Goal: Information Seeking & Learning: Learn about a topic

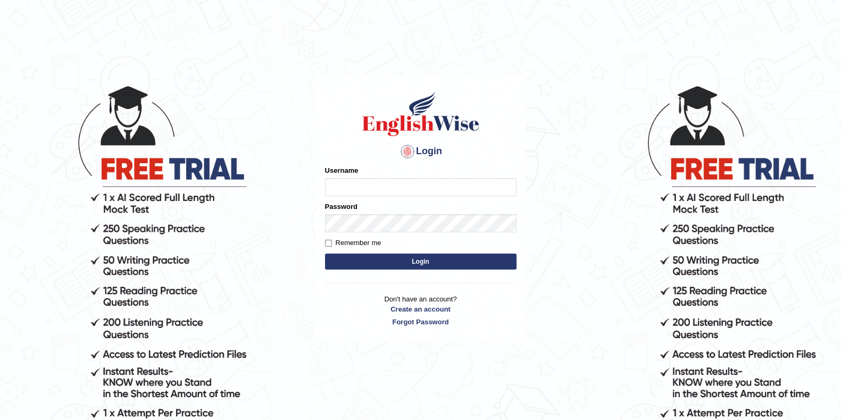
click at [368, 185] on input "Username" at bounding box center [420, 187] width 191 height 18
type input "Lanzas"
click at [407, 260] on button "Login" at bounding box center [420, 262] width 191 height 16
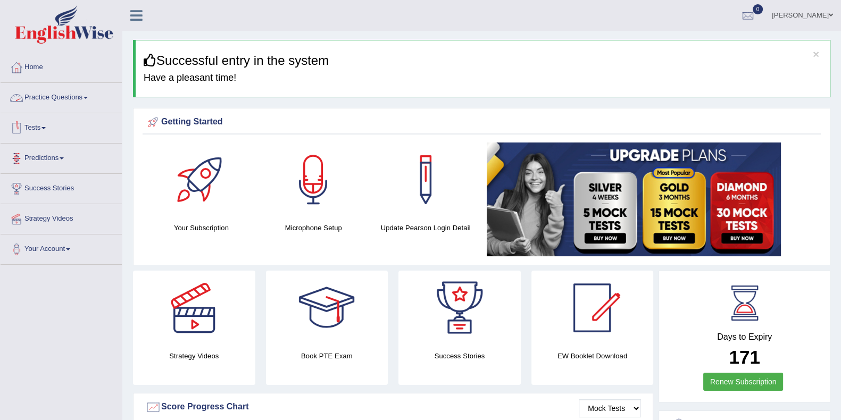
click at [66, 96] on link "Practice Questions" at bounding box center [61, 96] width 121 height 27
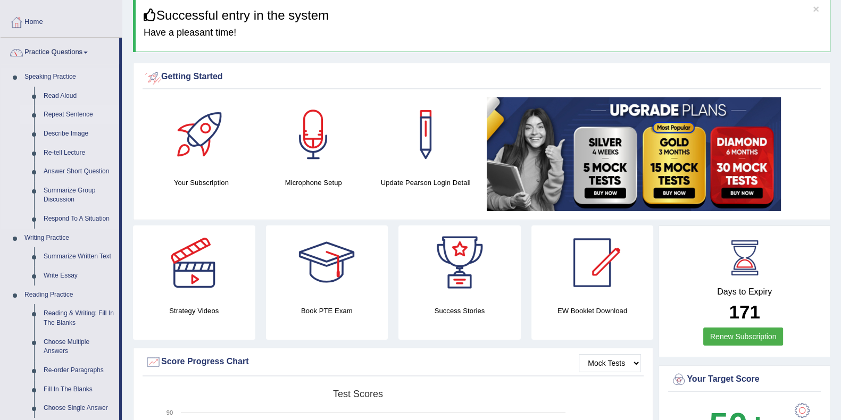
scroll to position [66, 0]
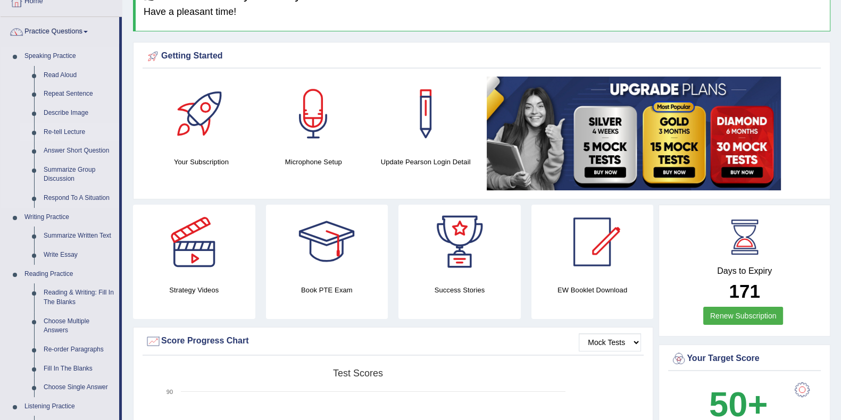
click at [74, 127] on link "Re-tell Lecture" at bounding box center [79, 132] width 80 height 19
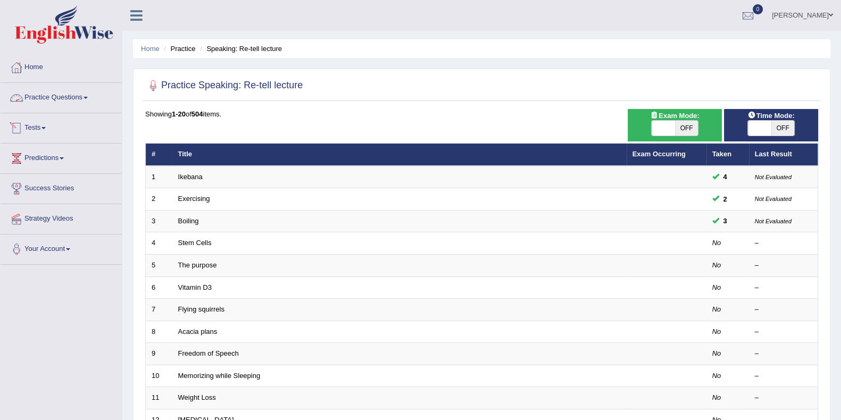
click at [81, 94] on link "Practice Questions" at bounding box center [61, 96] width 121 height 27
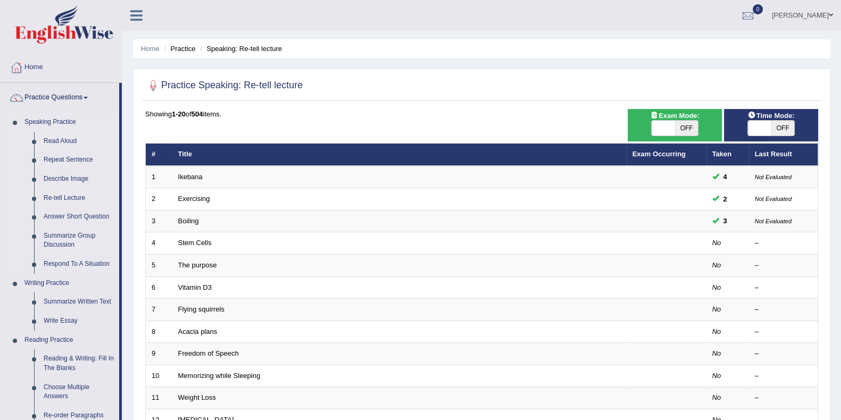
click at [63, 137] on link "Read Aloud" at bounding box center [79, 141] width 80 height 19
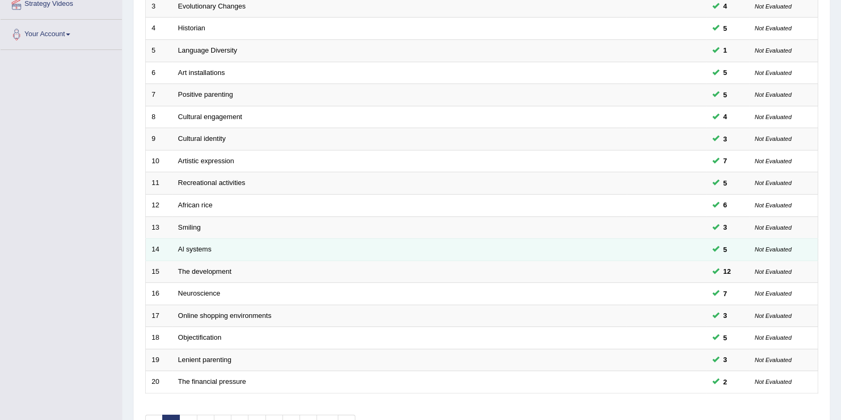
scroll to position [281, 0]
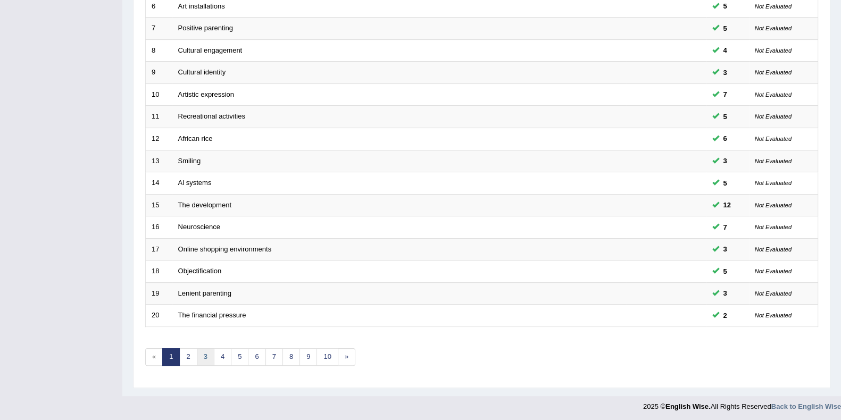
click at [209, 352] on link "3" at bounding box center [206, 357] width 18 height 18
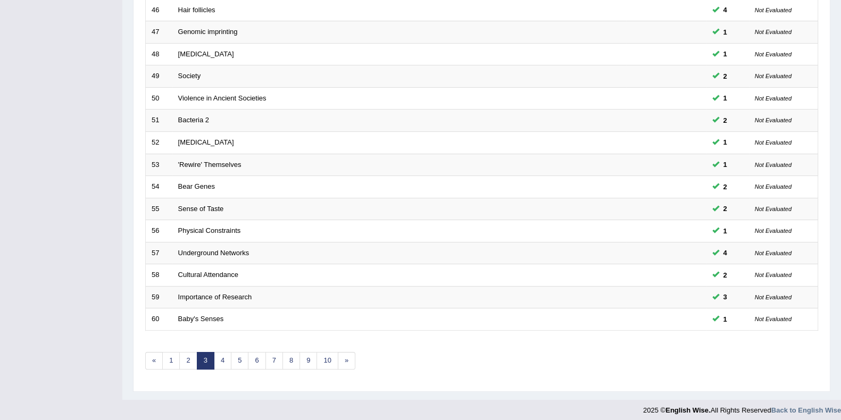
scroll to position [281, 0]
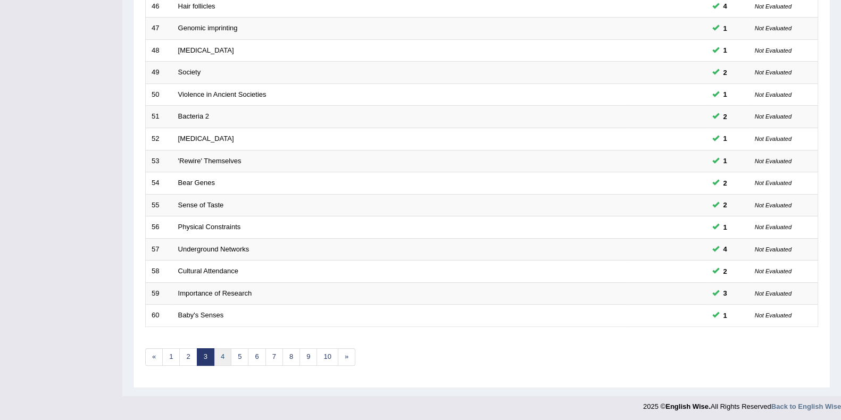
click at [218, 350] on link "4" at bounding box center [223, 357] width 18 height 18
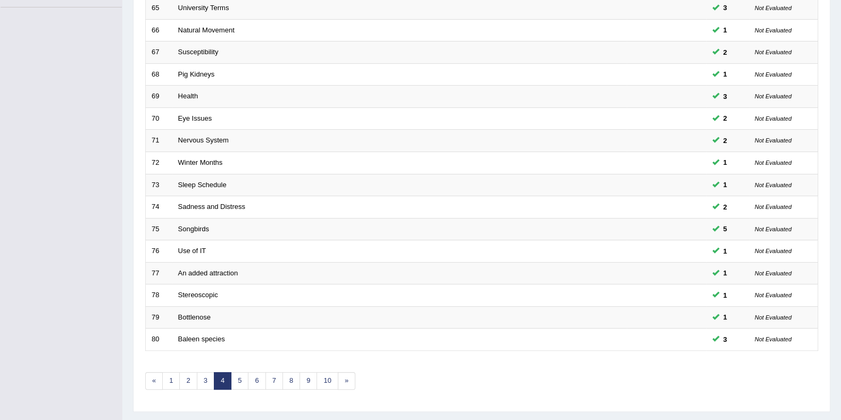
scroll to position [281, 0]
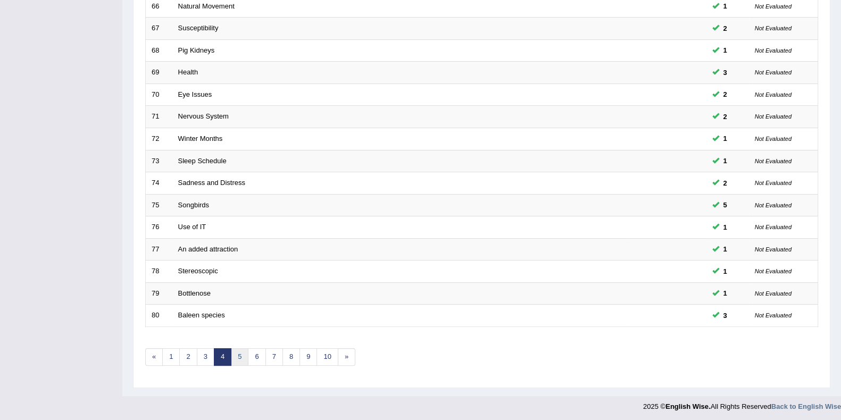
click at [234, 352] on link "5" at bounding box center [240, 357] width 18 height 18
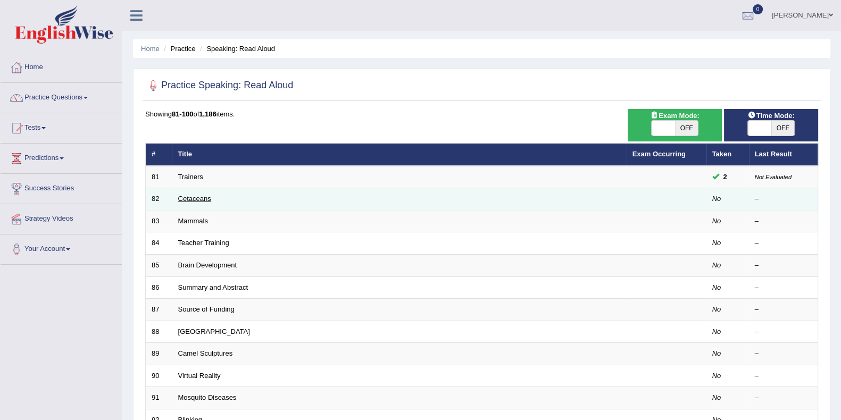
click at [199, 198] on link "Cetaceans" at bounding box center [194, 199] width 33 height 8
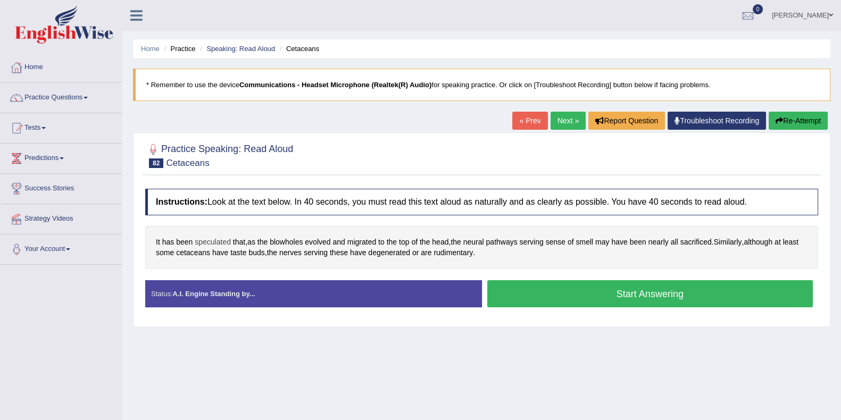
click at [215, 242] on span "speculated" at bounding box center [213, 242] width 36 height 11
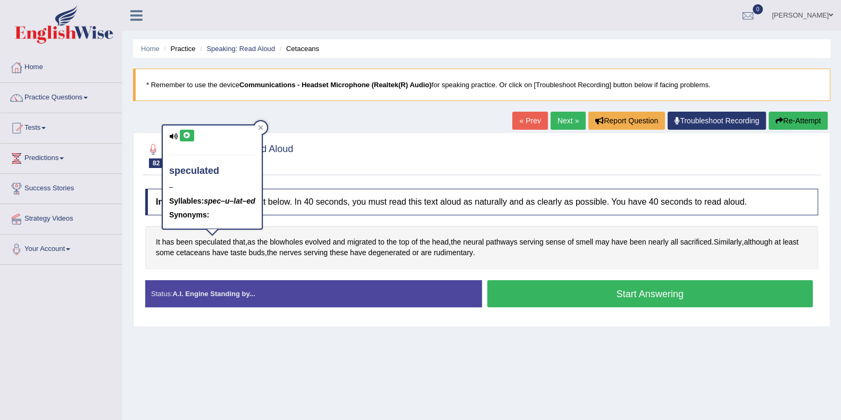
click at [189, 133] on icon at bounding box center [187, 135] width 8 height 6
click at [260, 131] on div at bounding box center [260, 127] width 13 height 13
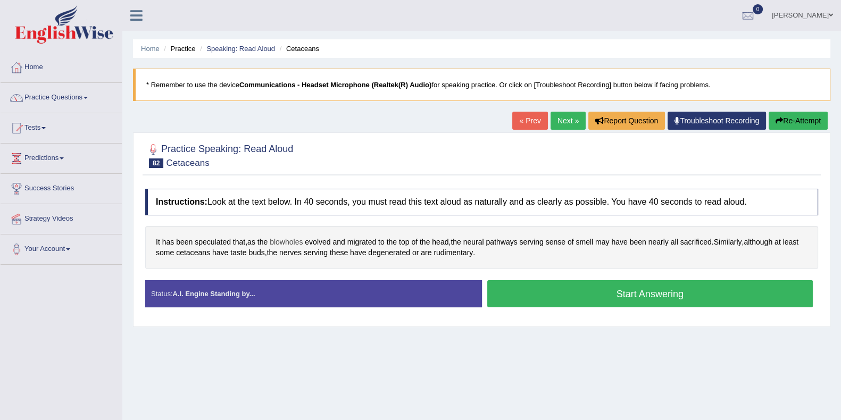
click at [280, 239] on span "blowholes" at bounding box center [286, 242] width 33 height 11
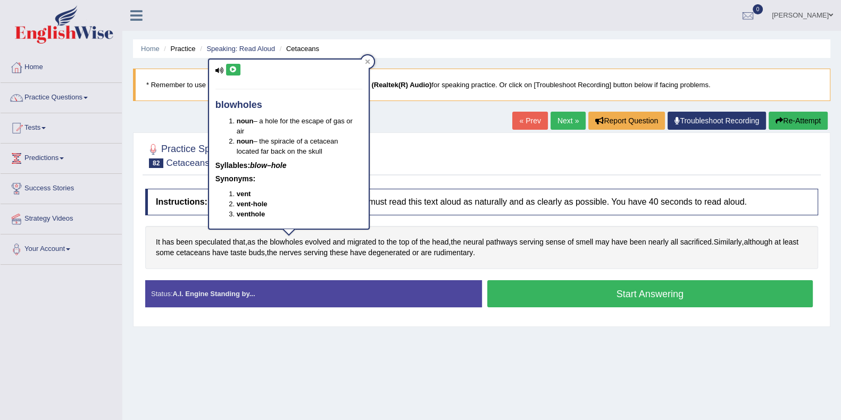
click at [231, 70] on icon at bounding box center [233, 69] width 8 height 6
click at [365, 60] on icon at bounding box center [367, 61] width 5 height 5
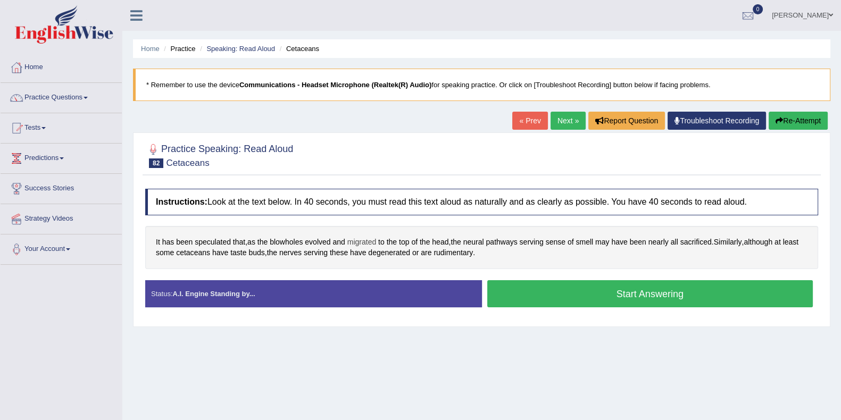
click at [366, 240] on span "migrated" at bounding box center [361, 242] width 29 height 11
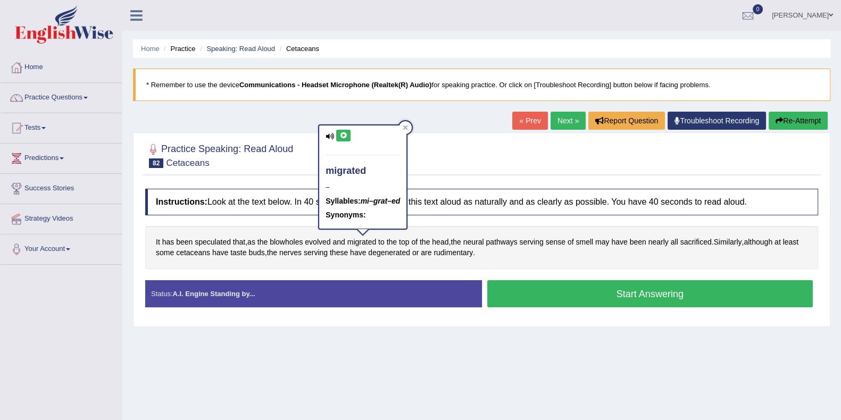
click at [344, 129] on div "migrated – Syllables: mi–grat–ed Synonyms:" at bounding box center [362, 177] width 87 height 103
click at [344, 135] on icon at bounding box center [343, 135] width 8 height 6
click at [407, 127] on icon at bounding box center [405, 128] width 5 height 5
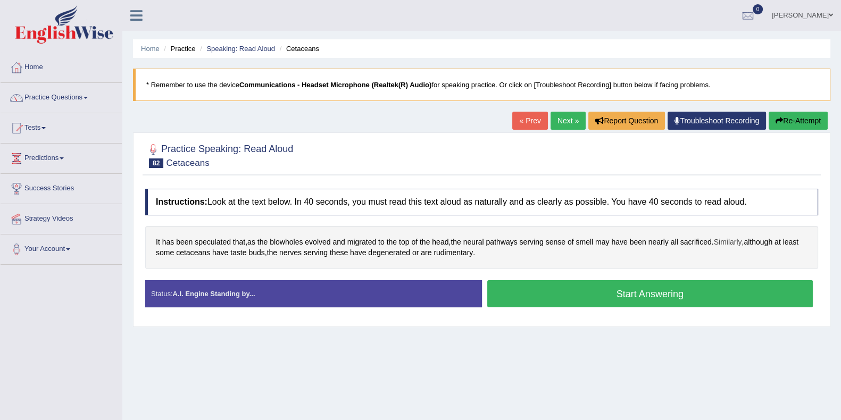
click at [724, 240] on span "Similarly" at bounding box center [728, 242] width 28 height 11
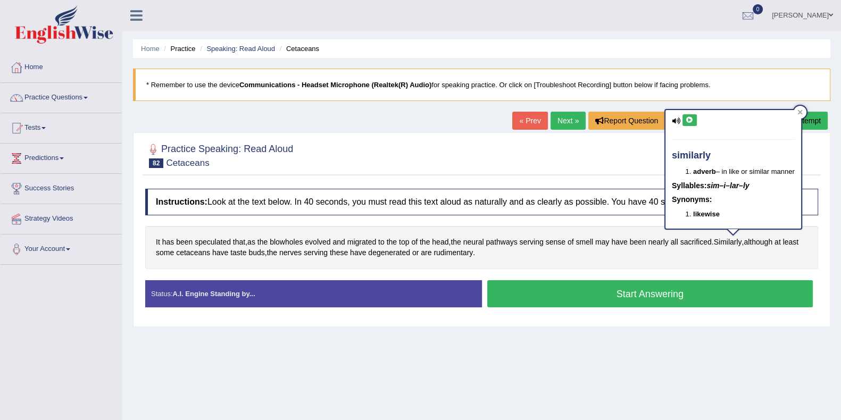
click at [688, 118] on icon at bounding box center [690, 120] width 8 height 6
click at [803, 111] on icon at bounding box center [799, 112] width 5 height 5
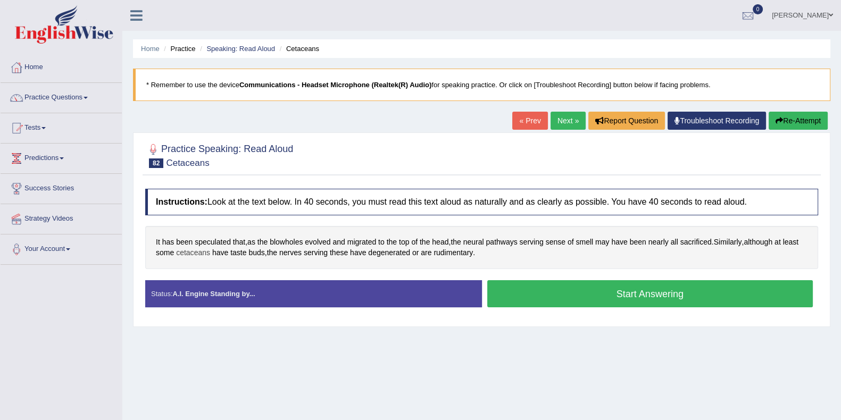
click at [198, 251] on span "cetaceans" at bounding box center [193, 252] width 34 height 11
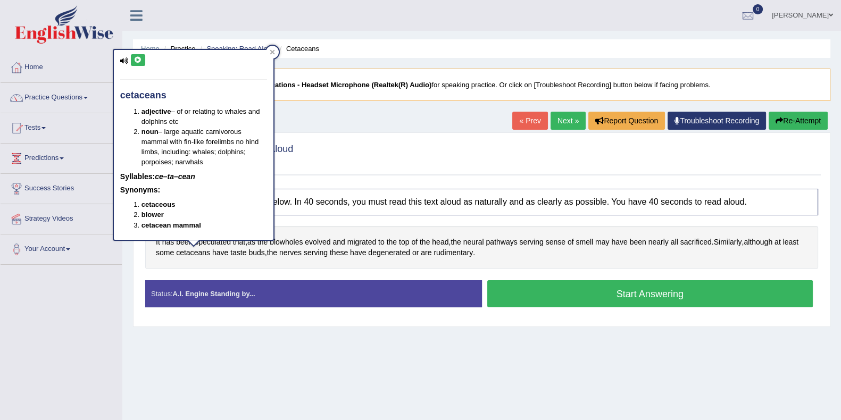
click at [139, 60] on icon at bounding box center [138, 60] width 8 height 6
click at [270, 48] on div at bounding box center [272, 52] width 13 height 13
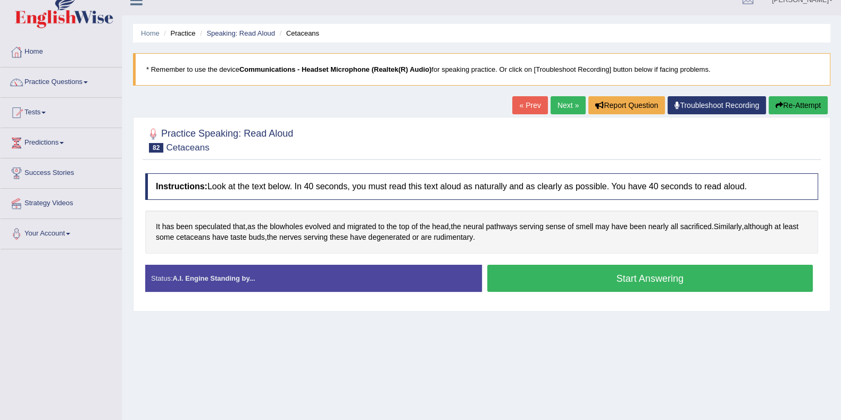
scroll to position [5, 0]
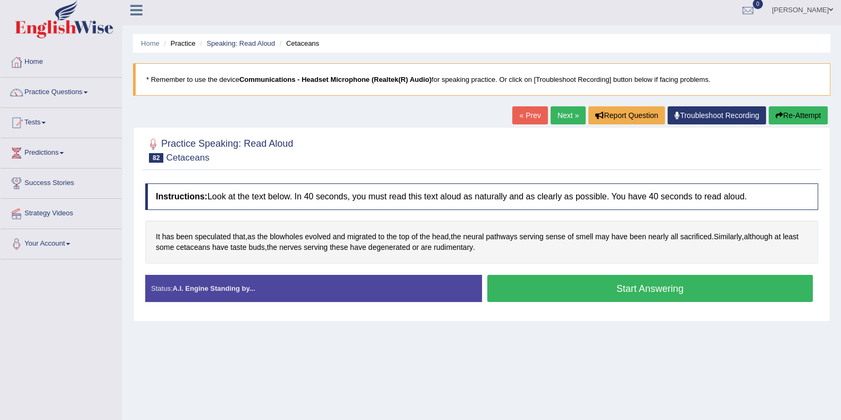
click at [526, 289] on button "Start Answering" at bounding box center [650, 288] width 326 height 27
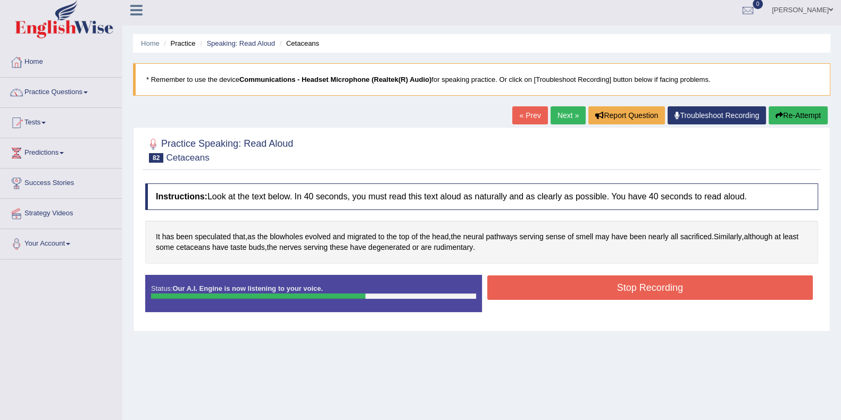
click at [526, 286] on button "Stop Recording" at bounding box center [650, 288] width 326 height 24
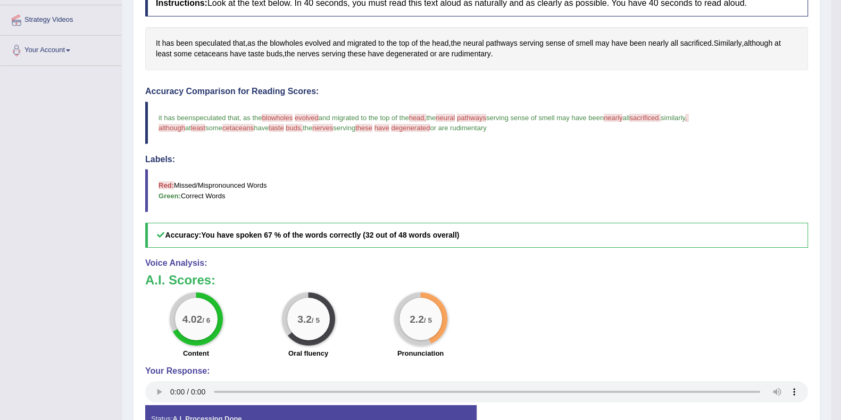
scroll to position [204, 0]
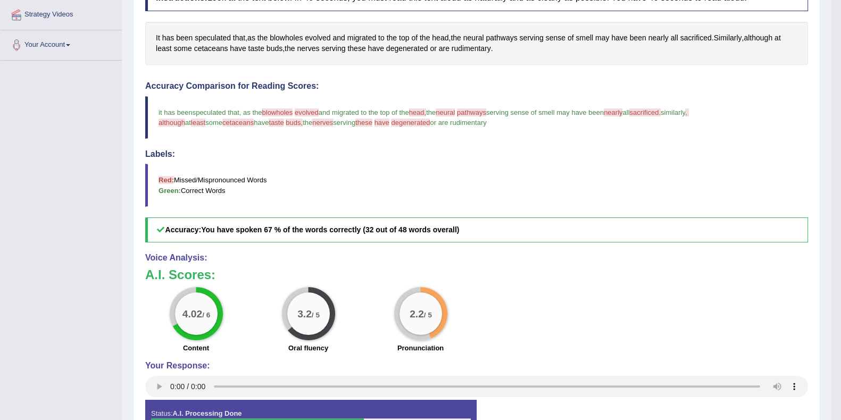
click at [282, 112] on span "blowholes" at bounding box center [277, 113] width 31 height 8
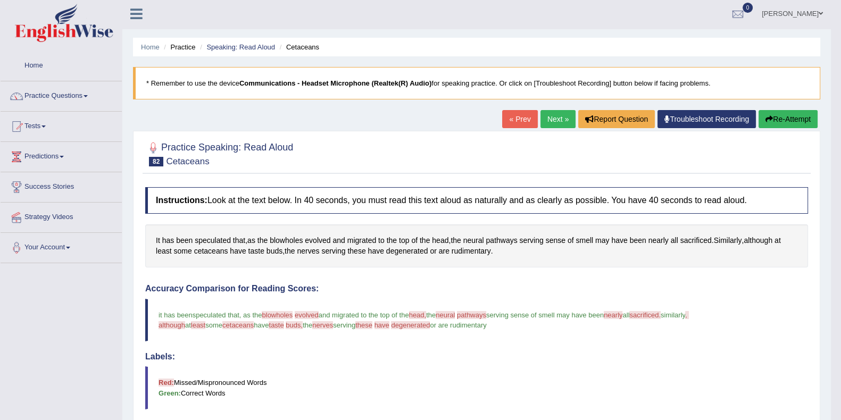
scroll to position [0, 0]
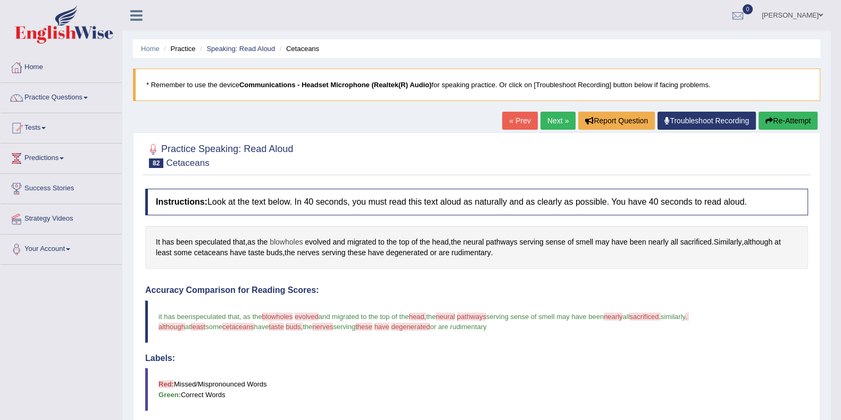
click at [290, 243] on span "blowholes" at bounding box center [286, 242] width 33 height 11
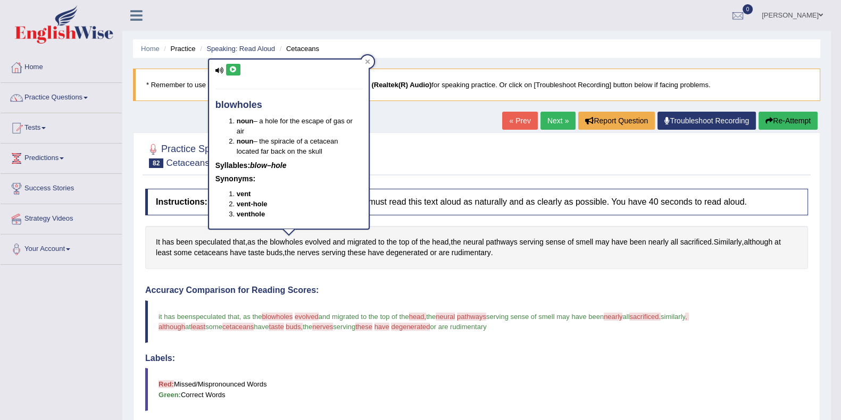
click at [234, 67] on icon at bounding box center [233, 69] width 8 height 6
click at [365, 59] on icon at bounding box center [367, 61] width 5 height 5
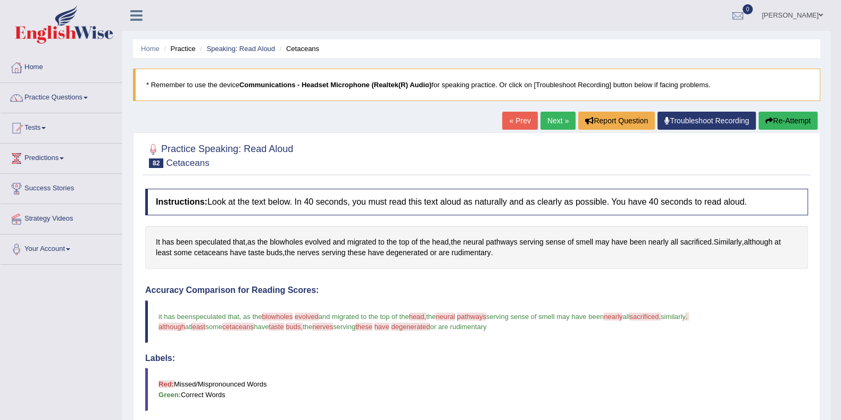
click at [481, 314] on span "pathways" at bounding box center [471, 317] width 29 height 8
click at [500, 238] on span "pathways" at bounding box center [501, 242] width 31 height 11
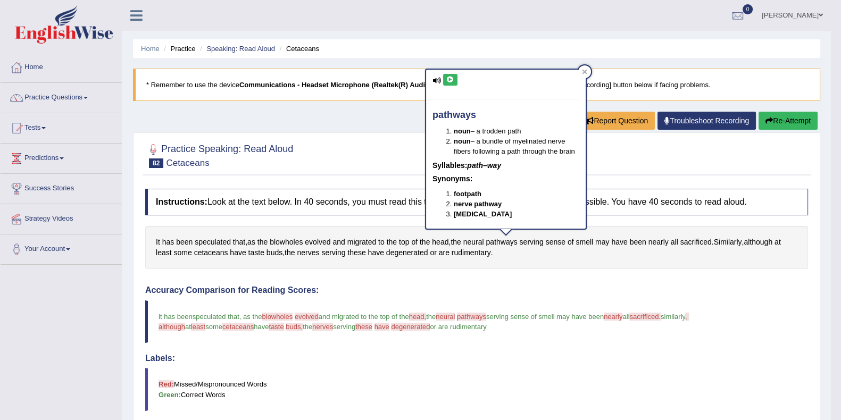
click at [453, 74] on button at bounding box center [450, 80] width 14 height 12
click at [586, 70] on icon at bounding box center [584, 71] width 5 height 5
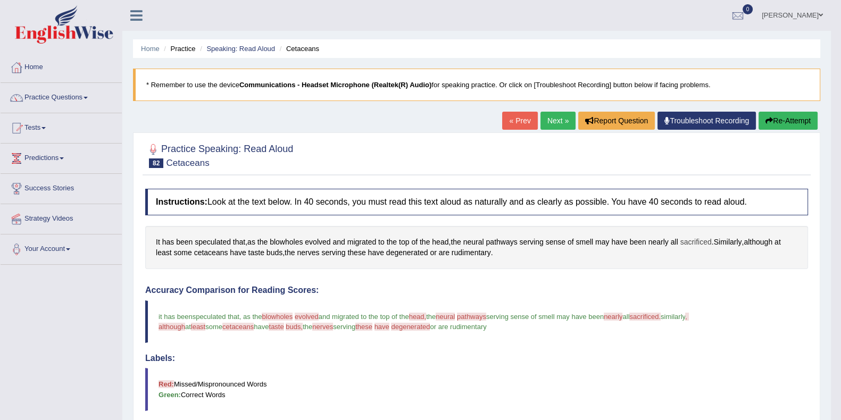
click at [687, 243] on span "sacrificed" at bounding box center [695, 242] width 31 height 11
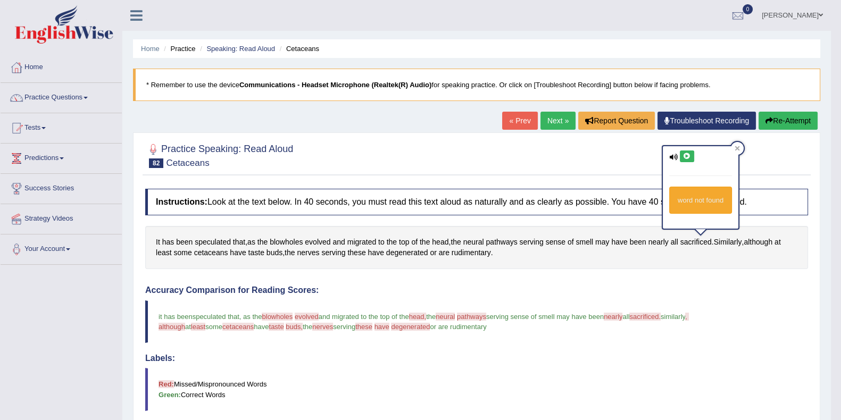
click at [683, 152] on button at bounding box center [687, 157] width 14 height 12
click at [737, 146] on icon at bounding box center [737, 148] width 5 height 5
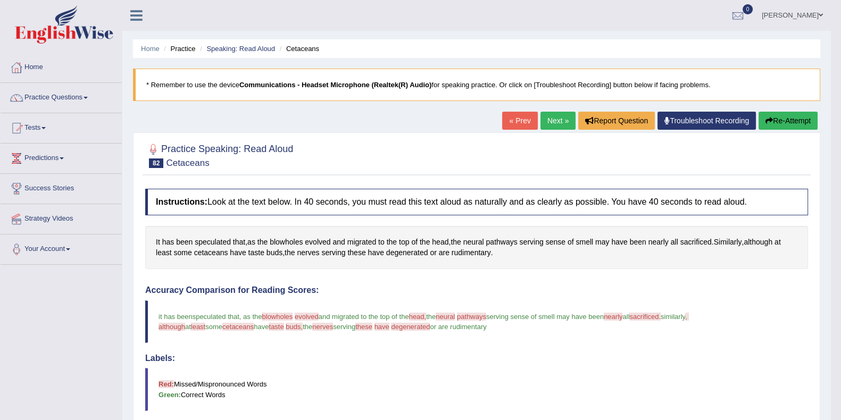
click at [777, 122] on button "Re-Attempt" at bounding box center [788, 121] width 59 height 18
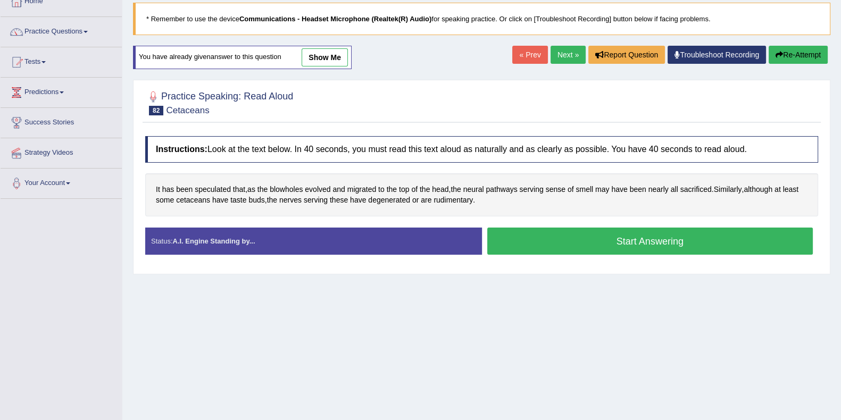
click at [609, 240] on button "Start Answering" at bounding box center [650, 241] width 326 height 27
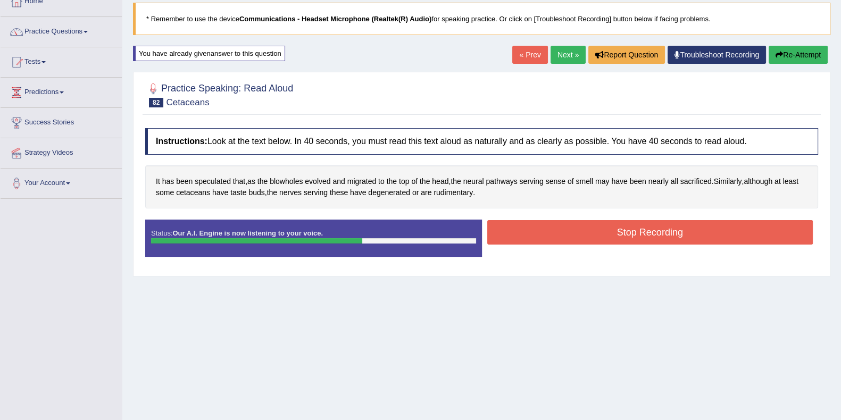
click at [598, 232] on button "Stop Recording" at bounding box center [650, 232] width 326 height 24
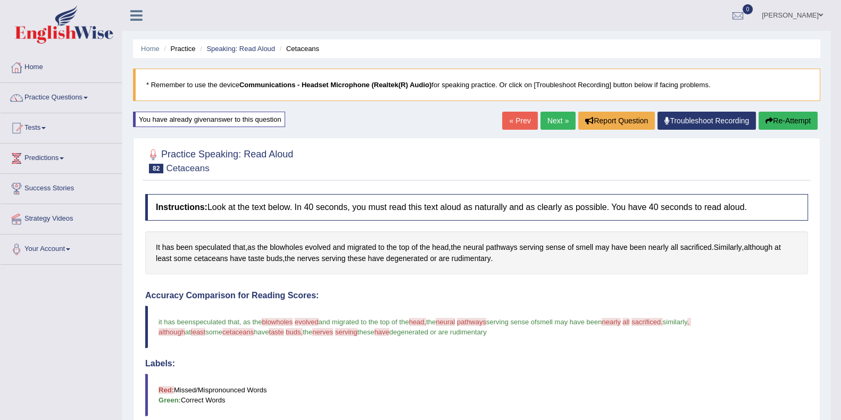
click at [556, 121] on link "Next »" at bounding box center [557, 121] width 35 height 18
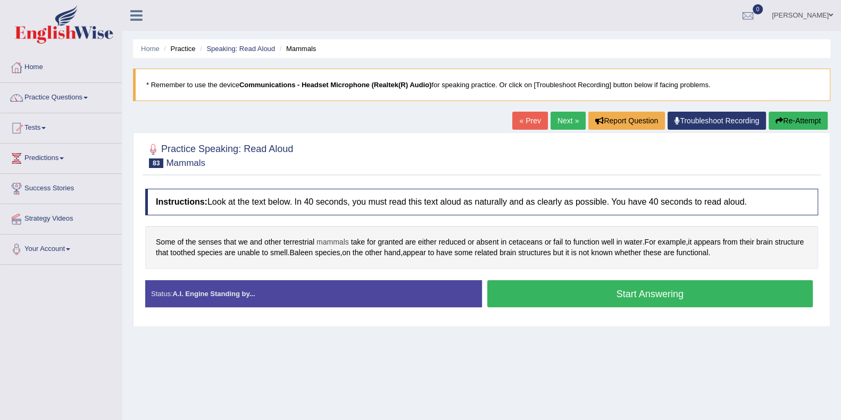
click at [324, 239] on span "mammals" at bounding box center [332, 242] width 32 height 11
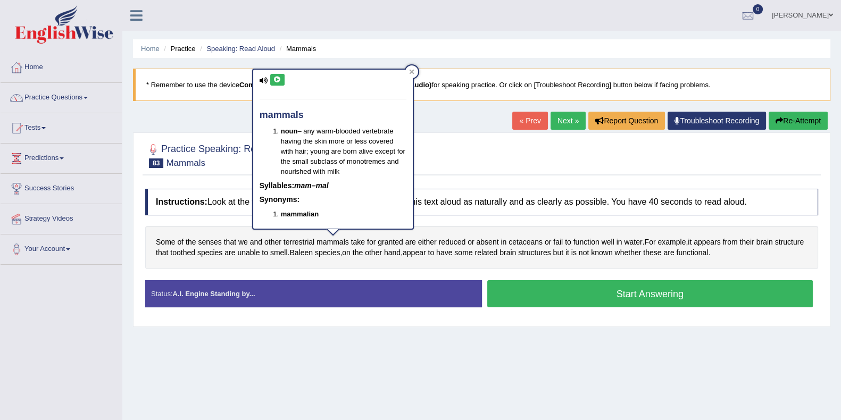
click at [272, 76] on button at bounding box center [277, 80] width 14 height 12
click at [412, 70] on icon at bounding box center [411, 71] width 5 height 5
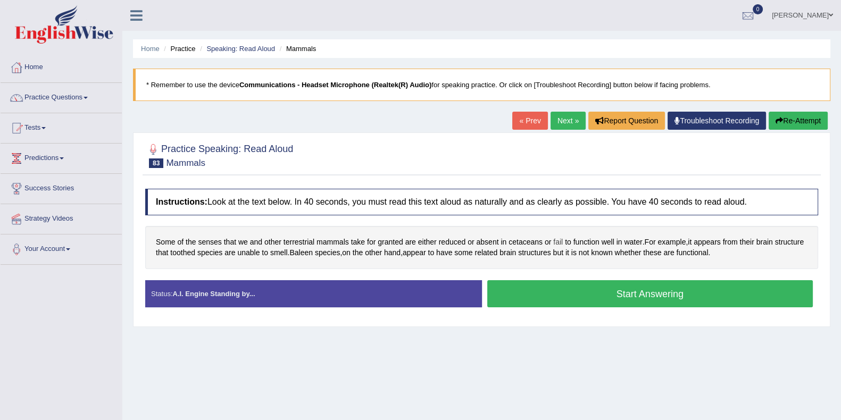
click at [556, 239] on span "fail" at bounding box center [558, 242] width 10 height 11
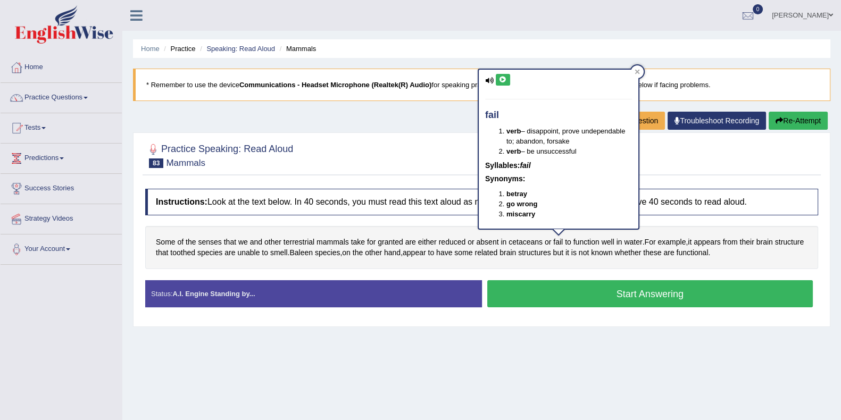
click at [501, 74] on button at bounding box center [503, 80] width 14 height 12
click at [636, 72] on icon at bounding box center [637, 71] width 5 height 5
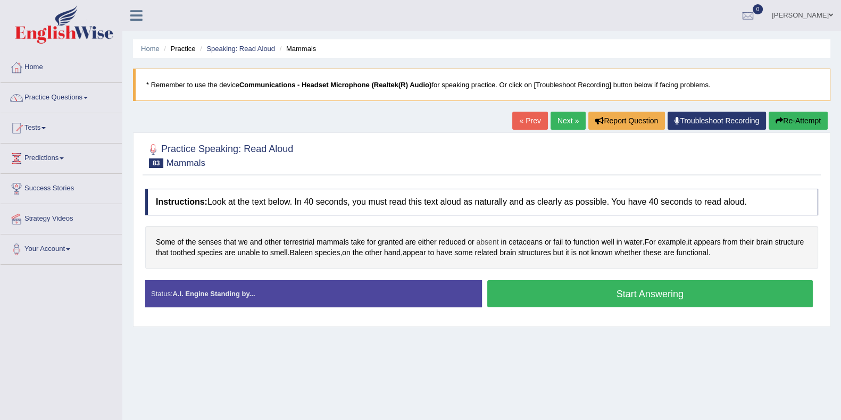
click at [492, 238] on span "absent" at bounding box center [487, 242] width 22 height 11
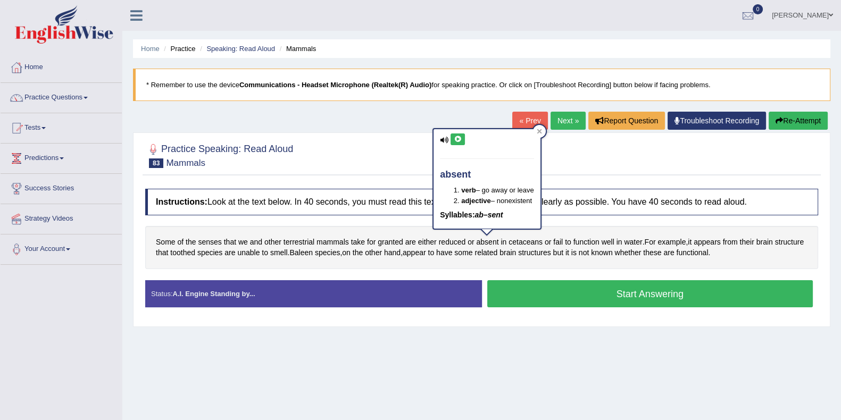
click at [461, 140] on button at bounding box center [458, 140] width 14 height 12
click at [541, 130] on icon at bounding box center [539, 131] width 5 height 5
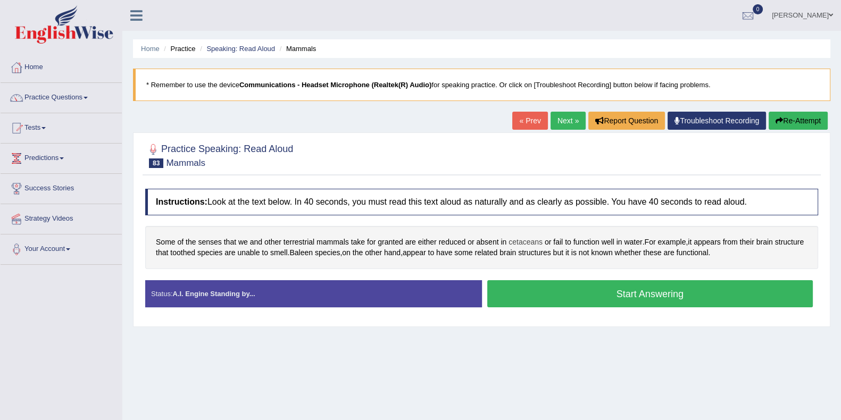
click at [529, 240] on span "cetaceans" at bounding box center [526, 242] width 34 height 11
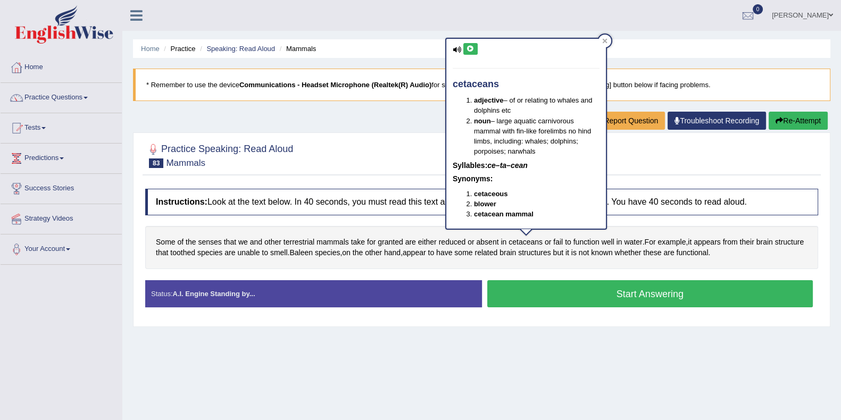
click at [472, 51] on icon at bounding box center [470, 49] width 8 height 6
click at [603, 41] on icon at bounding box center [604, 40] width 5 height 5
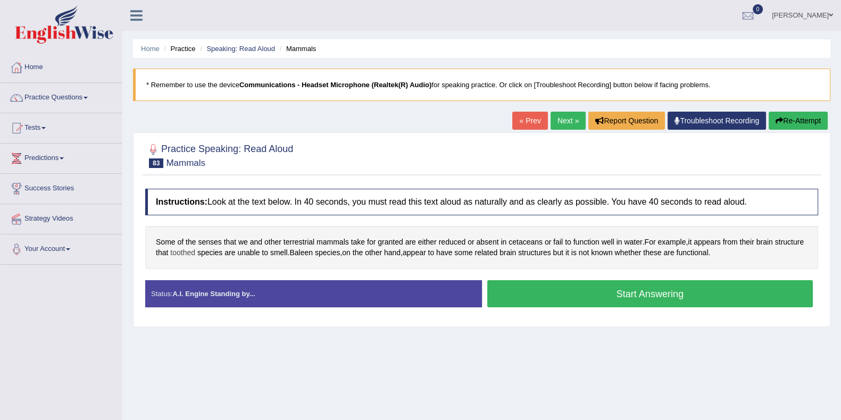
click at [195, 248] on span "toothed" at bounding box center [182, 252] width 25 height 11
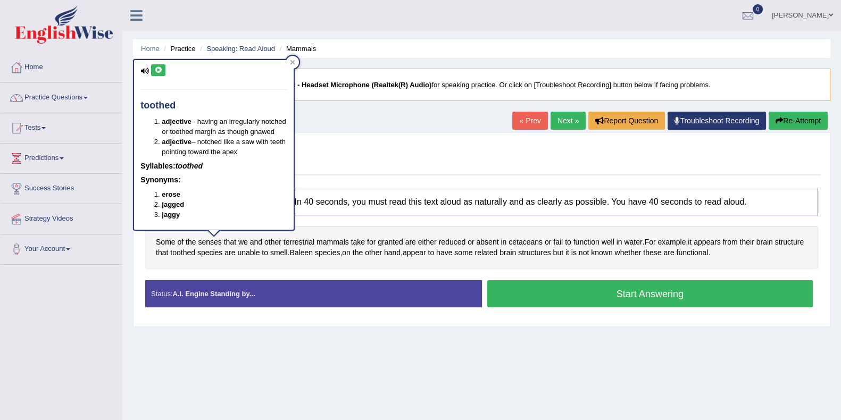
click at [157, 68] on icon at bounding box center [158, 70] width 8 height 6
click at [161, 68] on icon at bounding box center [158, 70] width 8 height 6
click at [156, 67] on icon at bounding box center [158, 70] width 8 height 6
click at [292, 60] on icon at bounding box center [292, 62] width 5 height 5
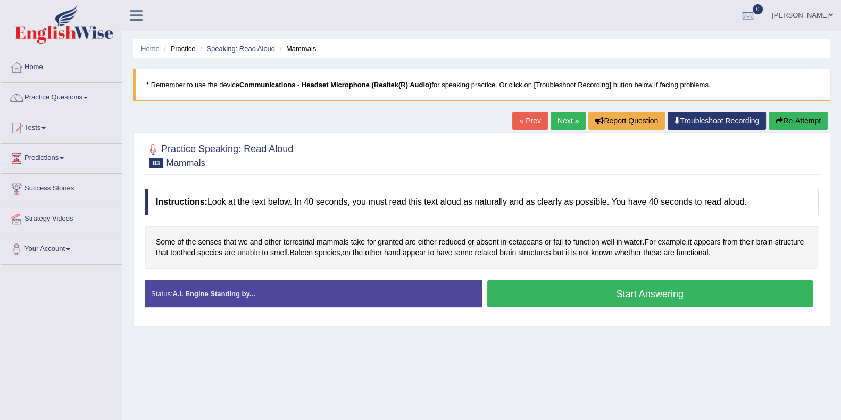
click at [260, 251] on span "unable" at bounding box center [248, 252] width 22 height 11
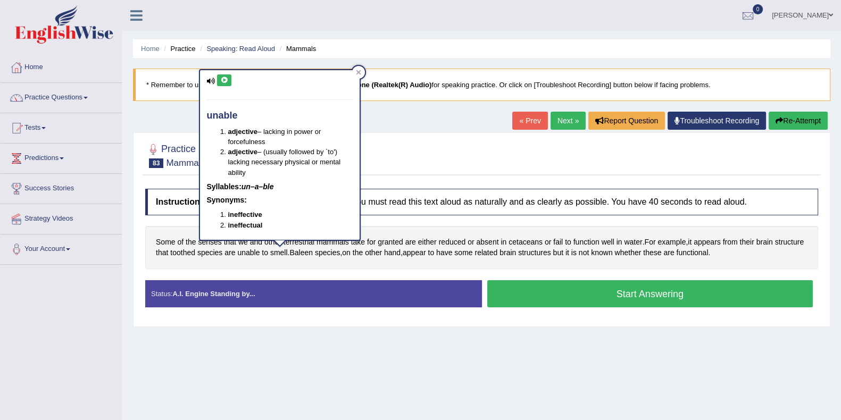
click at [221, 79] on icon at bounding box center [224, 80] width 8 height 6
click at [356, 73] on icon at bounding box center [358, 72] width 5 height 5
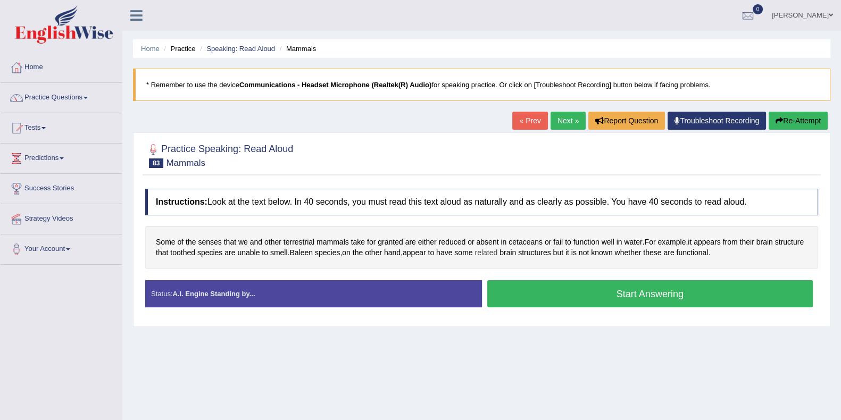
click at [497, 254] on span "related" at bounding box center [485, 252] width 23 height 11
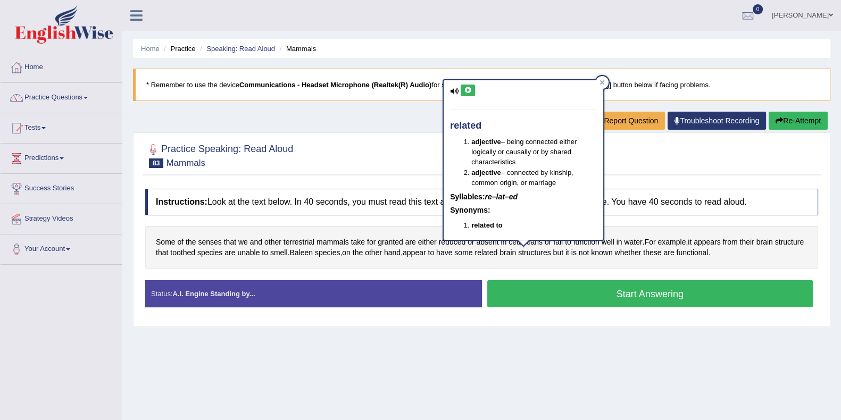
click at [471, 87] on icon at bounding box center [468, 90] width 8 height 6
click at [602, 80] on icon at bounding box center [601, 82] width 5 height 5
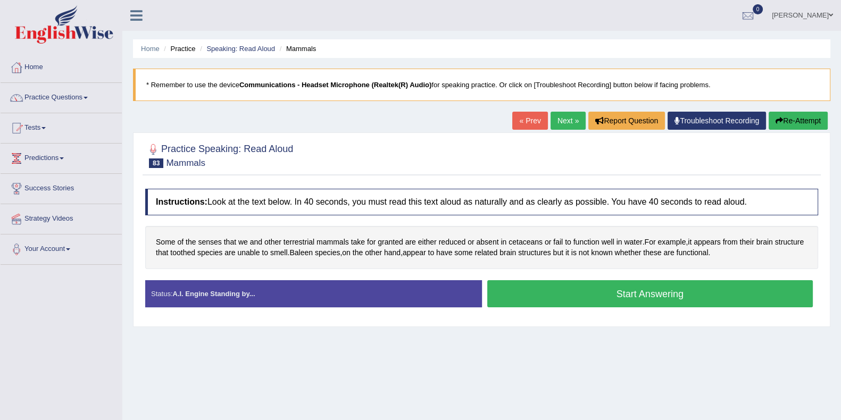
click at [577, 302] on button "Start Answering" at bounding box center [650, 293] width 326 height 27
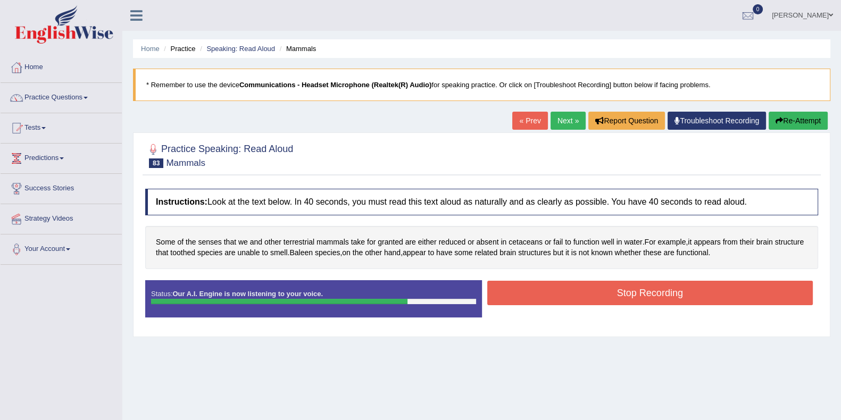
click at [571, 299] on button "Stop Recording" at bounding box center [650, 293] width 326 height 24
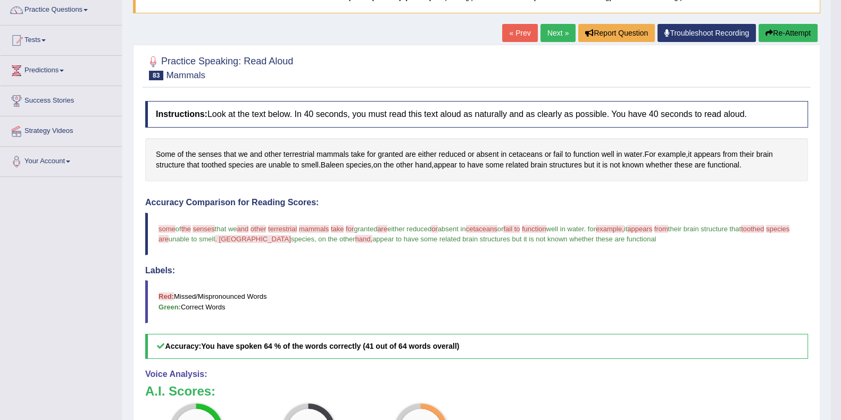
scroll to position [66, 0]
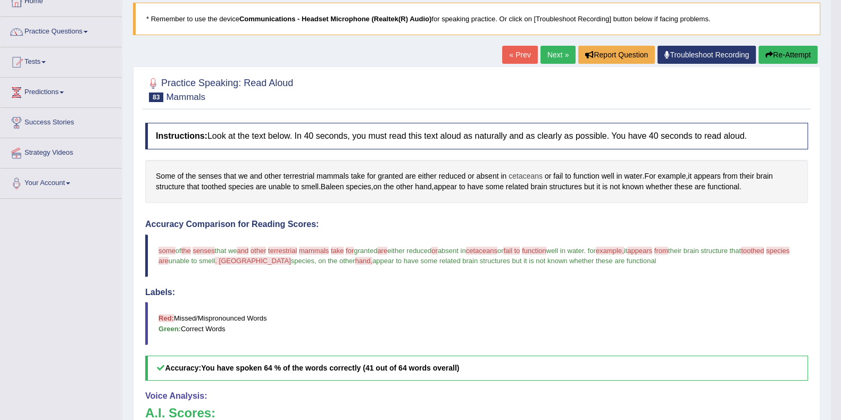
click at [522, 174] on span "cetaceans" at bounding box center [526, 176] width 34 height 11
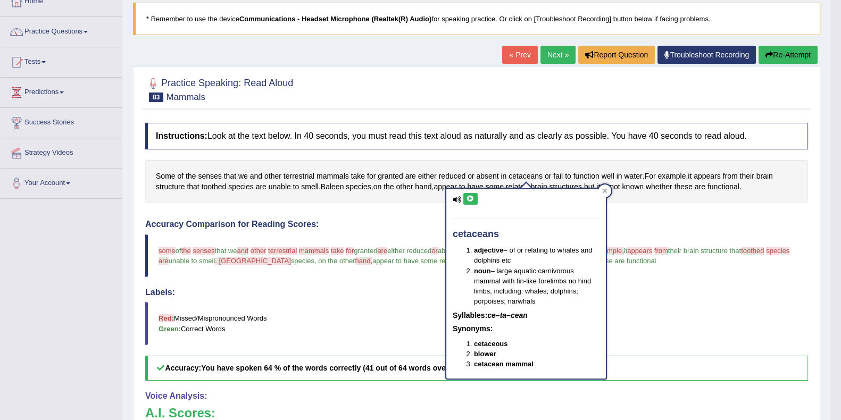
click at [470, 198] on icon at bounding box center [470, 199] width 8 height 6
click at [606, 190] on icon at bounding box center [604, 190] width 5 height 5
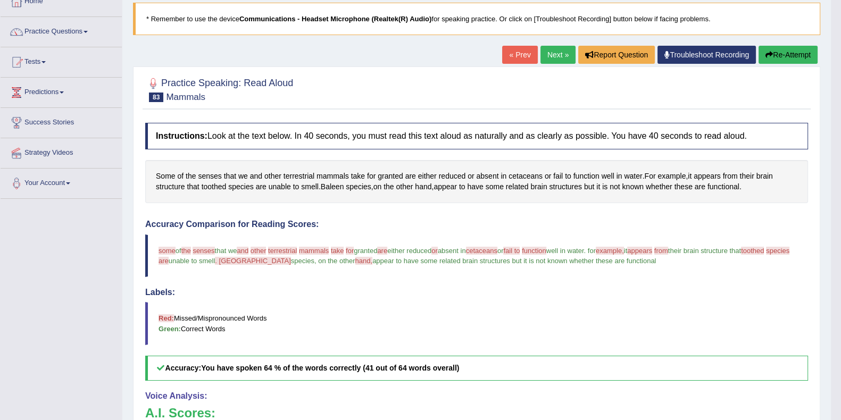
click at [761, 55] on button "Re-Attempt" at bounding box center [788, 55] width 59 height 18
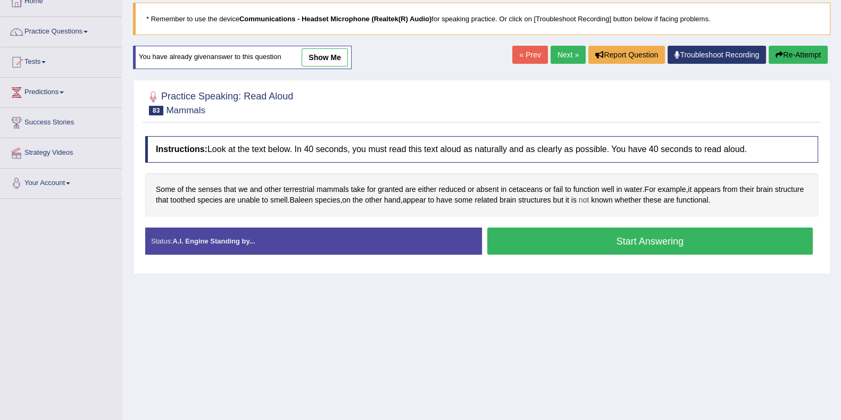
scroll to position [66, 0]
click at [570, 239] on button "Start Answering" at bounding box center [650, 241] width 326 height 27
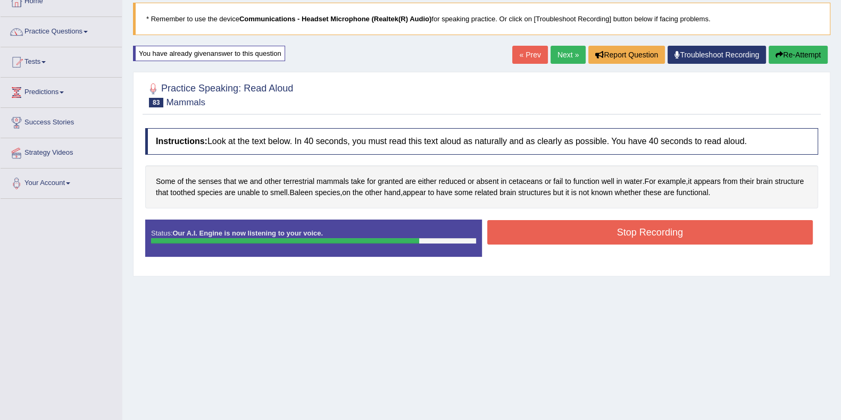
click at [560, 228] on button "Stop Recording" at bounding box center [650, 232] width 326 height 24
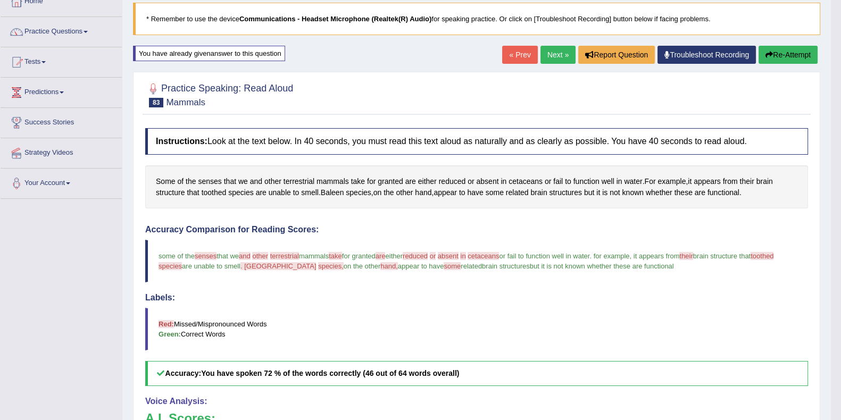
click at [549, 51] on link "Next »" at bounding box center [557, 55] width 35 height 18
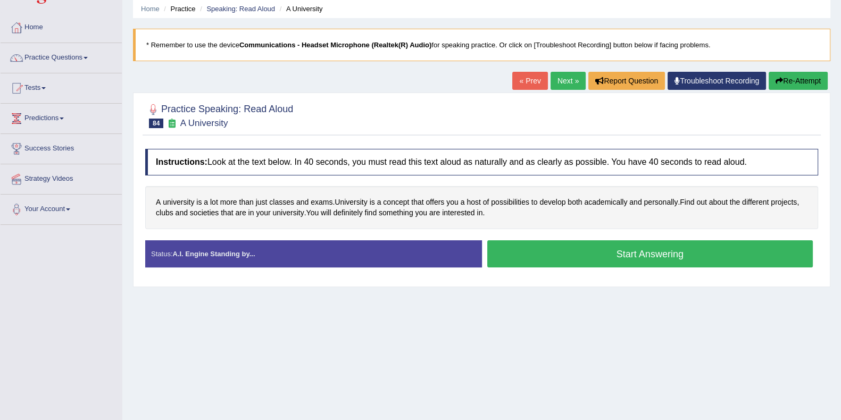
scroll to position [66, 0]
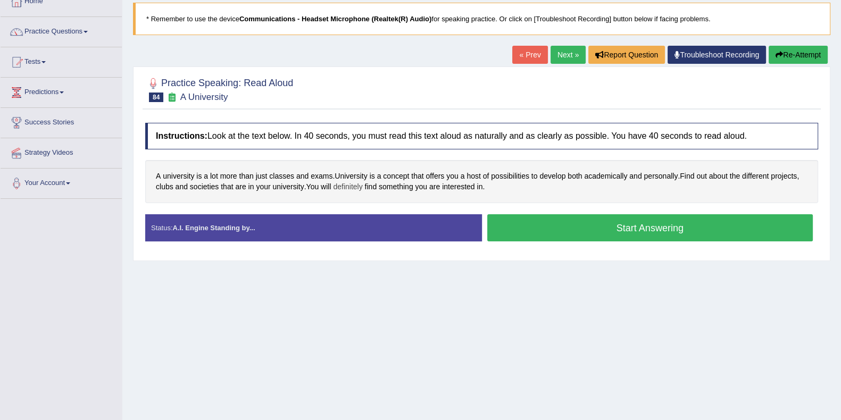
click at [355, 187] on span "definitely" at bounding box center [347, 186] width 29 height 11
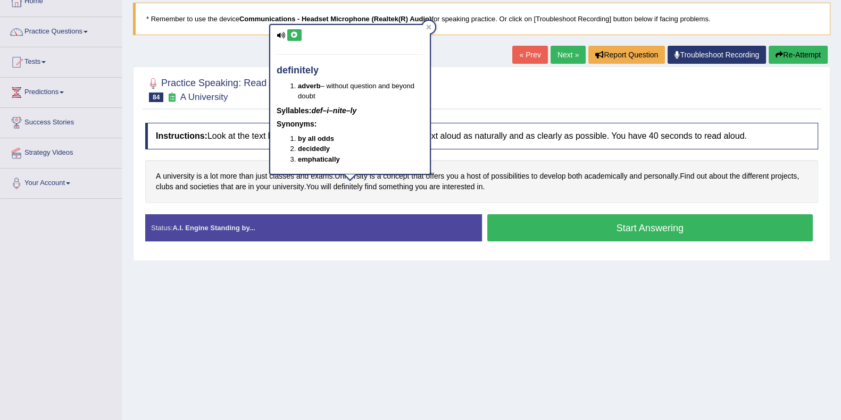
click at [291, 33] on icon at bounding box center [294, 35] width 8 height 6
click at [430, 26] on icon at bounding box center [428, 26] width 5 height 5
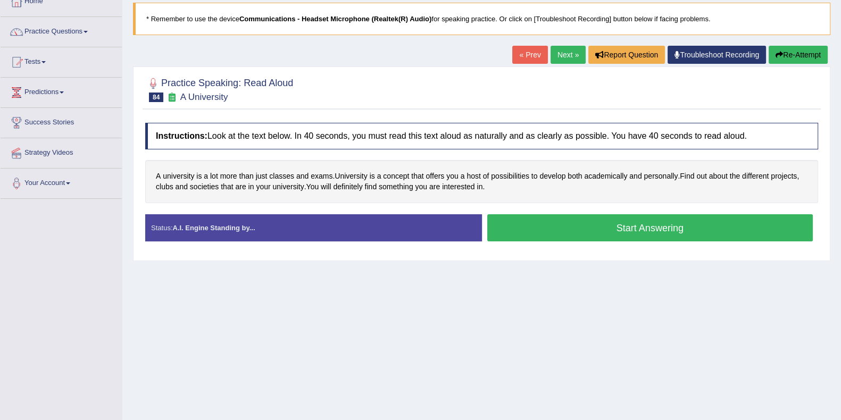
click at [505, 230] on button "Start Answering" at bounding box center [650, 227] width 326 height 27
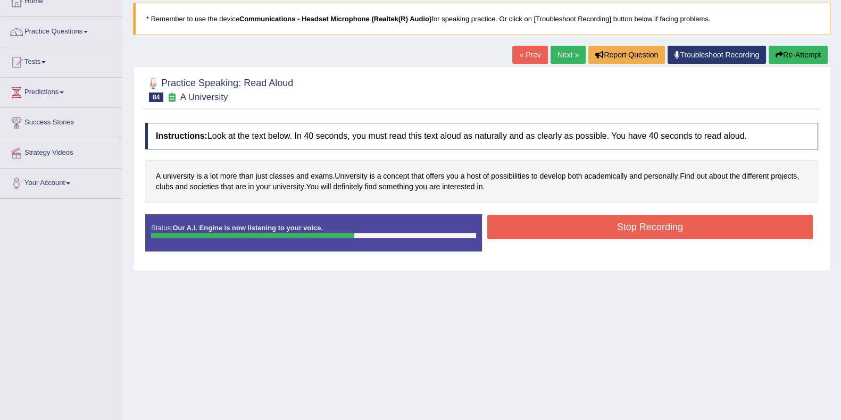
click at [530, 224] on button "Stop Recording" at bounding box center [650, 227] width 326 height 24
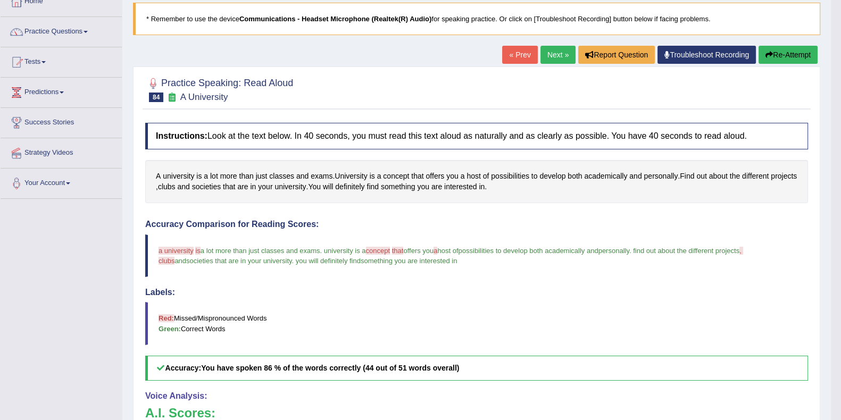
click at [765, 53] on icon "button" at bounding box center [768, 54] width 7 height 7
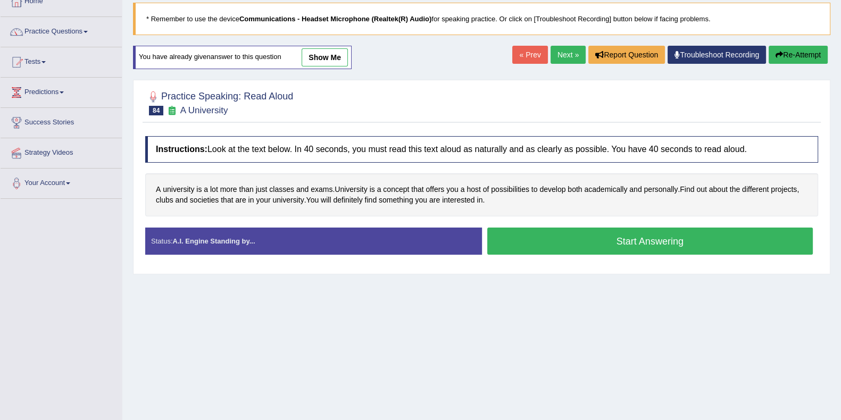
click at [563, 55] on link "Next »" at bounding box center [568, 55] width 35 height 18
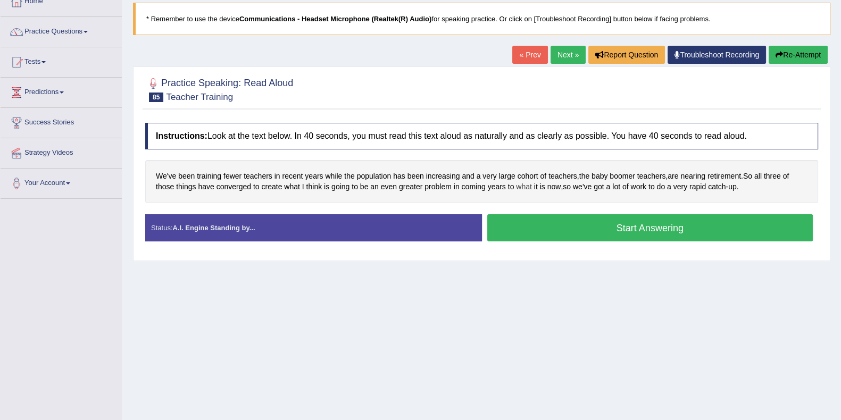
scroll to position [132, 0]
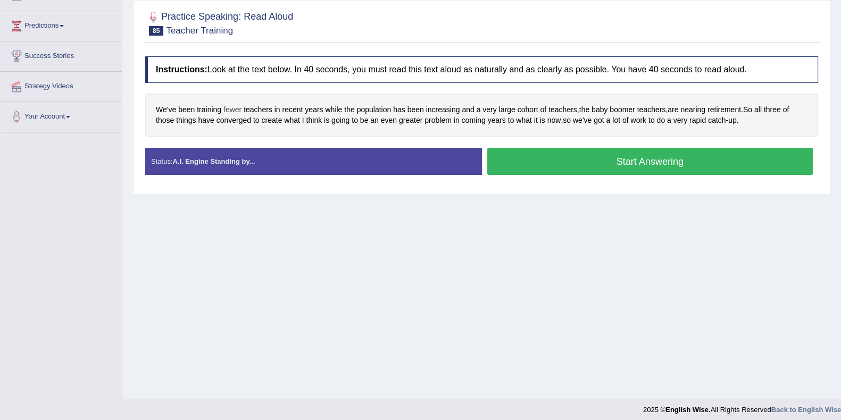
click at [229, 106] on span "fewer" at bounding box center [232, 109] width 18 height 11
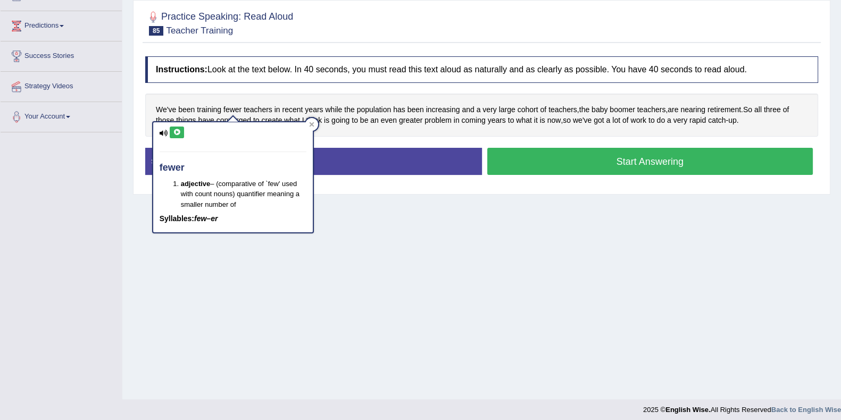
click at [176, 131] on icon at bounding box center [177, 132] width 8 height 6
click at [309, 123] on icon at bounding box center [311, 124] width 5 height 5
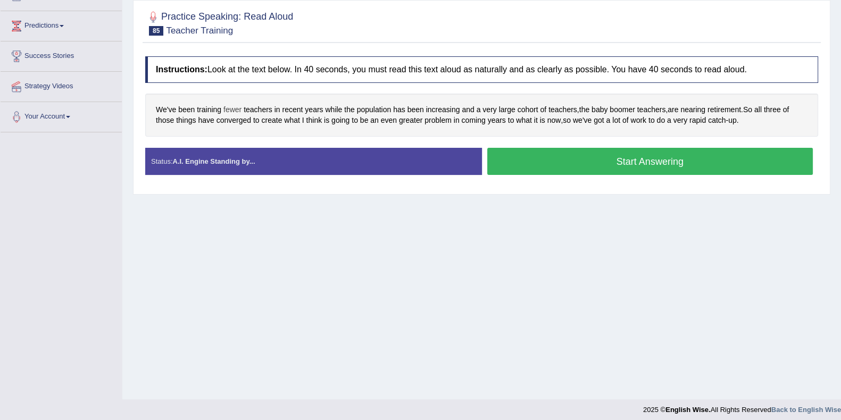
click at [234, 111] on span "fewer" at bounding box center [232, 109] width 18 height 11
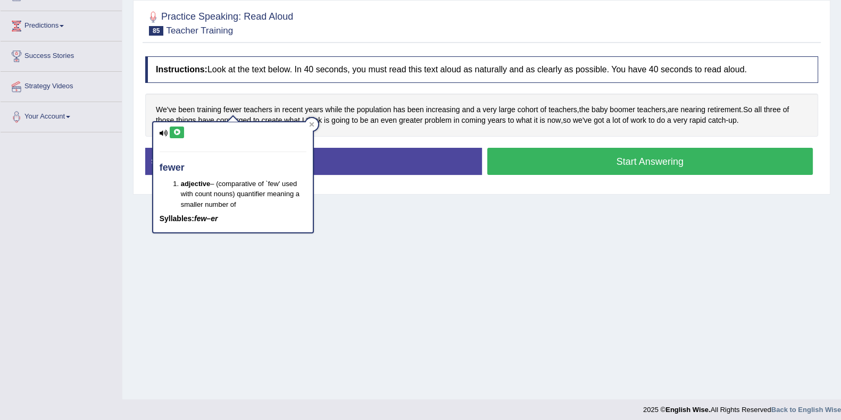
click at [176, 129] on icon at bounding box center [177, 132] width 8 height 6
click at [312, 126] on icon at bounding box center [311, 124] width 5 height 5
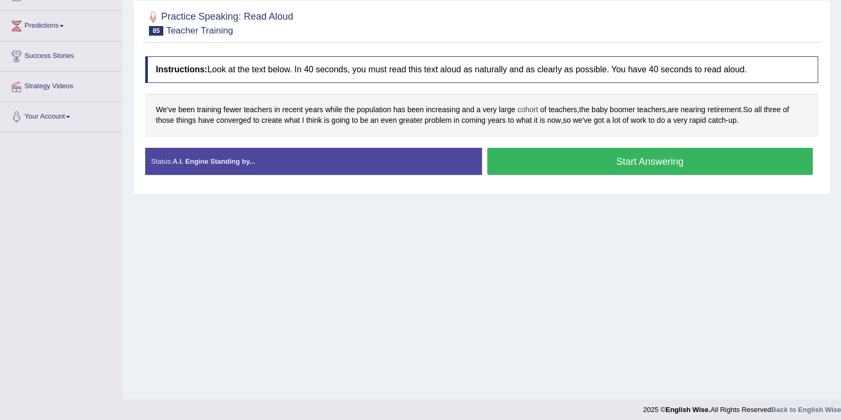
click at [526, 105] on span "cohort" at bounding box center [528, 109] width 21 height 11
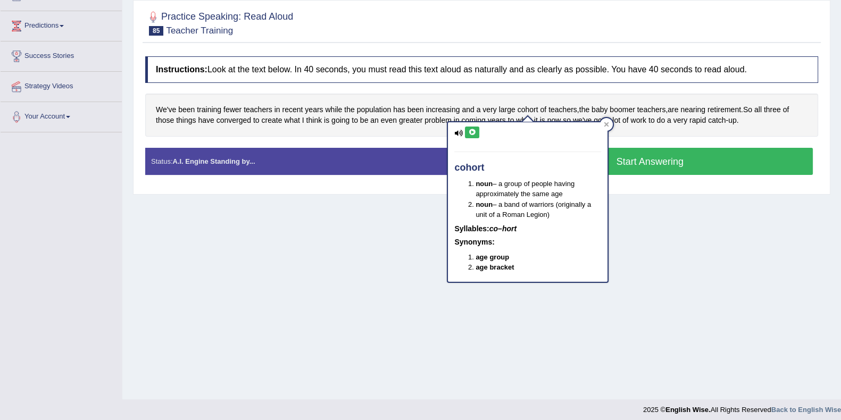
click at [469, 134] on icon at bounding box center [472, 132] width 8 height 6
click at [606, 127] on div at bounding box center [606, 124] width 13 height 13
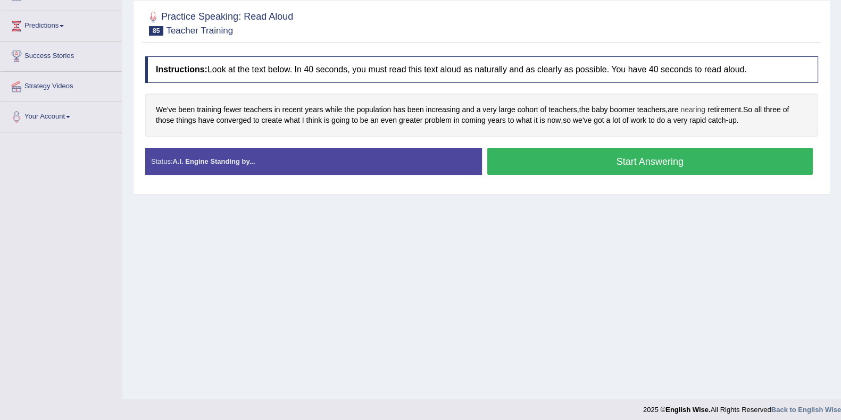
click at [693, 110] on span "nearing" at bounding box center [692, 109] width 25 height 11
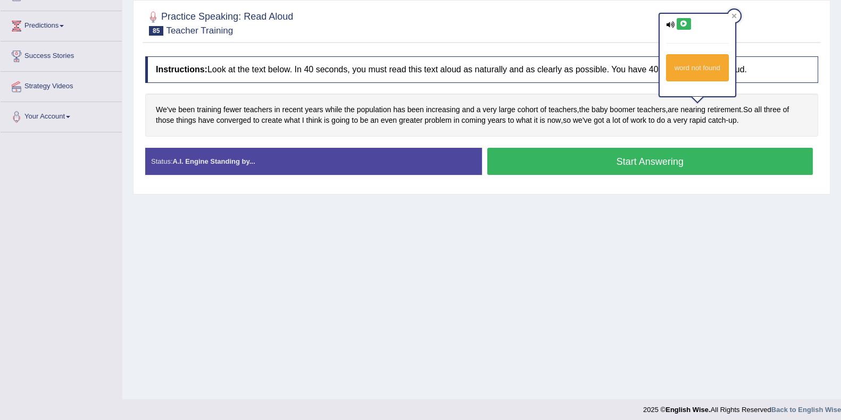
click at [680, 24] on icon at bounding box center [684, 24] width 8 height 6
click at [734, 14] on icon at bounding box center [733, 16] width 5 height 5
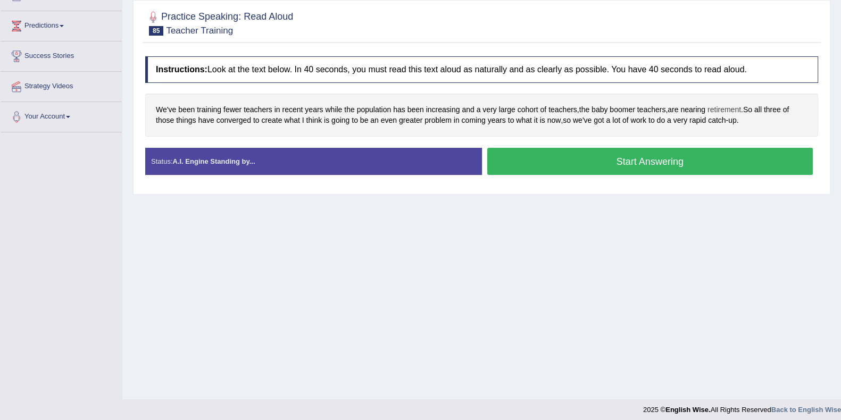
click at [713, 108] on span "retirement" at bounding box center [724, 109] width 34 height 11
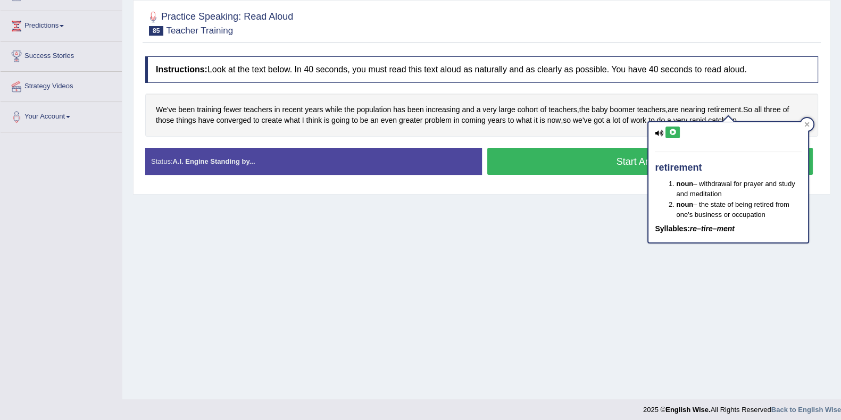
click at [673, 132] on icon at bounding box center [673, 132] width 8 height 6
click at [806, 124] on icon at bounding box center [806, 124] width 5 height 5
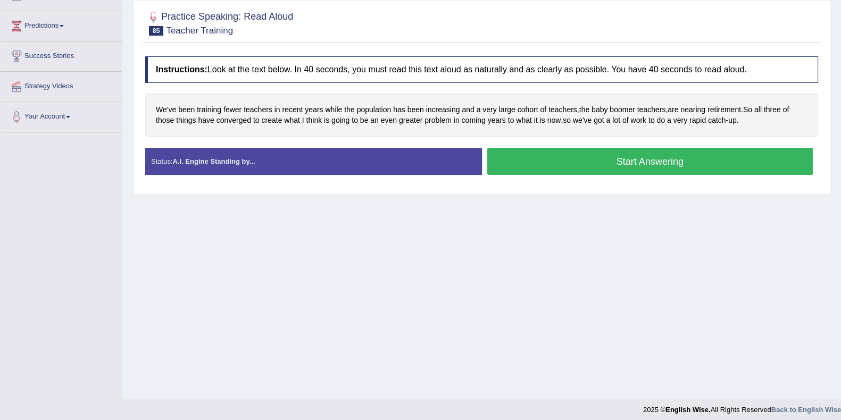
click at [565, 161] on button "Start Answering" at bounding box center [650, 161] width 326 height 27
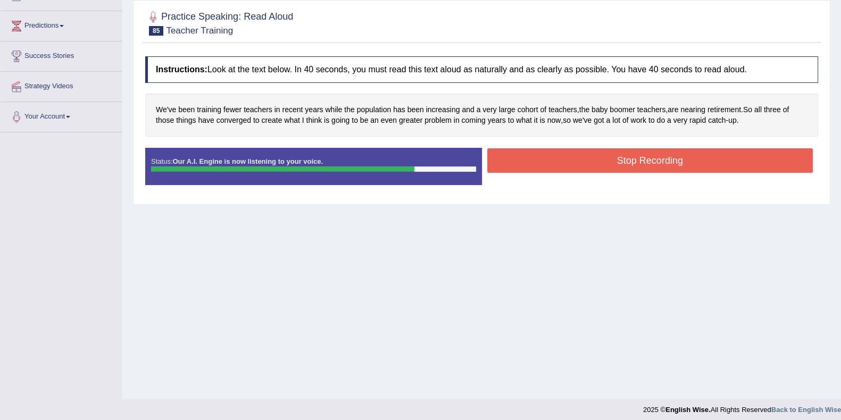
click at [545, 159] on button "Stop Recording" at bounding box center [650, 160] width 326 height 24
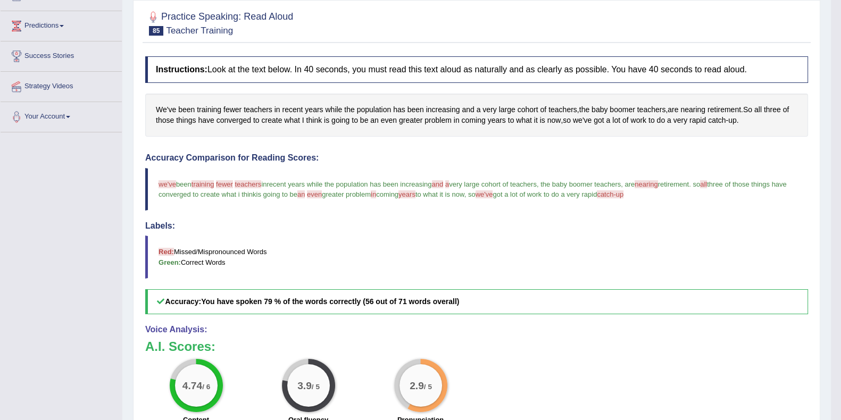
scroll to position [0, 0]
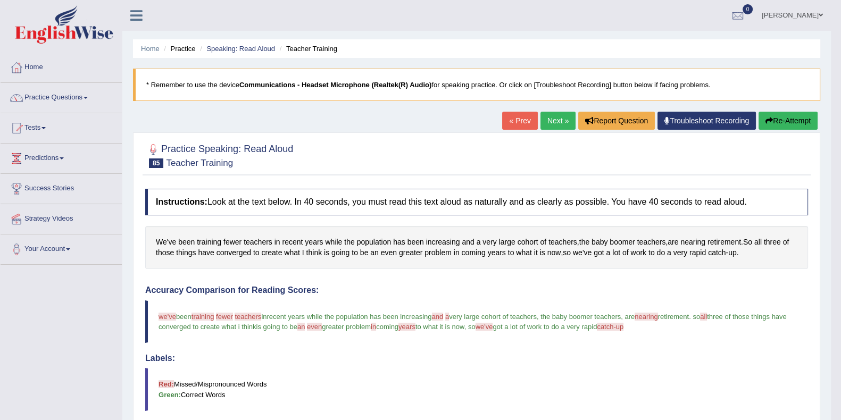
click at [555, 122] on link "Next »" at bounding box center [557, 121] width 35 height 18
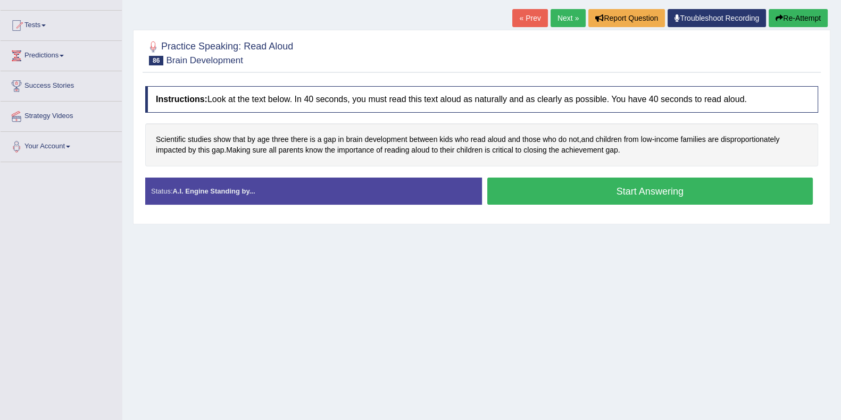
scroll to position [132, 0]
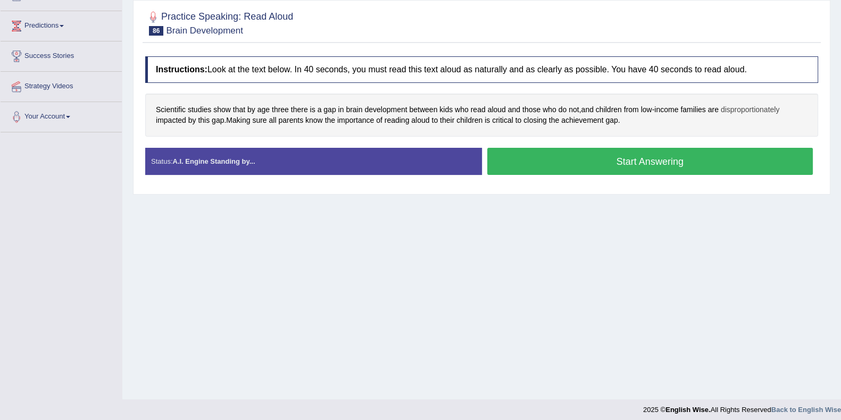
click at [753, 109] on span "disproportionately" at bounding box center [750, 109] width 59 height 11
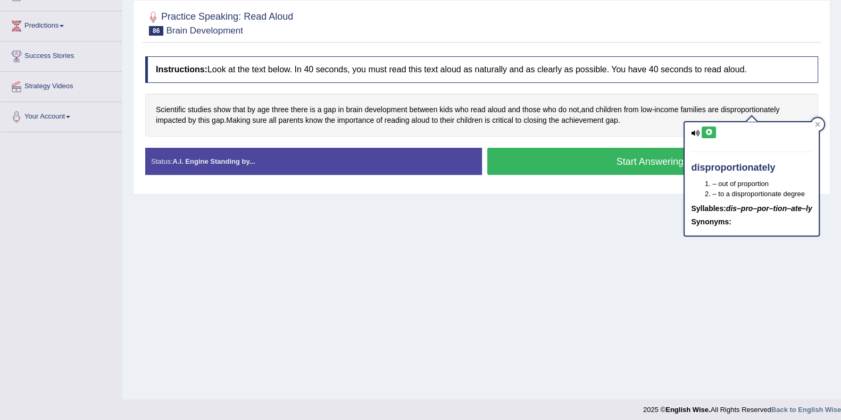
click at [707, 131] on icon at bounding box center [709, 132] width 8 height 6
click at [816, 122] on icon at bounding box center [817, 124] width 5 height 5
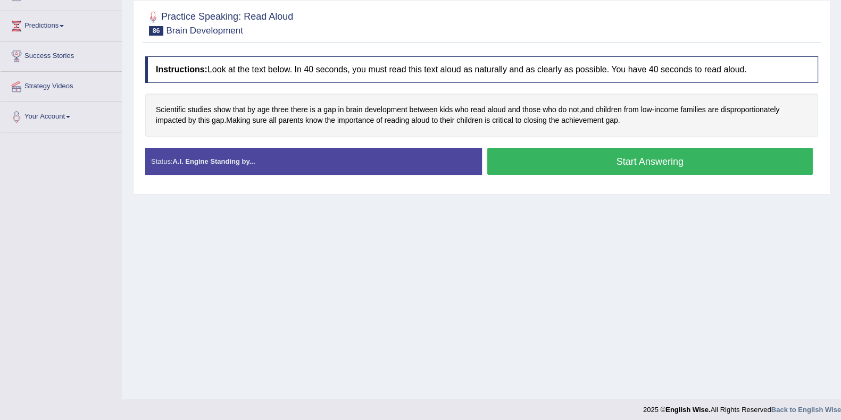
click at [577, 159] on button "Start Answering" at bounding box center [650, 161] width 326 height 27
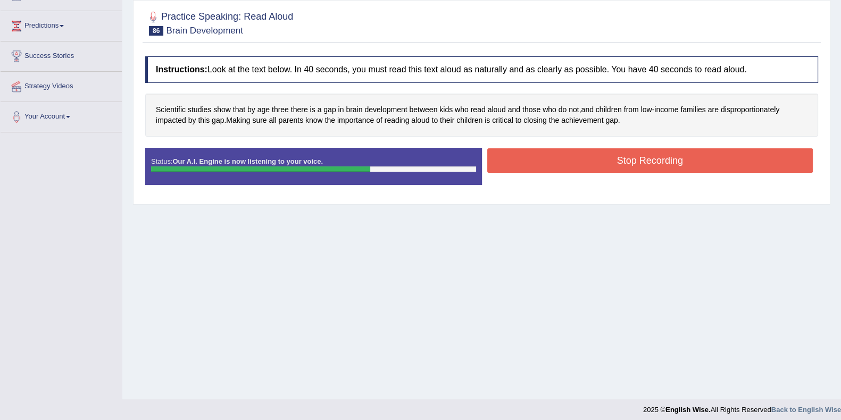
click at [529, 161] on button "Stop Recording" at bounding box center [650, 160] width 326 height 24
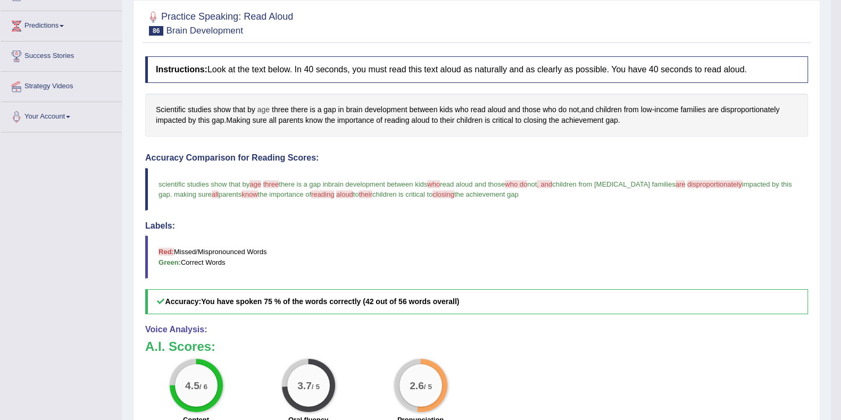
click at [261, 110] on span "age" at bounding box center [263, 109] width 12 height 11
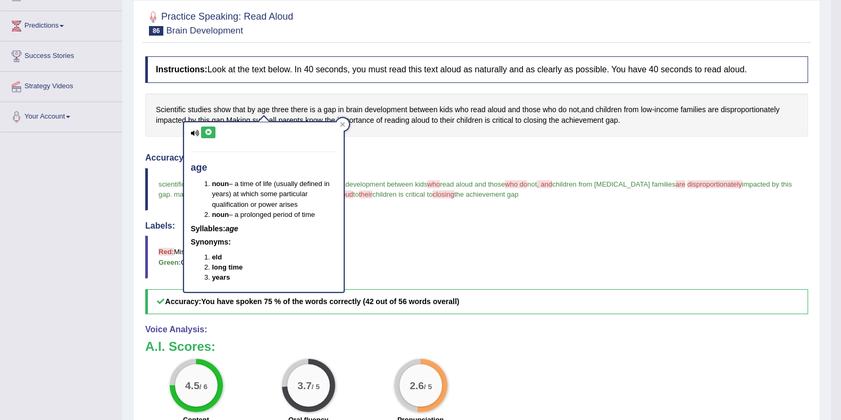
click at [205, 129] on icon at bounding box center [208, 132] width 8 height 6
click at [342, 124] on icon at bounding box center [342, 124] width 5 height 5
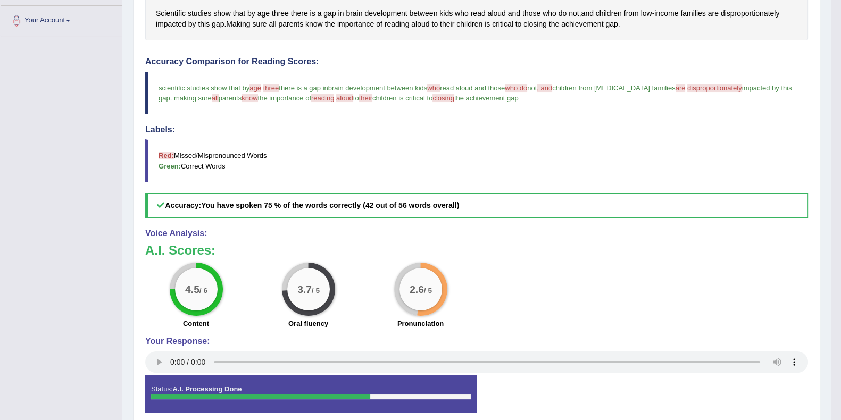
scroll to position [209, 0]
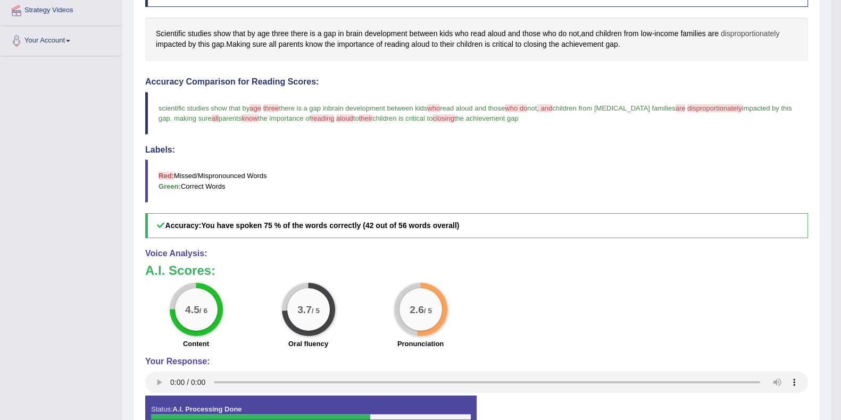
click at [738, 33] on span "disproportionately" at bounding box center [750, 33] width 59 height 11
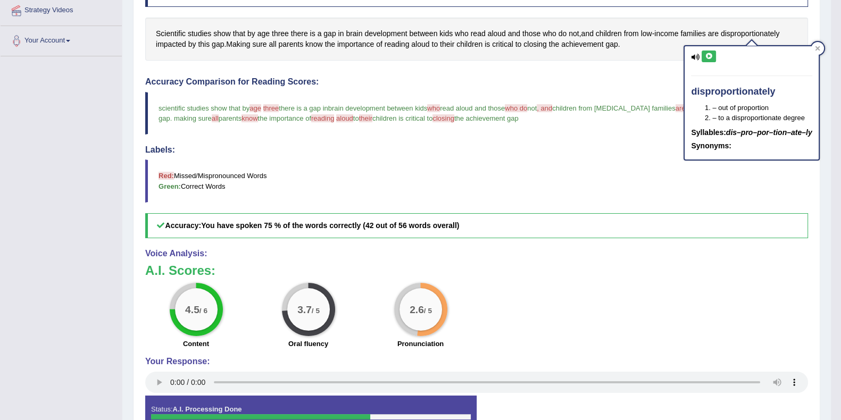
click at [710, 54] on icon at bounding box center [709, 56] width 8 height 6
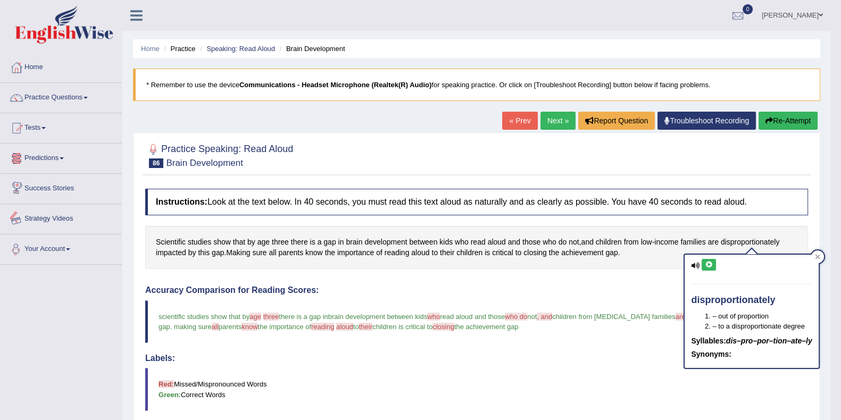
scroll to position [0, 0]
click at [79, 95] on link "Practice Questions" at bounding box center [61, 96] width 121 height 27
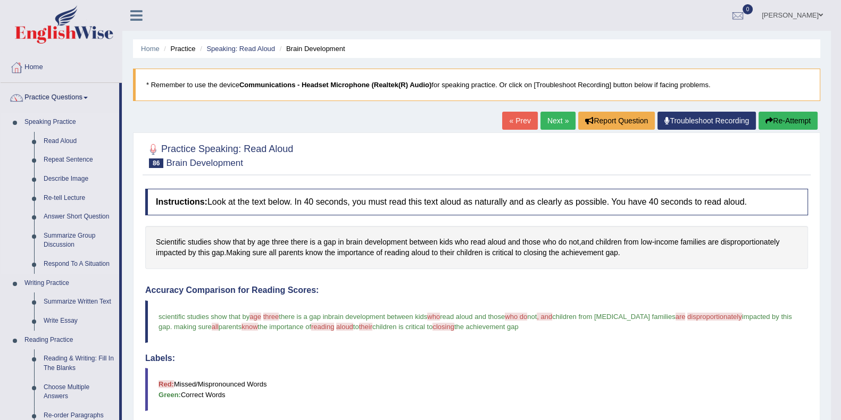
click at [71, 157] on link "Repeat Sentence" at bounding box center [79, 160] width 80 height 19
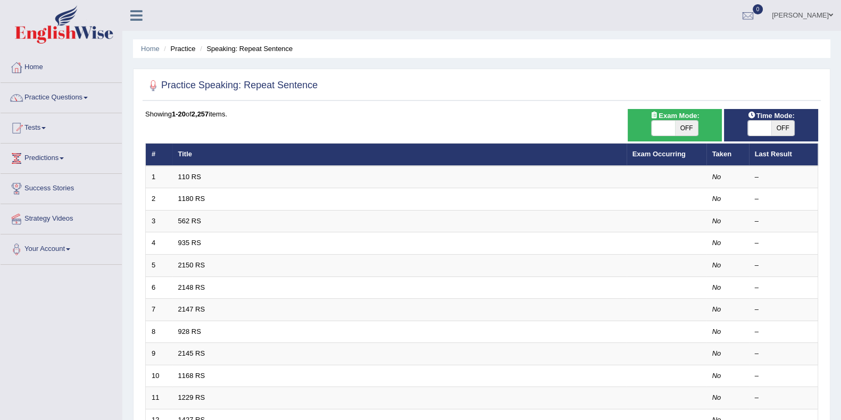
click at [680, 126] on span "OFF" at bounding box center [686, 128] width 23 height 15
checkbox input "true"
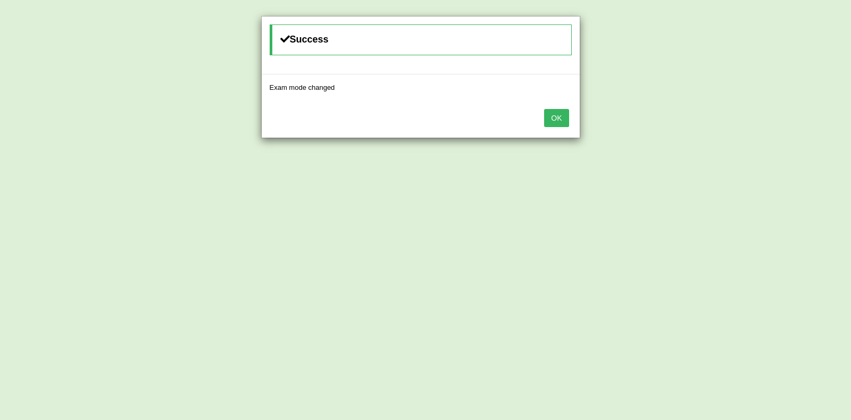
click at [556, 115] on button "OK" at bounding box center [556, 118] width 24 height 18
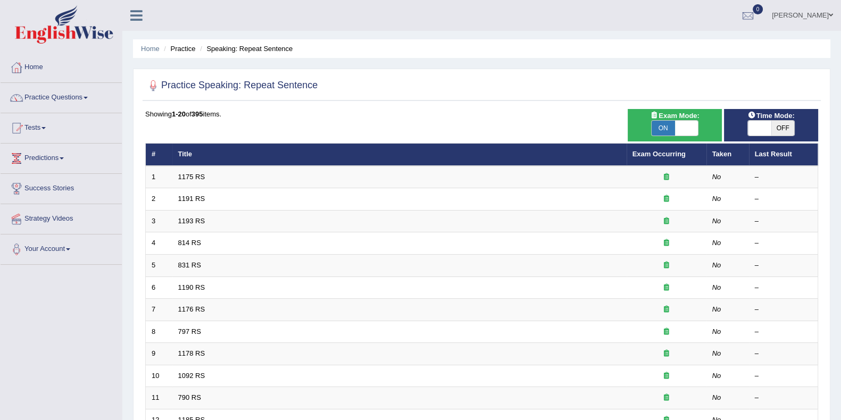
click at [779, 128] on span "OFF" at bounding box center [782, 128] width 23 height 15
checkbox input "true"
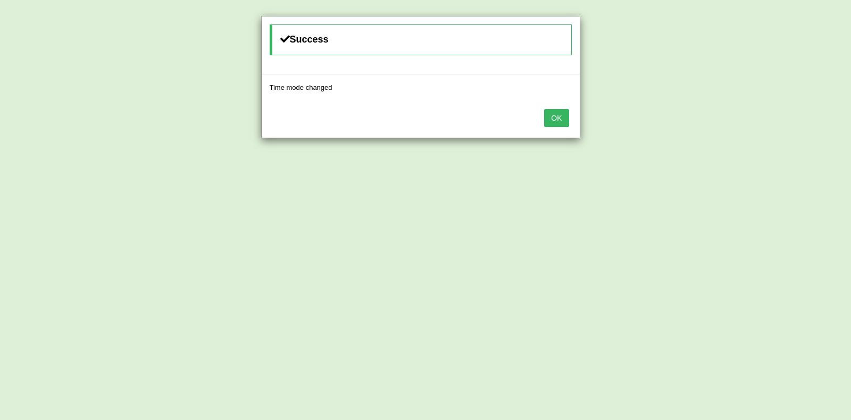
click at [556, 119] on button "OK" at bounding box center [556, 118] width 24 height 18
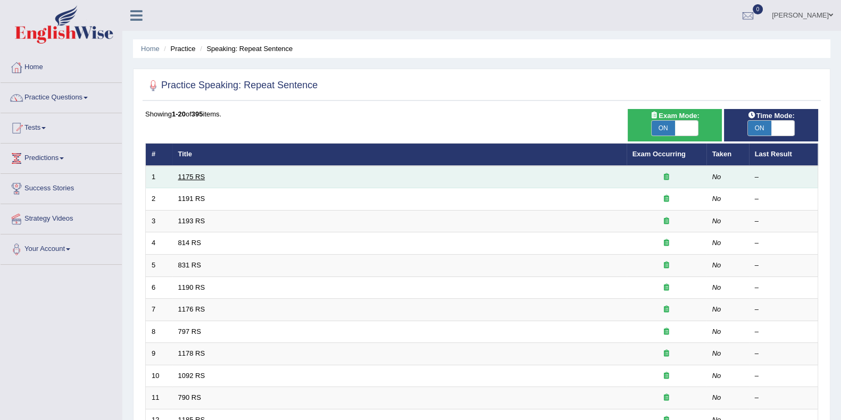
click at [194, 176] on link "1175 RS" at bounding box center [191, 177] width 27 height 8
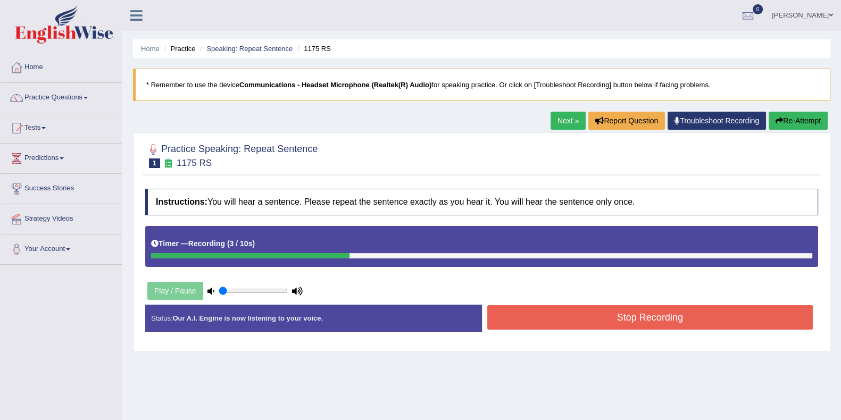
click at [590, 321] on button "Stop Recording" at bounding box center [650, 317] width 326 height 24
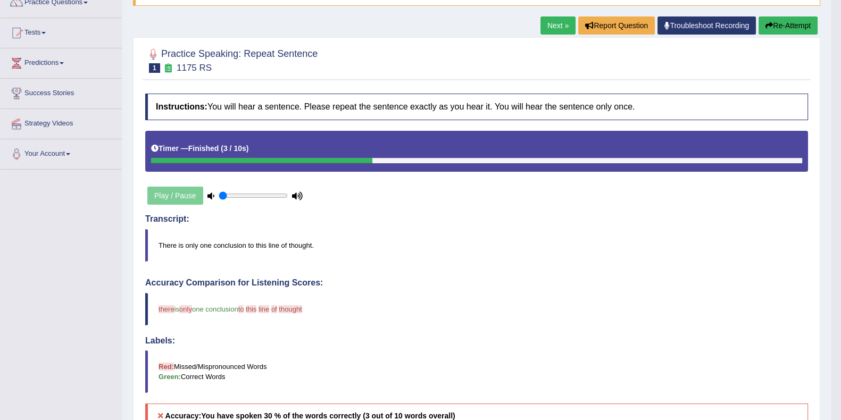
scroll to position [66, 0]
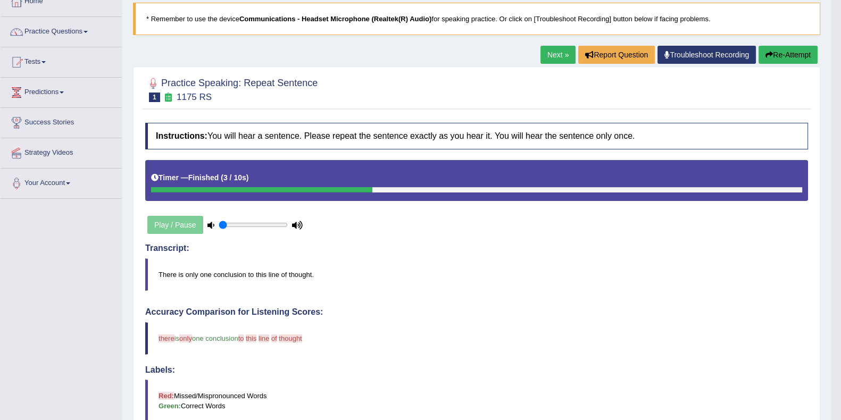
click at [550, 53] on link "Next »" at bounding box center [557, 55] width 35 height 18
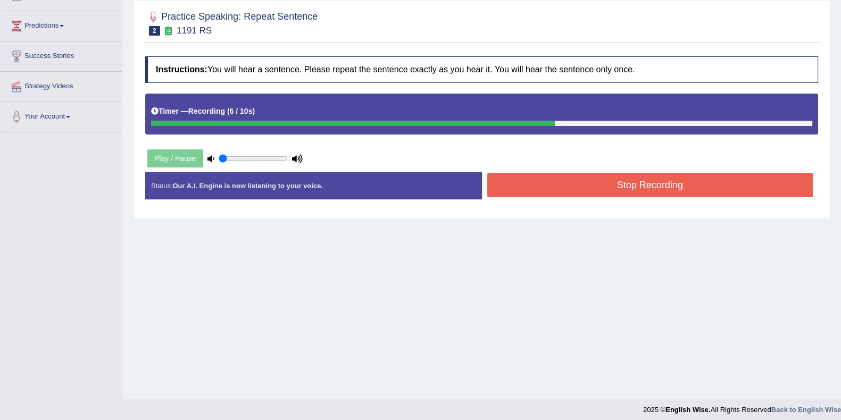
click at [641, 185] on button "Stop Recording" at bounding box center [650, 185] width 326 height 24
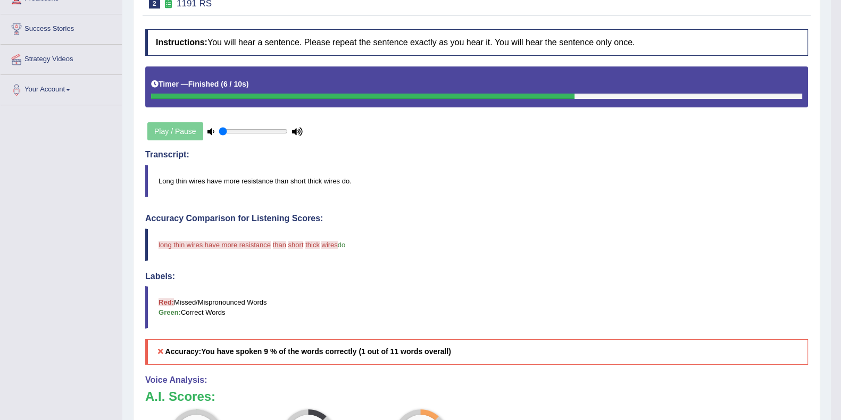
scroll to position [66, 0]
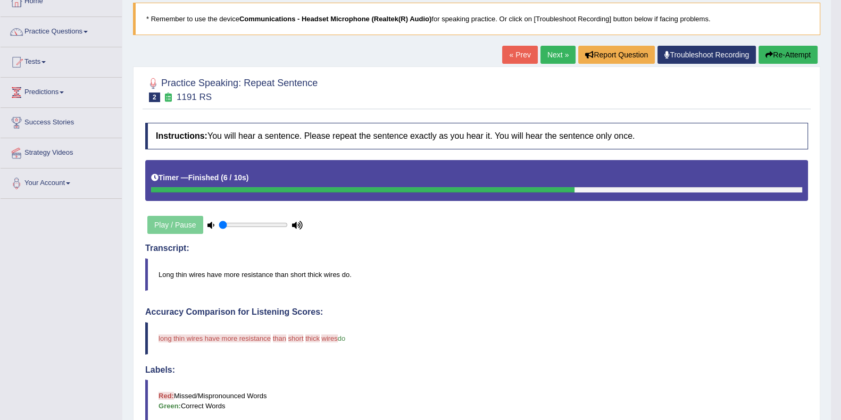
click at [774, 55] on button "Re-Attempt" at bounding box center [788, 55] width 59 height 18
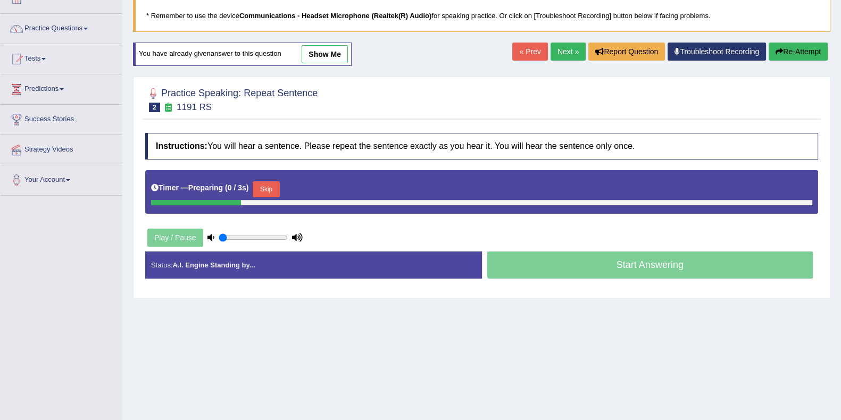
scroll to position [66, 0]
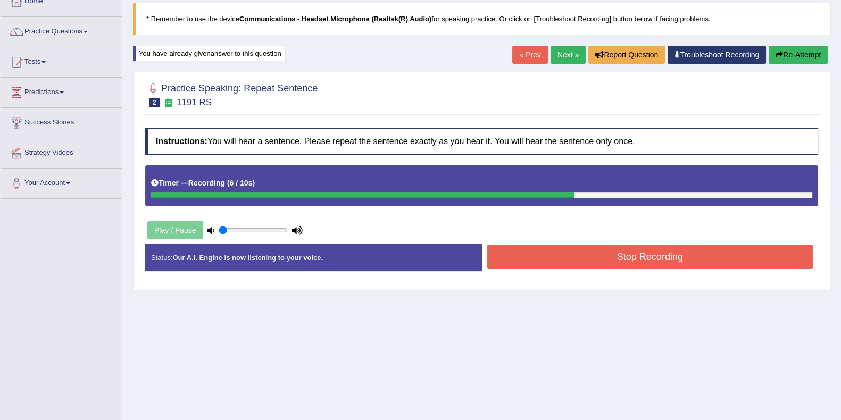
click at [520, 260] on button "Stop Recording" at bounding box center [650, 257] width 326 height 24
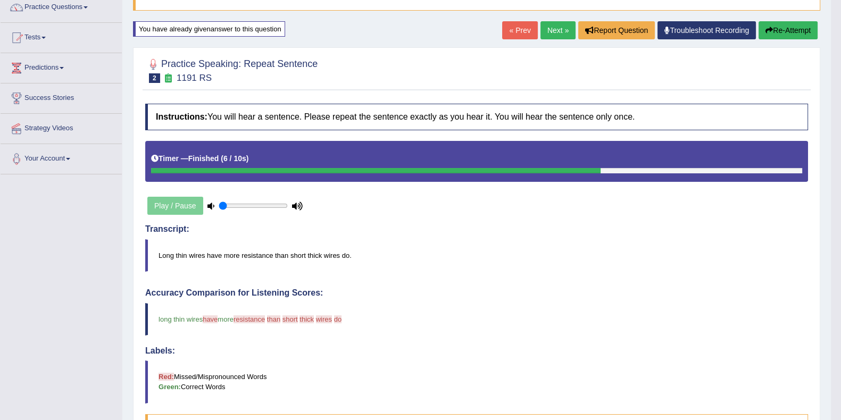
scroll to position [0, 0]
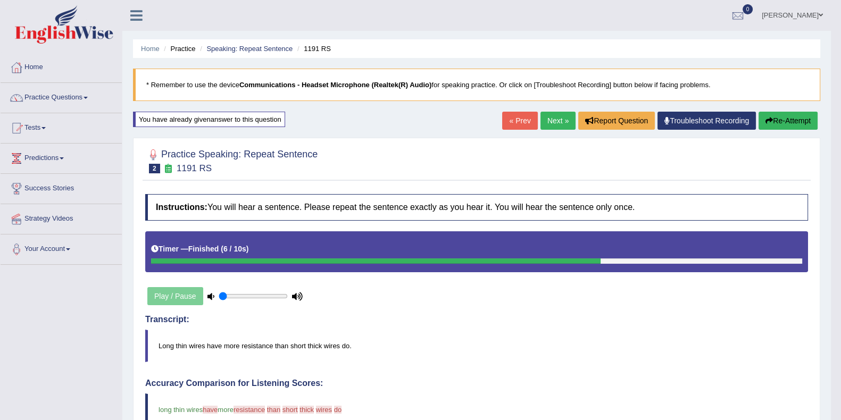
click at [558, 121] on link "Next »" at bounding box center [557, 121] width 35 height 18
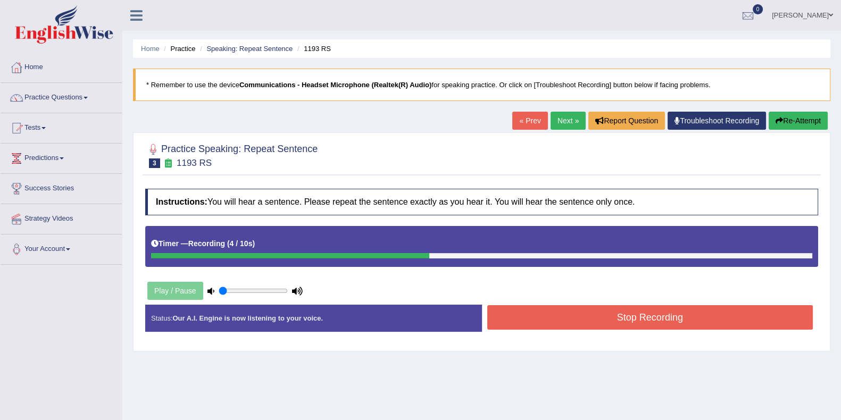
click at [529, 318] on button "Stop Recording" at bounding box center [650, 317] width 326 height 24
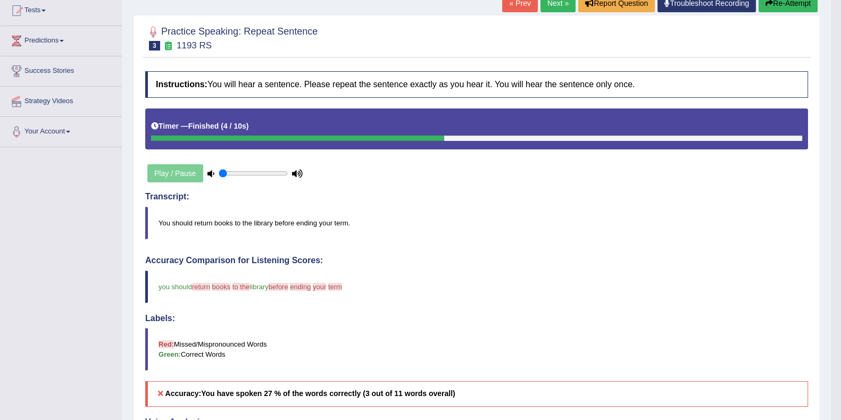
scroll to position [66, 0]
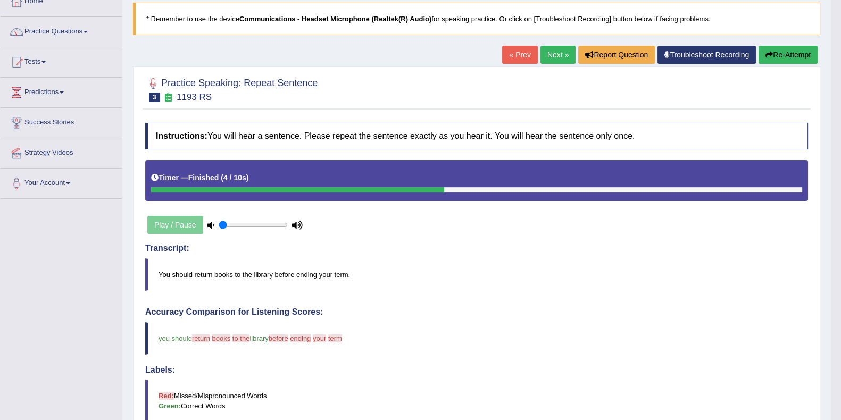
click at [556, 56] on link "Next »" at bounding box center [557, 55] width 35 height 18
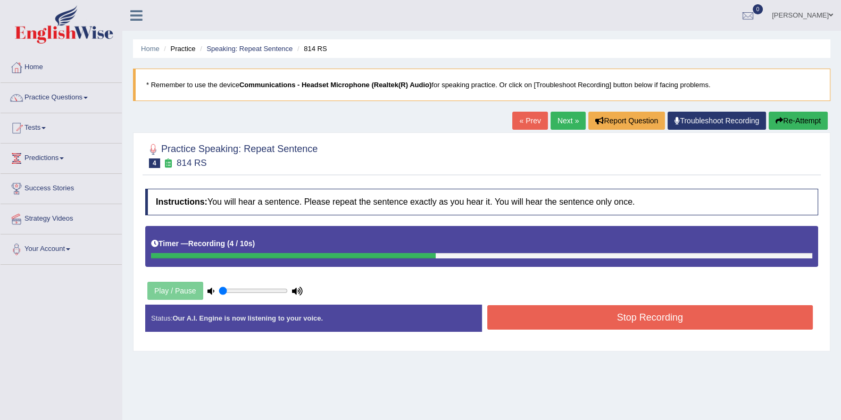
click at [536, 318] on button "Stop Recording" at bounding box center [650, 317] width 326 height 24
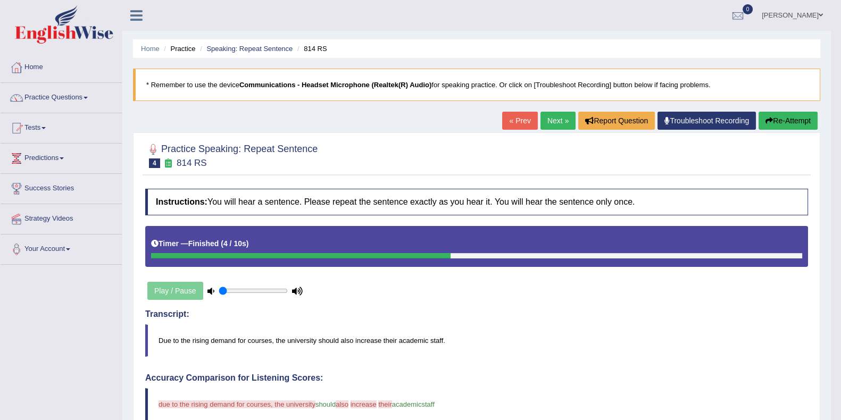
click at [776, 113] on button "Re-Attempt" at bounding box center [788, 121] width 59 height 18
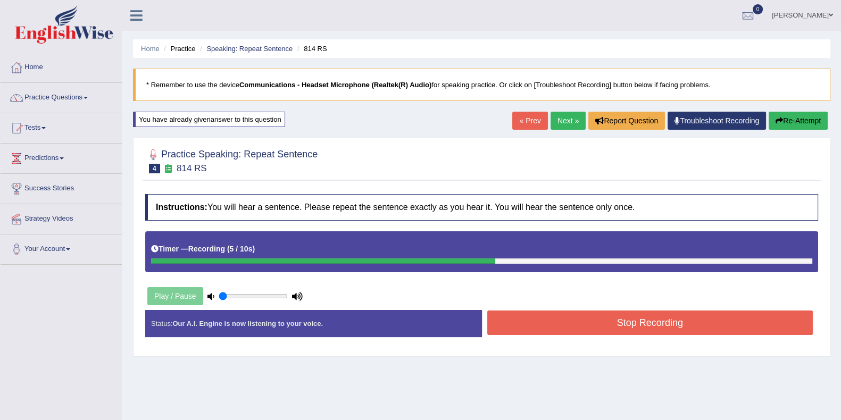
click at [572, 319] on button "Stop Recording" at bounding box center [650, 323] width 326 height 24
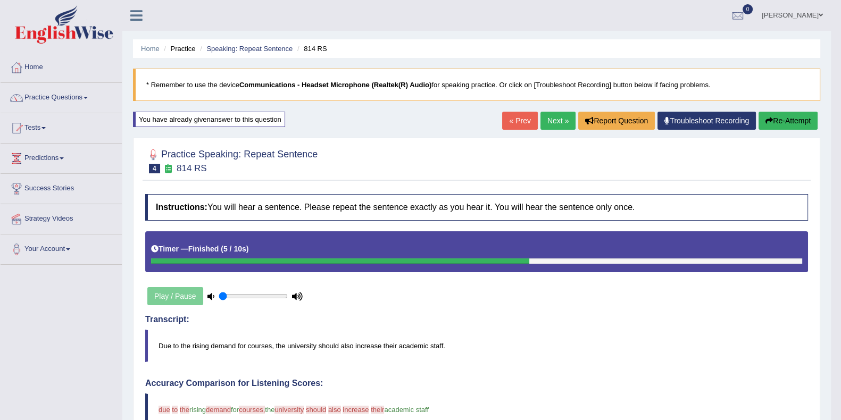
click at [792, 121] on button "Re-Attempt" at bounding box center [788, 121] width 59 height 18
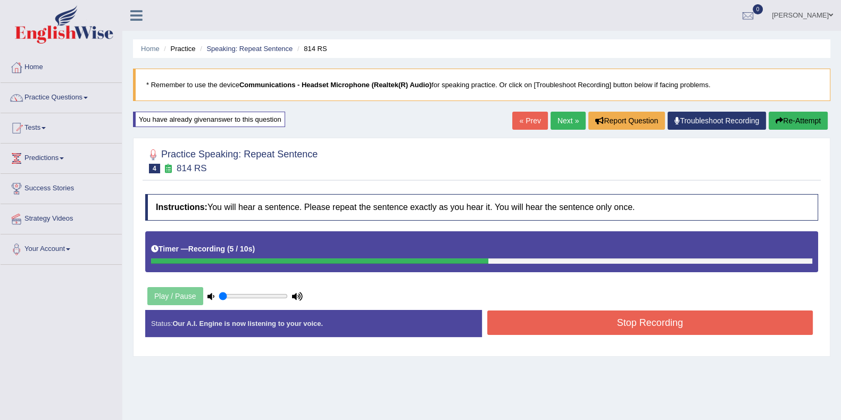
click at [521, 327] on button "Stop Recording" at bounding box center [650, 323] width 326 height 24
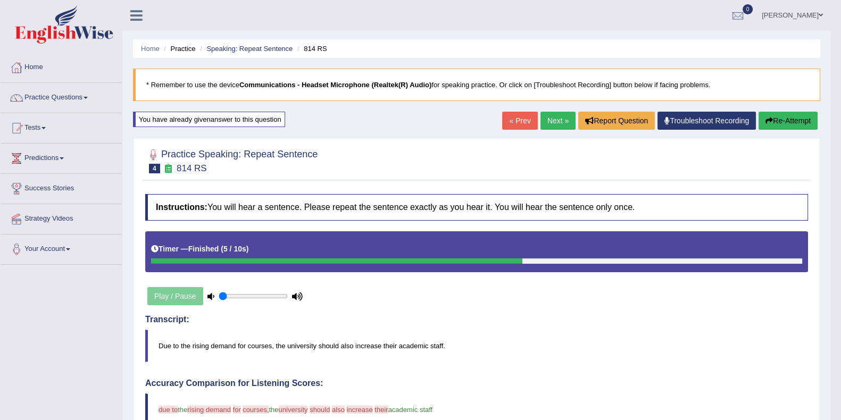
click at [552, 122] on link "Next »" at bounding box center [557, 121] width 35 height 18
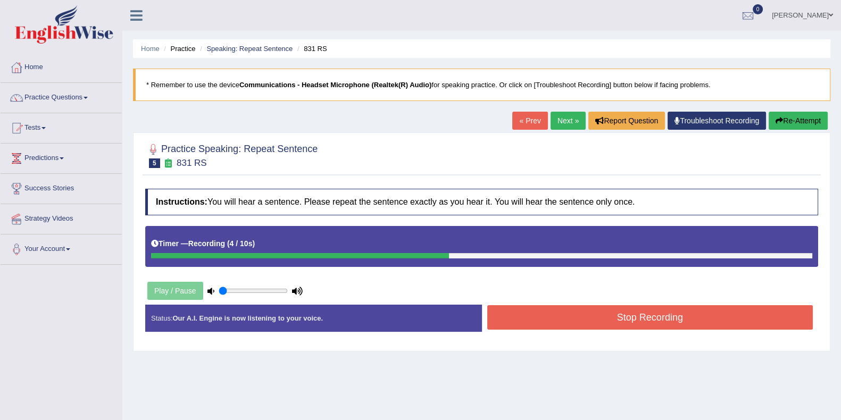
click at [529, 320] on button "Stop Recording" at bounding box center [650, 317] width 326 height 24
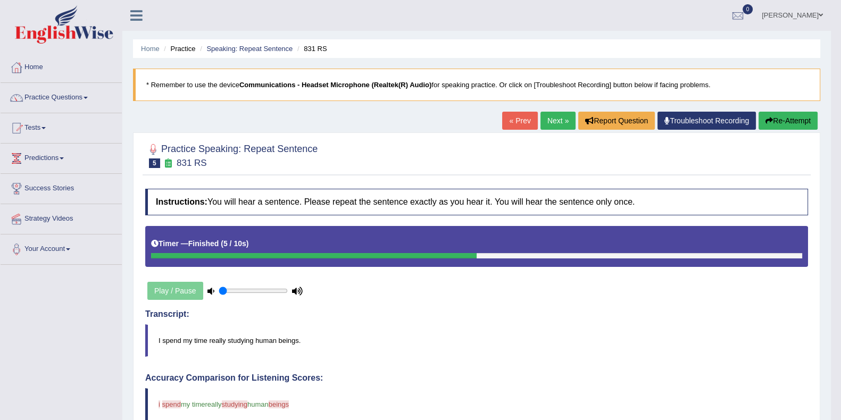
click at [775, 114] on button "Re-Attempt" at bounding box center [788, 121] width 59 height 18
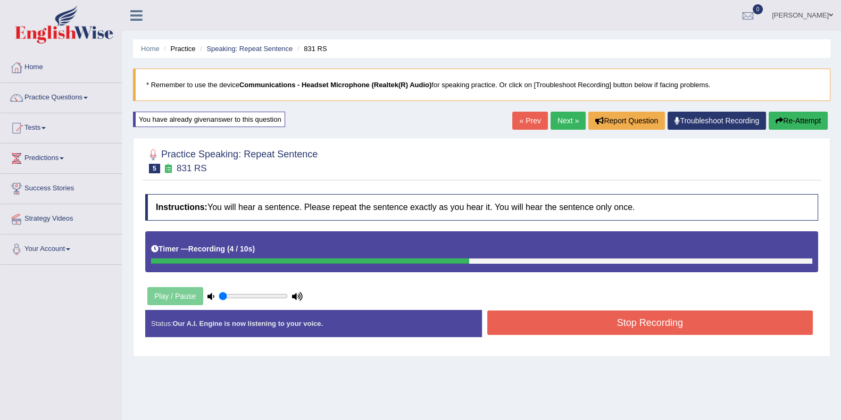
click at [544, 324] on button "Stop Recording" at bounding box center [650, 323] width 326 height 24
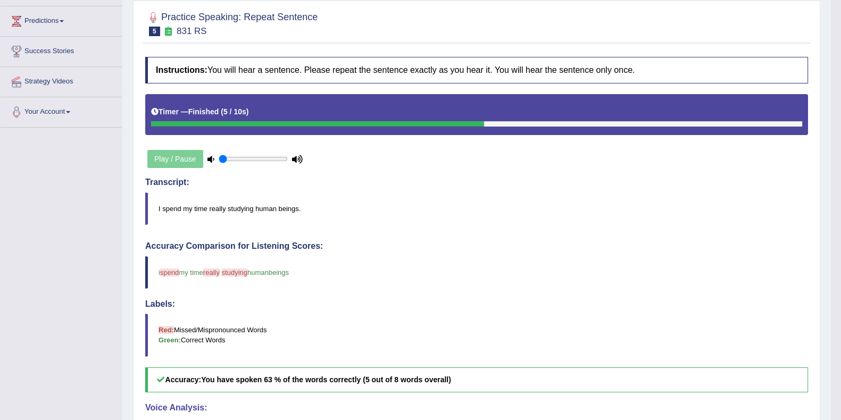
scroll to position [66, 0]
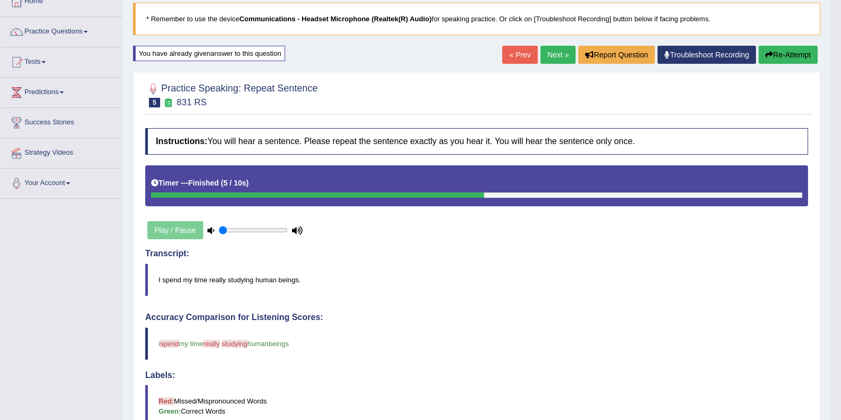
click at [780, 49] on button "Re-Attempt" at bounding box center [788, 55] width 59 height 18
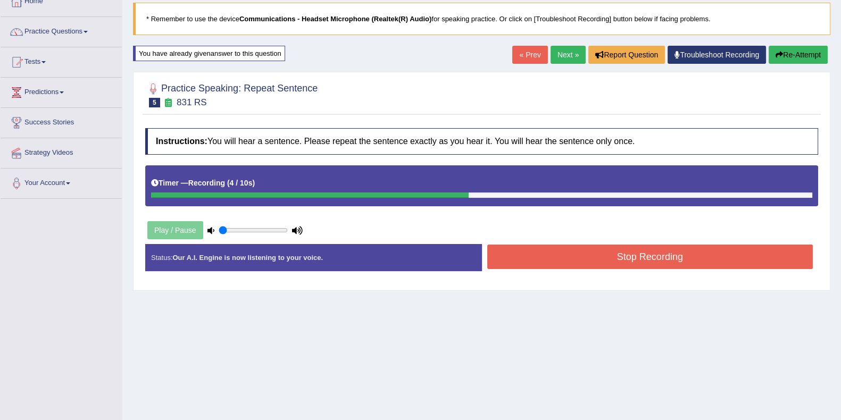
click at [542, 259] on button "Stop Recording" at bounding box center [650, 257] width 326 height 24
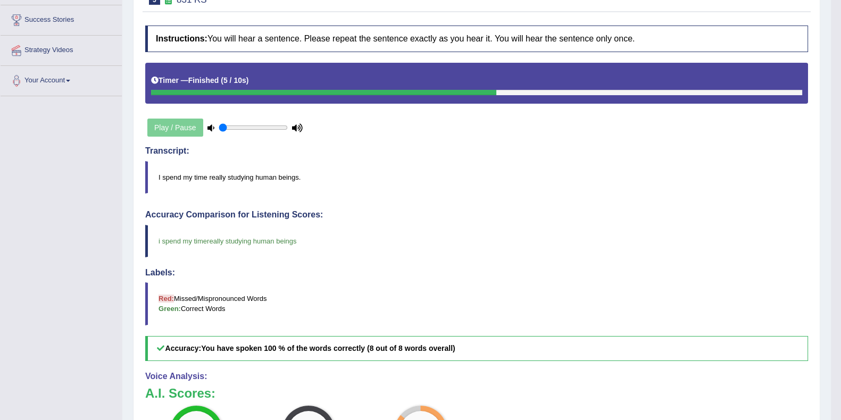
scroll to position [66, 0]
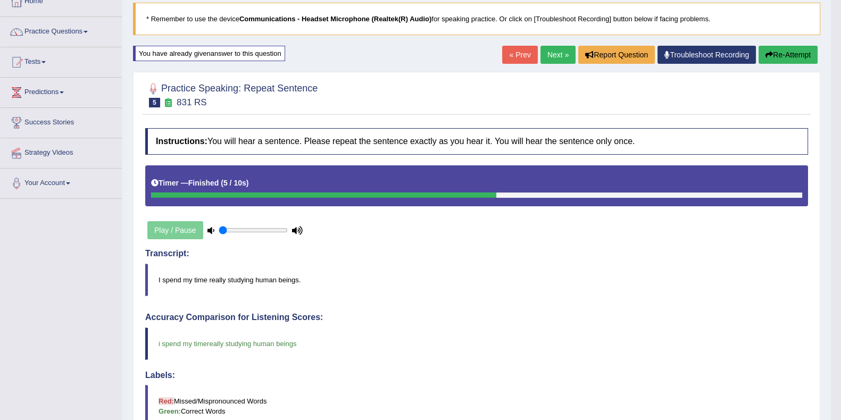
click at [550, 54] on link "Next »" at bounding box center [557, 55] width 35 height 18
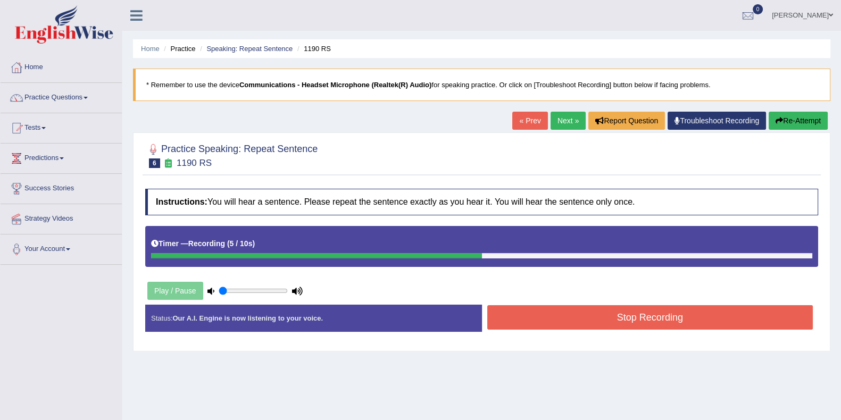
click at [524, 322] on button "Stop Recording" at bounding box center [650, 317] width 326 height 24
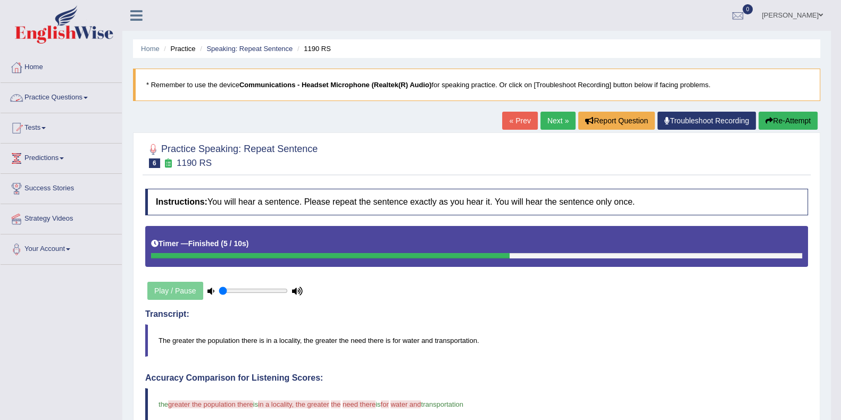
click at [46, 94] on link "Practice Questions" at bounding box center [61, 96] width 121 height 27
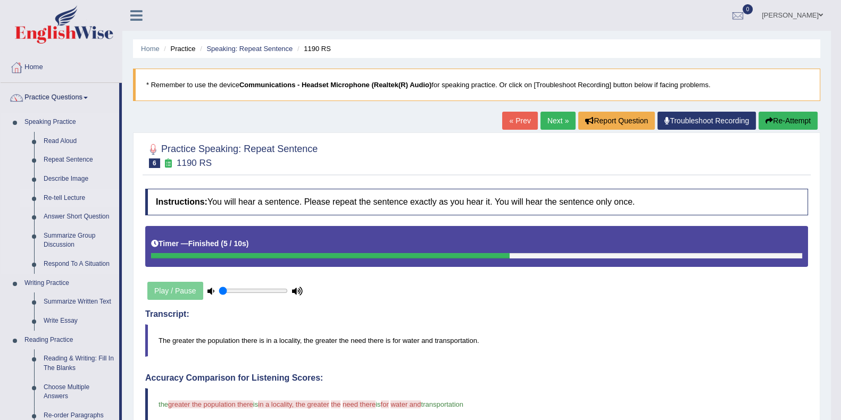
click at [66, 199] on link "Re-tell Lecture" at bounding box center [79, 198] width 80 height 19
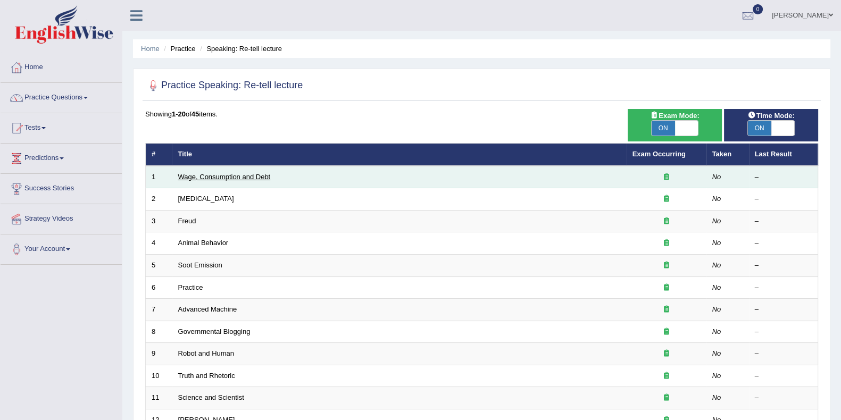
click at [242, 173] on link "Wage, Consumption and Debt" at bounding box center [224, 177] width 93 height 8
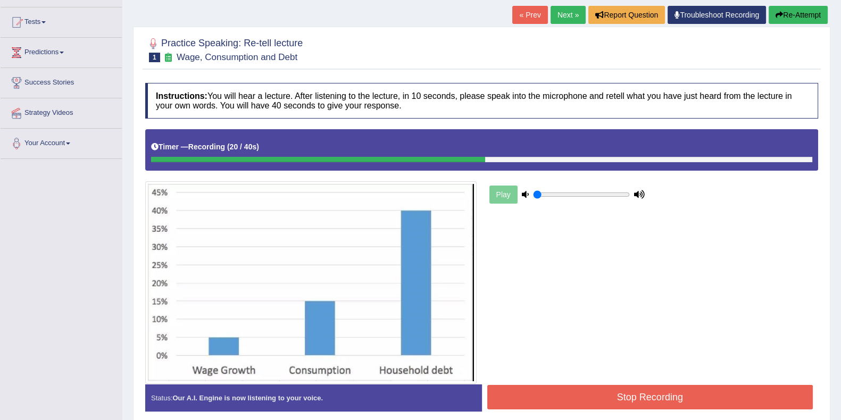
scroll to position [18, 0]
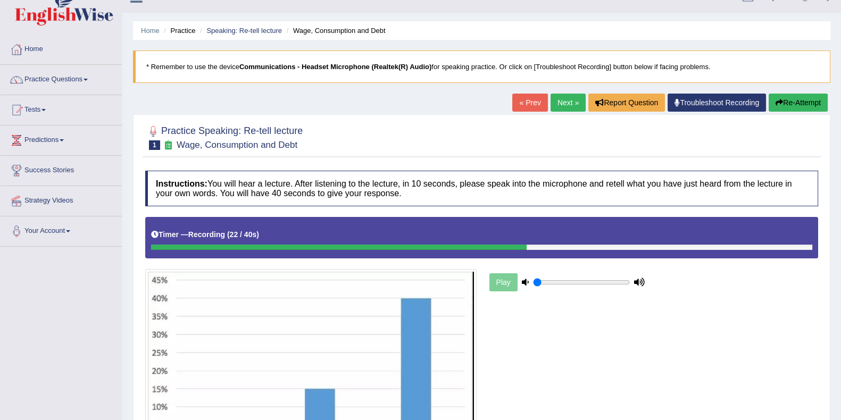
click at [786, 94] on button "Re-Attempt" at bounding box center [798, 103] width 59 height 18
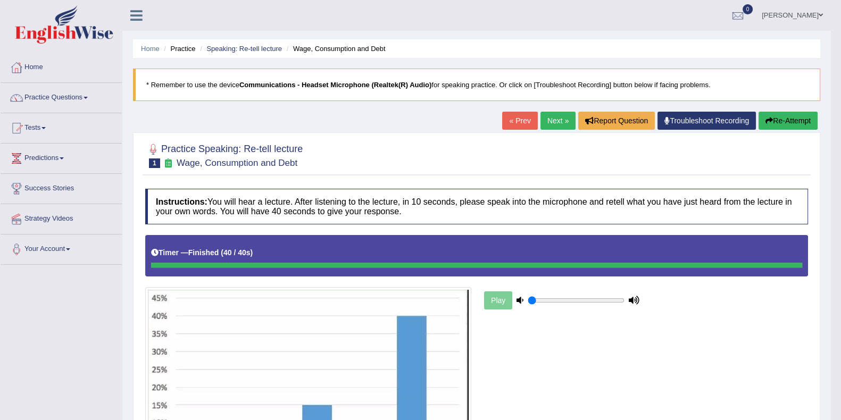
click at [774, 116] on button "Re-Attempt" at bounding box center [788, 121] width 59 height 18
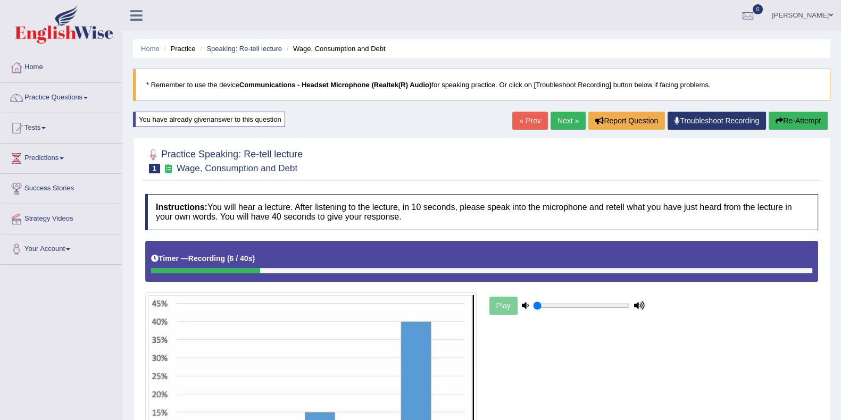
click at [811, 117] on button "Re-Attempt" at bounding box center [798, 121] width 59 height 18
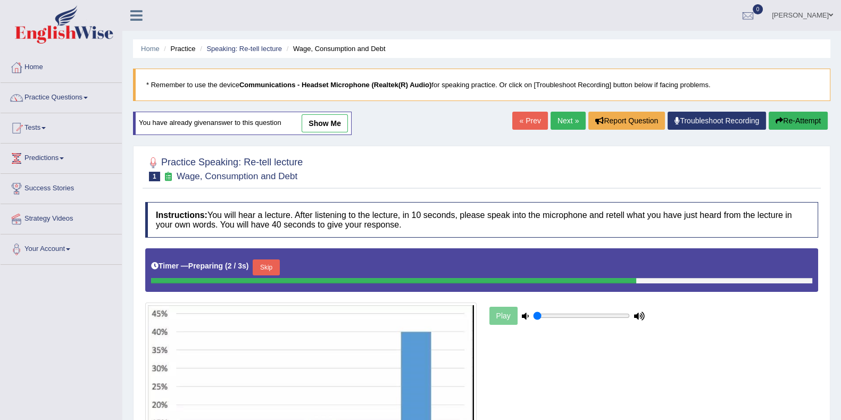
click at [807, 118] on button "Re-Attempt" at bounding box center [798, 121] width 59 height 18
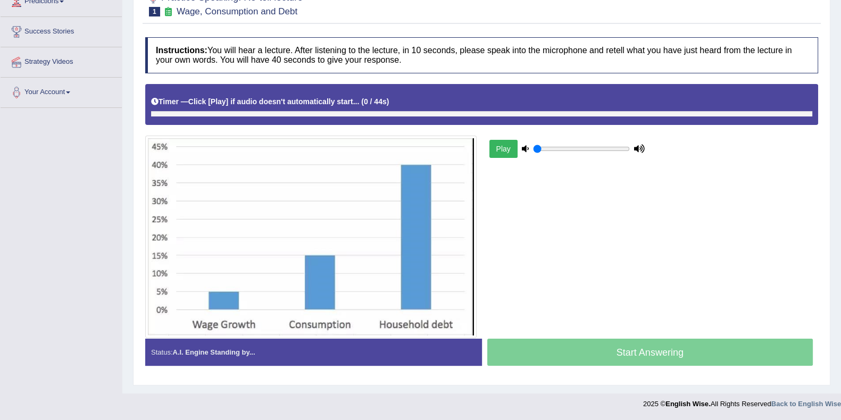
scroll to position [156, 0]
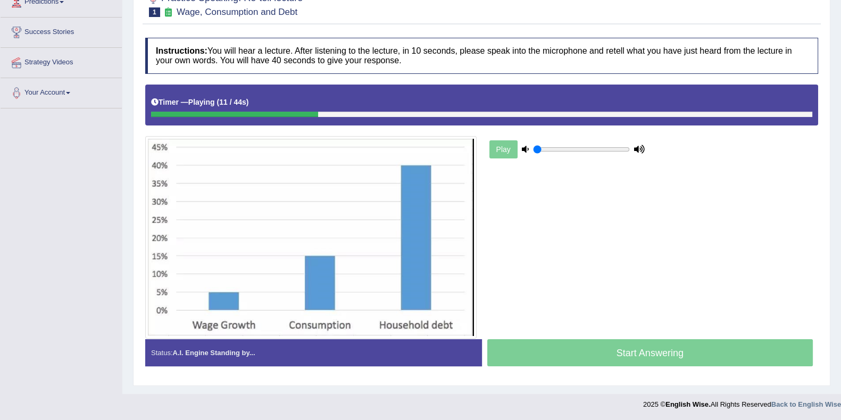
click at [608, 348] on div "Start Answering" at bounding box center [650, 354] width 337 height 30
click at [585, 355] on div "Start Answering" at bounding box center [650, 354] width 337 height 30
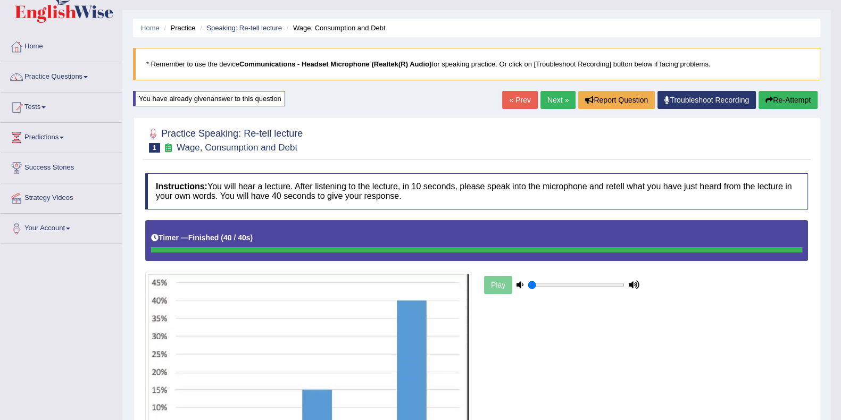
scroll to position [0, 0]
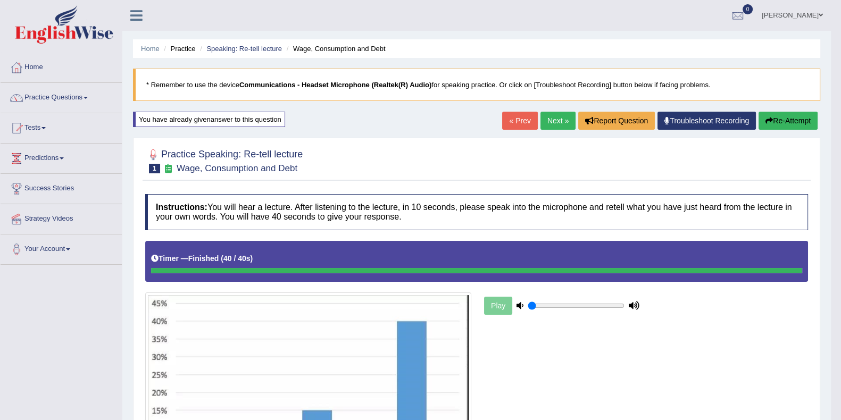
click at [782, 119] on button "Re-Attempt" at bounding box center [788, 121] width 59 height 18
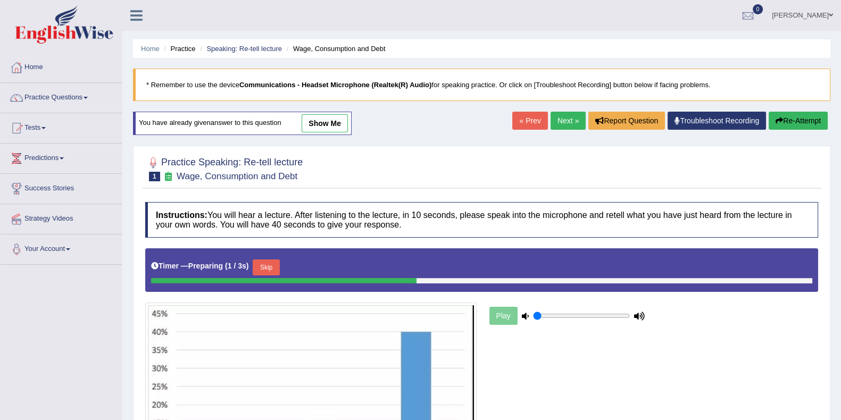
click at [564, 120] on link "Next »" at bounding box center [568, 121] width 35 height 18
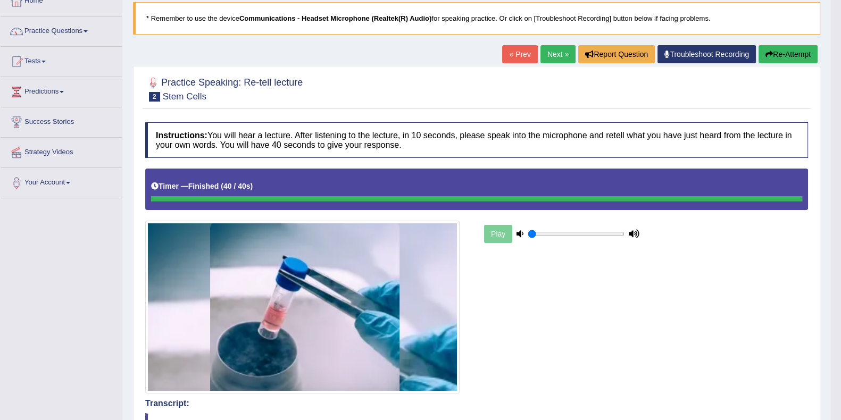
scroll to position [66, 0]
click at [770, 55] on icon "button" at bounding box center [768, 54] width 7 height 7
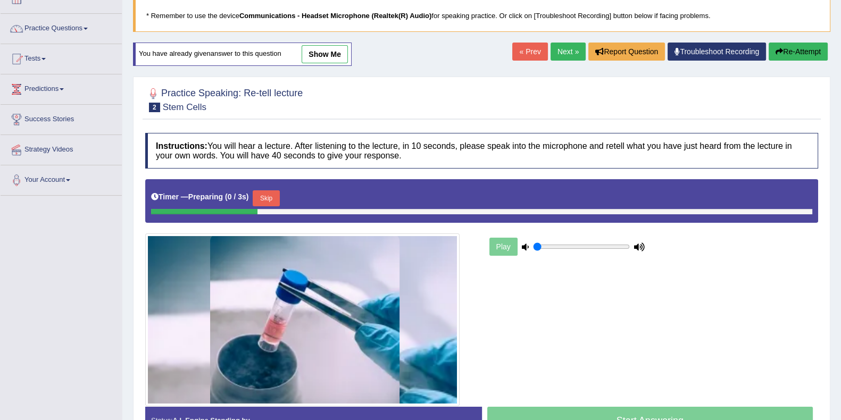
scroll to position [66, 0]
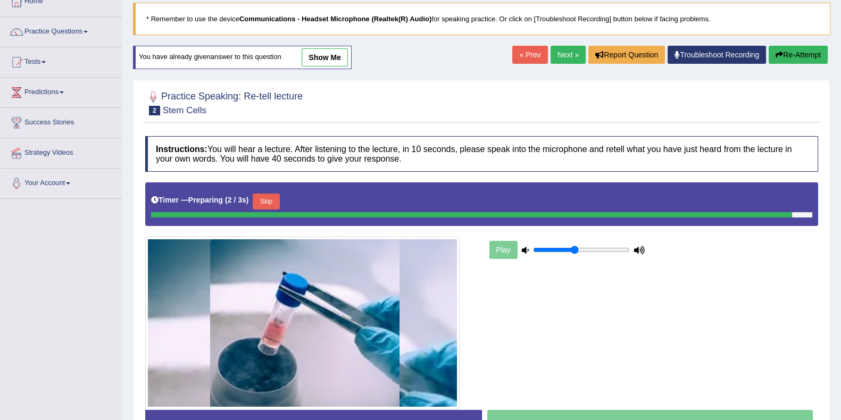
drag, startPoint x: 561, startPoint y: 246, endPoint x: 576, endPoint y: 251, distance: 15.6
type input "0.45"
click at [574, 251] on input "range" at bounding box center [581, 250] width 97 height 9
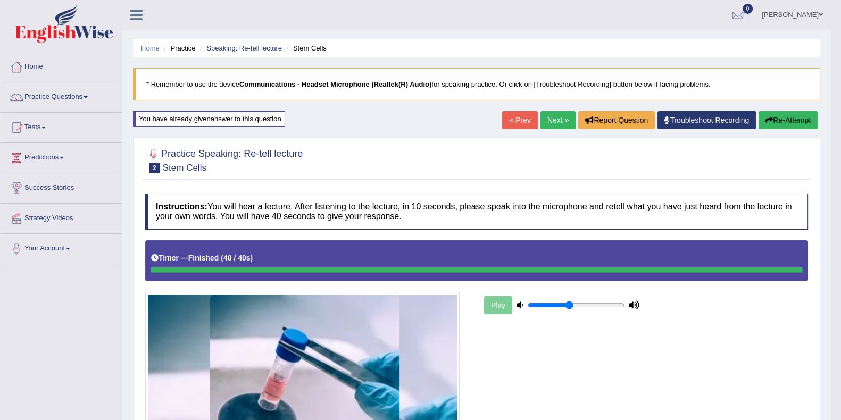
scroll to position [0, 0]
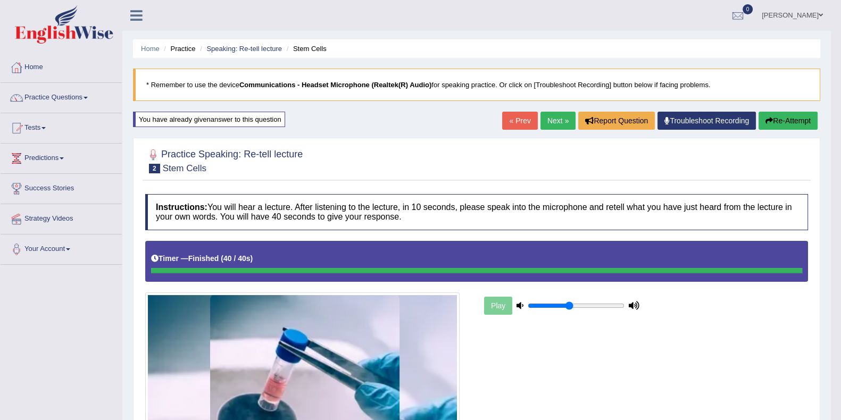
click at [554, 120] on link "Next »" at bounding box center [557, 121] width 35 height 18
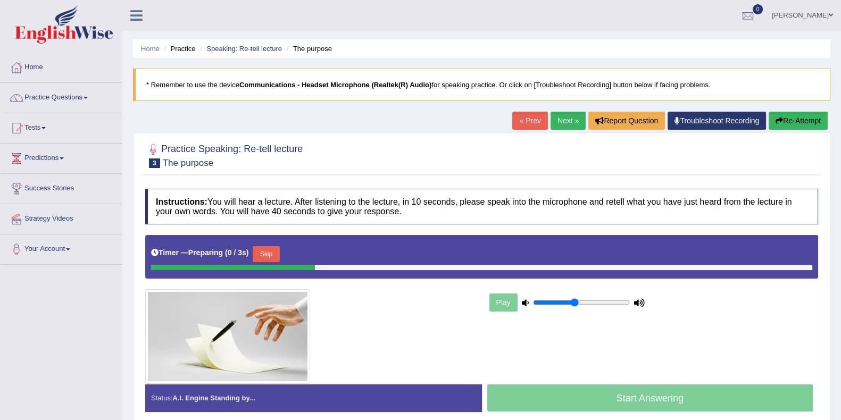
scroll to position [132, 0]
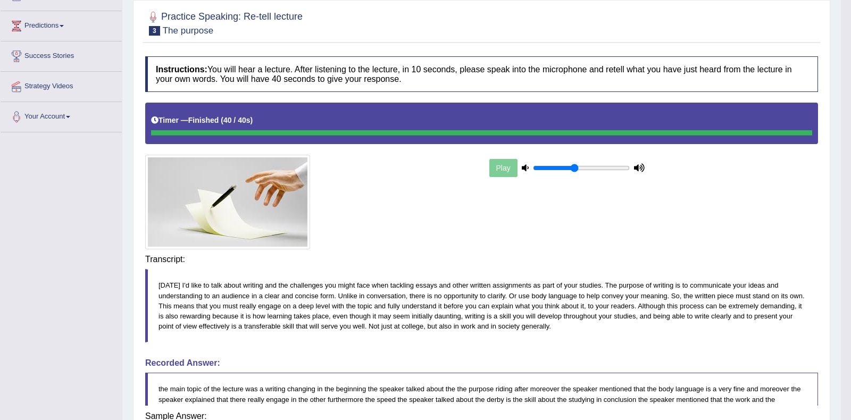
click at [0, 0] on div "Saving your answer..." at bounding box center [0, 0] width 0 height 0
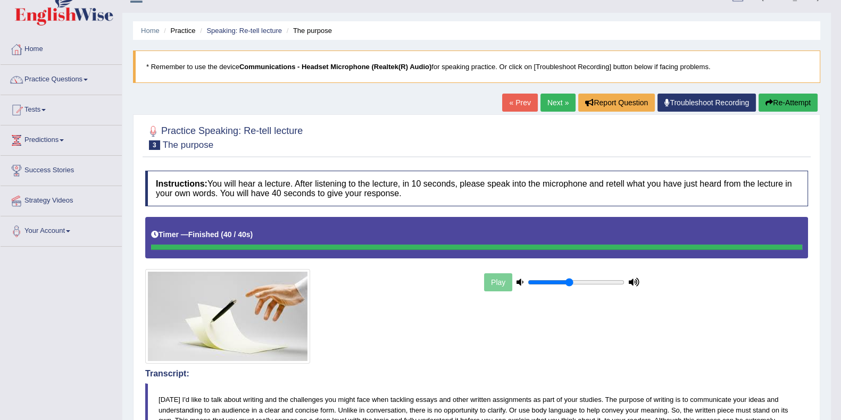
scroll to position [0, 0]
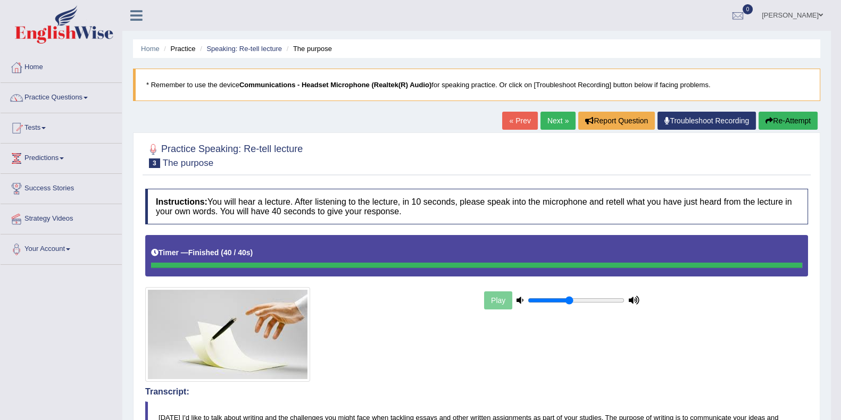
click at [545, 116] on link "Next »" at bounding box center [557, 121] width 35 height 18
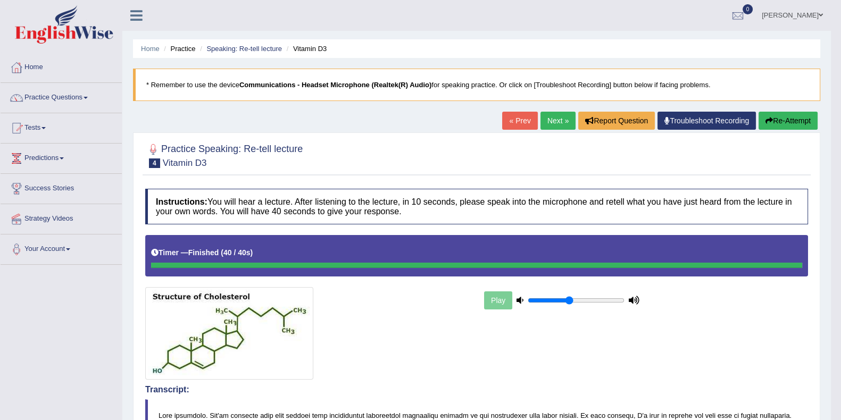
click at [776, 122] on button "Re-Attempt" at bounding box center [788, 121] width 59 height 18
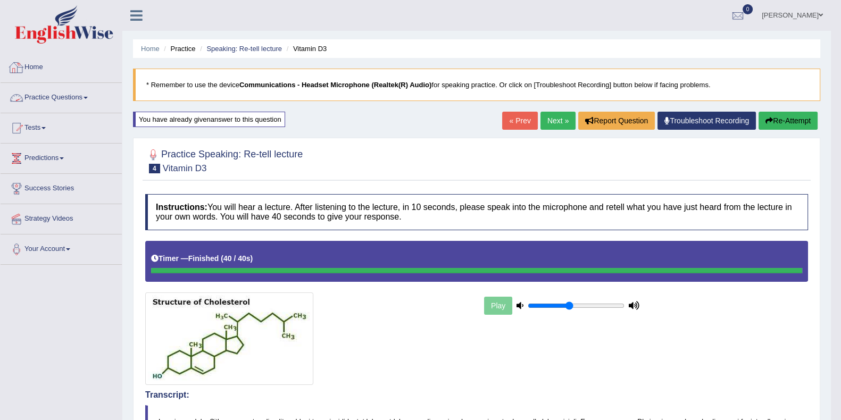
click at [61, 99] on link "Practice Questions" at bounding box center [61, 96] width 121 height 27
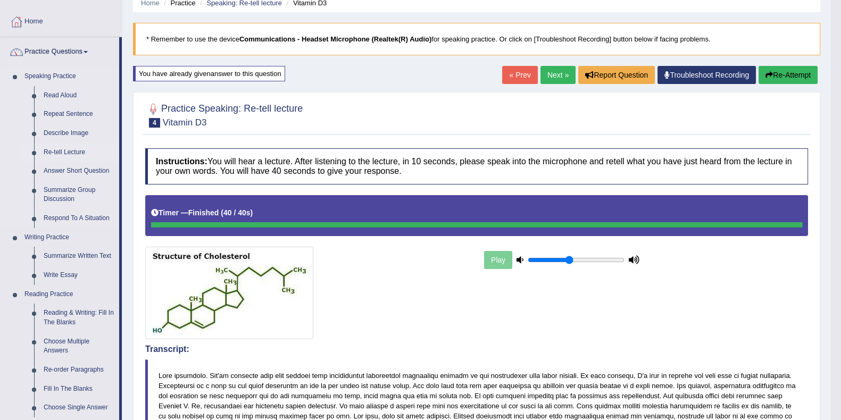
scroll to position [66, 0]
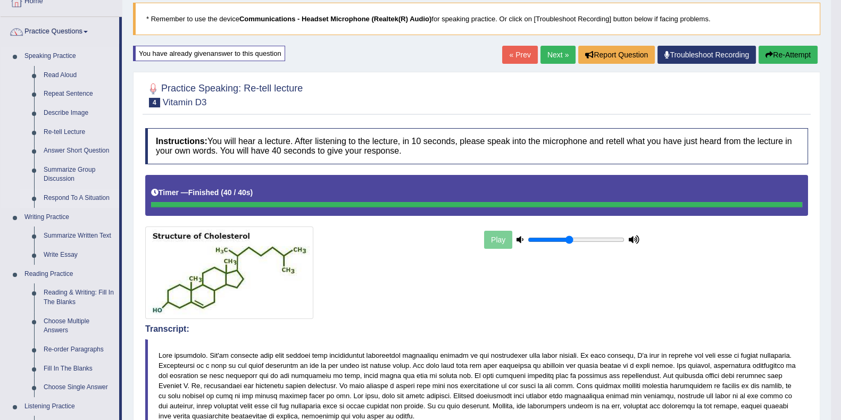
click at [93, 195] on link "Respond To A Situation" at bounding box center [79, 198] width 80 height 19
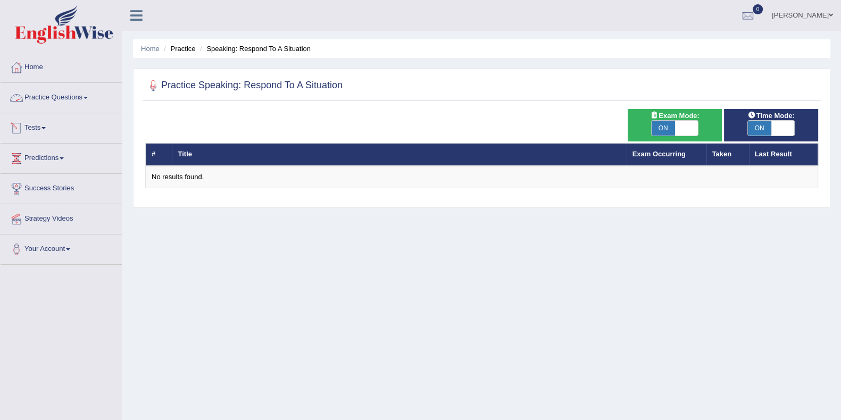
click at [36, 100] on link "Practice Questions" at bounding box center [61, 96] width 121 height 27
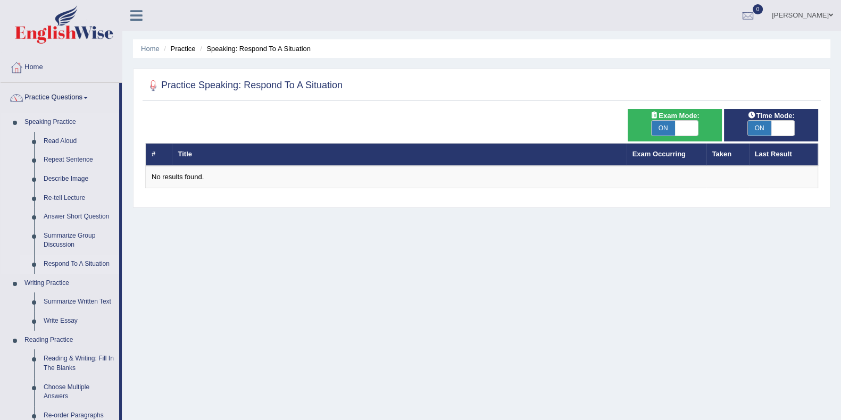
click at [51, 262] on link "Respond To A Situation" at bounding box center [79, 264] width 80 height 19
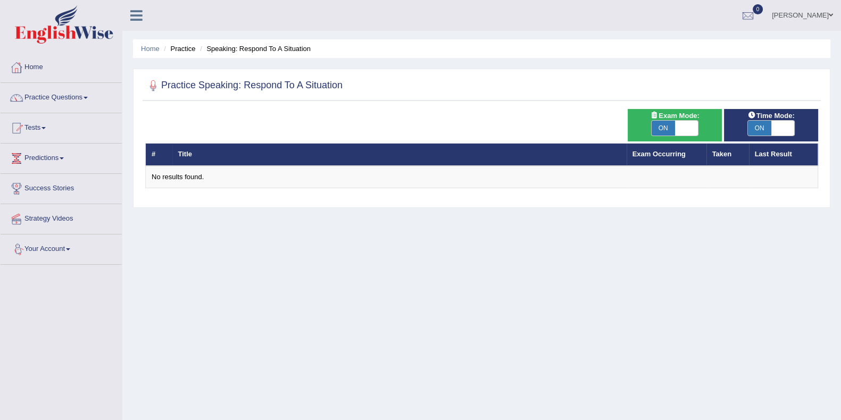
click at [666, 126] on span "ON" at bounding box center [663, 128] width 23 height 15
checkbox input "false"
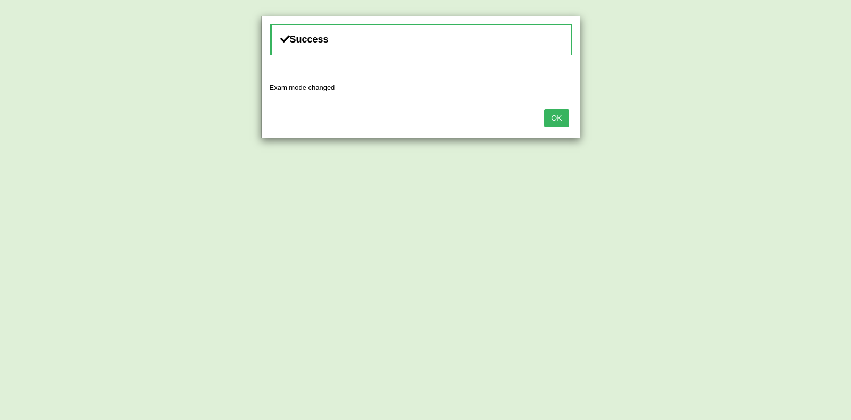
click at [554, 113] on button "OK" at bounding box center [556, 118] width 24 height 18
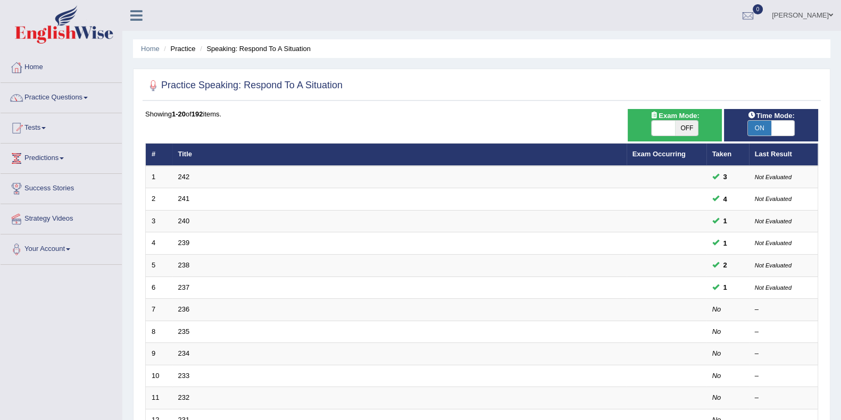
click at [758, 129] on span "ON" at bounding box center [759, 128] width 23 height 15
checkbox input "false"
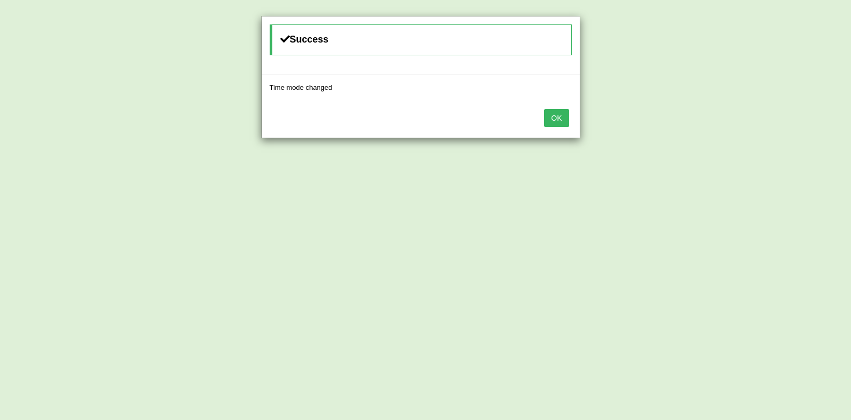
click at [561, 118] on button "OK" at bounding box center [556, 118] width 24 height 18
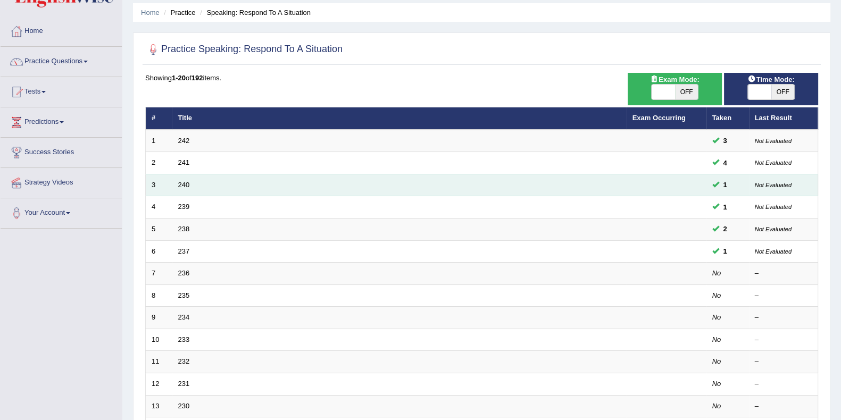
scroll to position [199, 0]
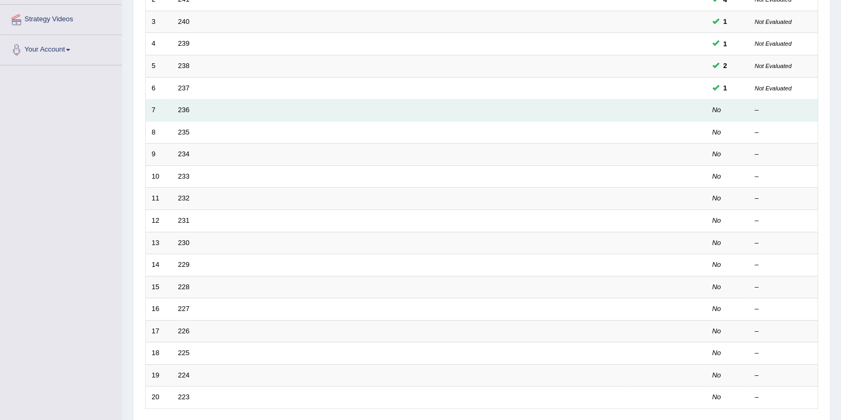
click at [434, 104] on td "236" at bounding box center [399, 110] width 454 height 22
click at [182, 108] on link "236" at bounding box center [184, 110] width 12 height 8
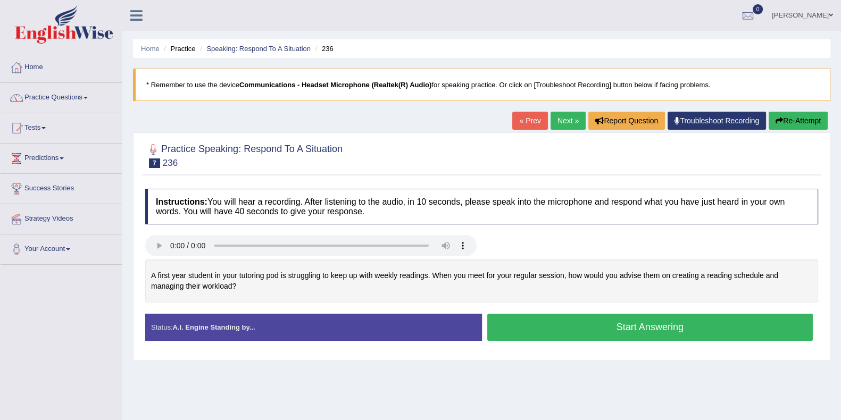
click at [554, 331] on button "Start Answering" at bounding box center [650, 327] width 326 height 27
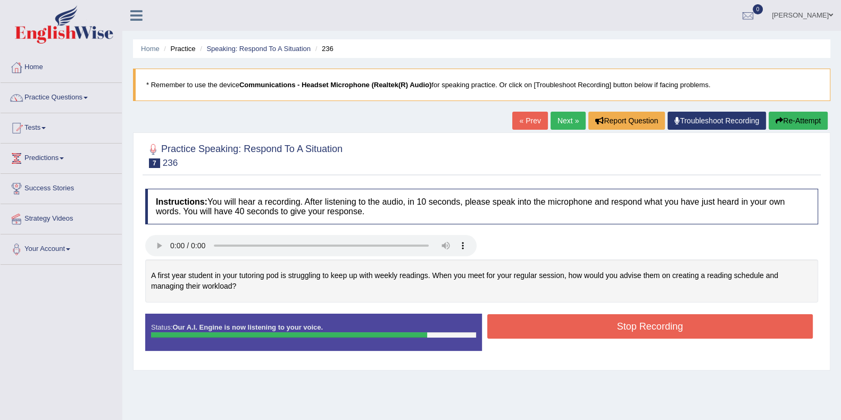
click at [560, 330] on button "Stop Recording" at bounding box center [650, 326] width 326 height 24
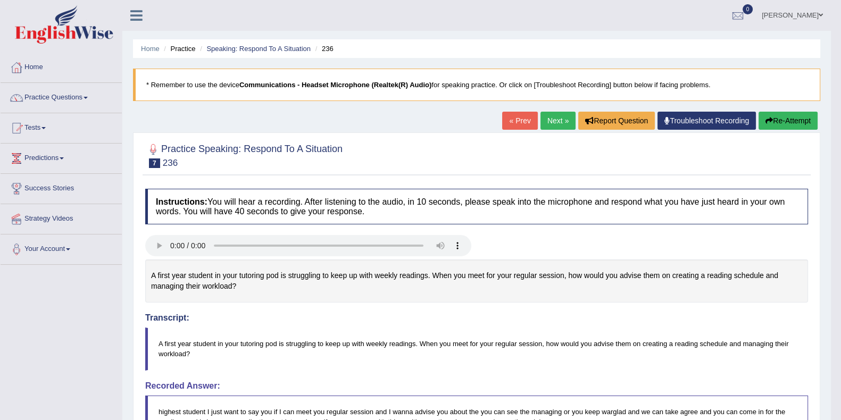
click at [546, 118] on link "Next »" at bounding box center [557, 121] width 35 height 18
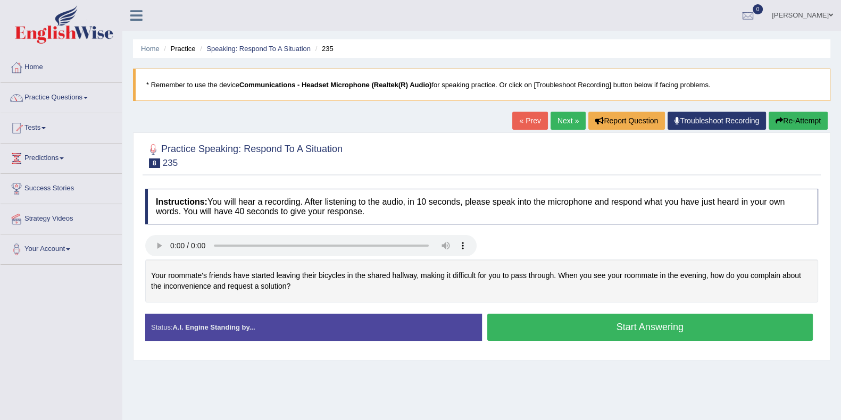
click at [530, 324] on button "Start Answering" at bounding box center [650, 327] width 326 height 27
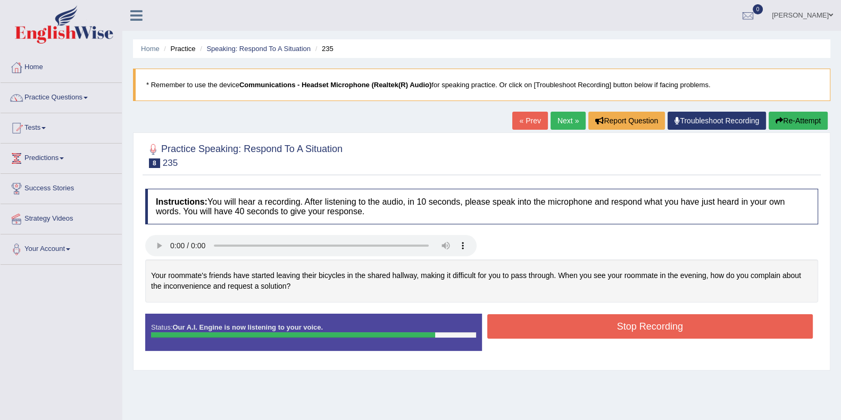
drag, startPoint x: 530, startPoint y: 324, endPoint x: 529, endPoint y: 330, distance: 5.9
click at [529, 330] on button "Stop Recording" at bounding box center [650, 326] width 326 height 24
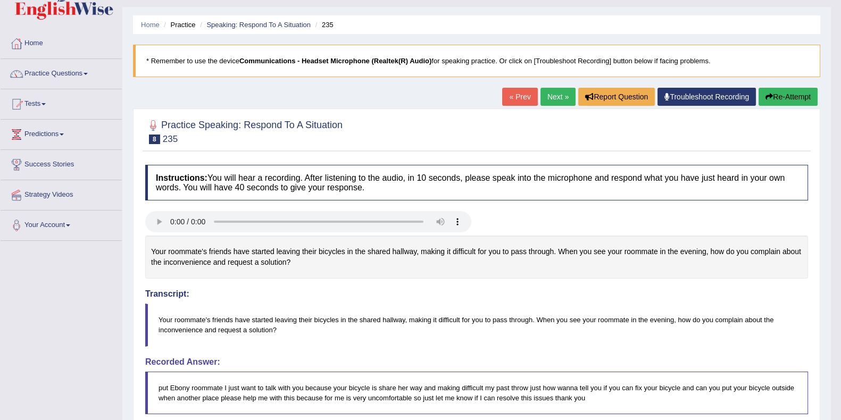
scroll to position [66, 0]
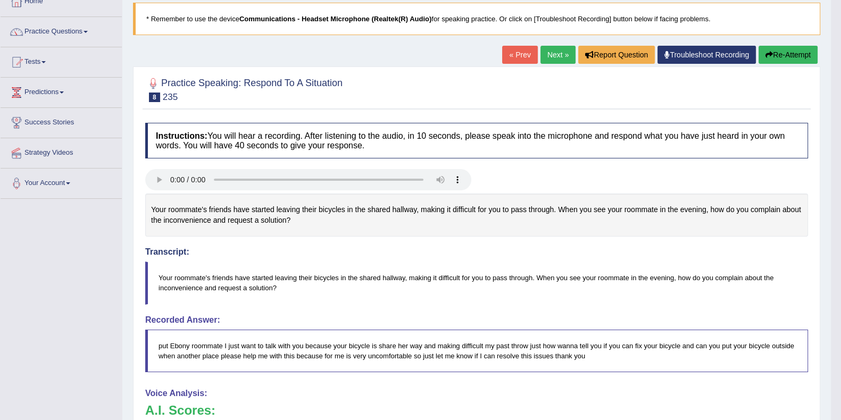
click at [787, 54] on button "Re-Attempt" at bounding box center [788, 55] width 59 height 18
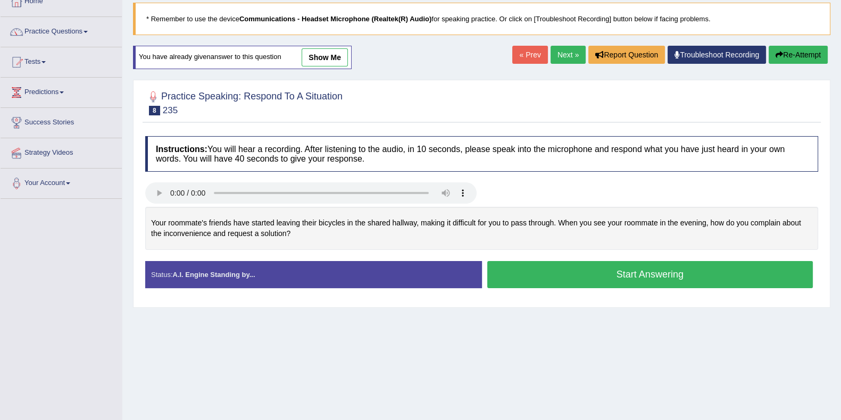
click at [537, 275] on button "Start Answering" at bounding box center [650, 274] width 326 height 27
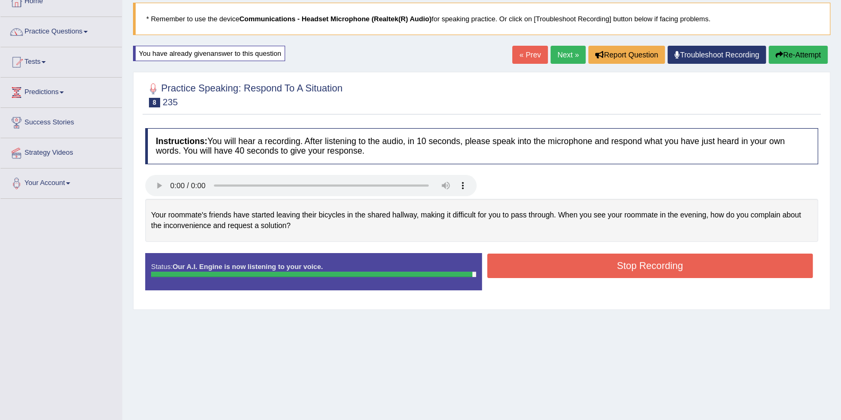
click at [535, 264] on button "Stop Recording" at bounding box center [650, 266] width 326 height 24
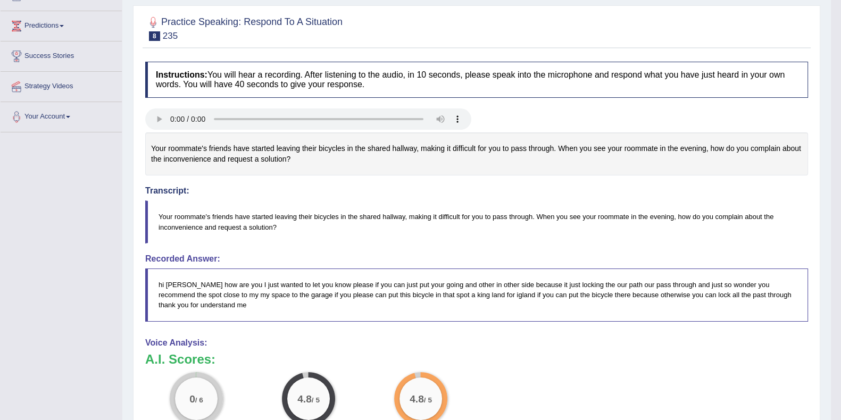
scroll to position [66, 0]
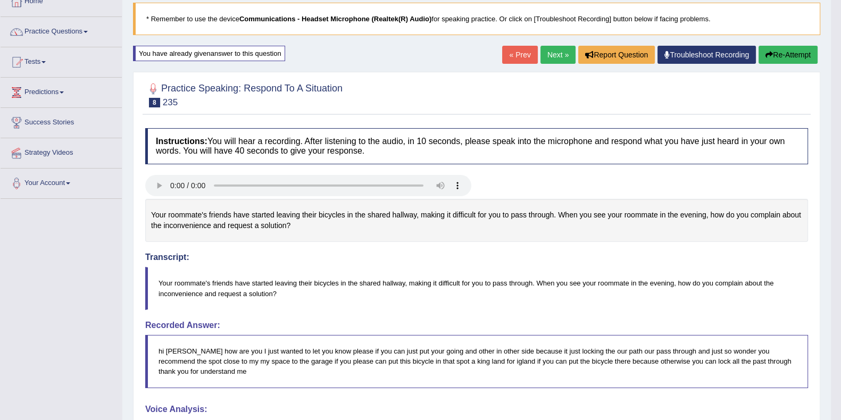
click at [782, 53] on button "Re-Attempt" at bounding box center [788, 55] width 59 height 18
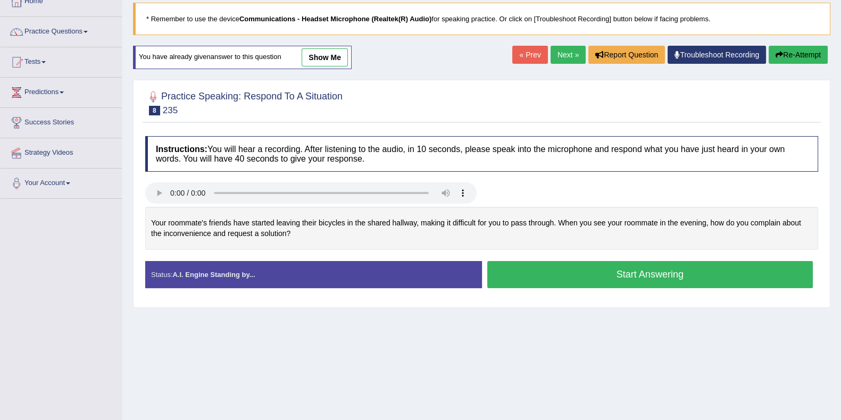
click at [538, 280] on button "Start Answering" at bounding box center [650, 274] width 326 height 27
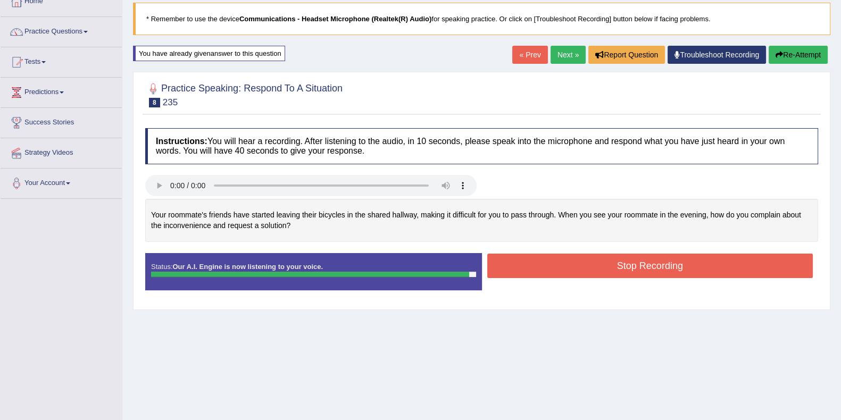
click at [537, 270] on button "Stop Recording" at bounding box center [650, 266] width 326 height 24
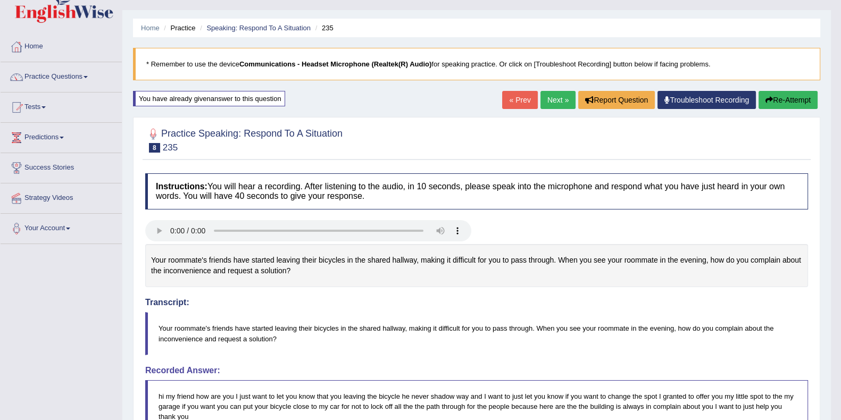
scroll to position [2, 0]
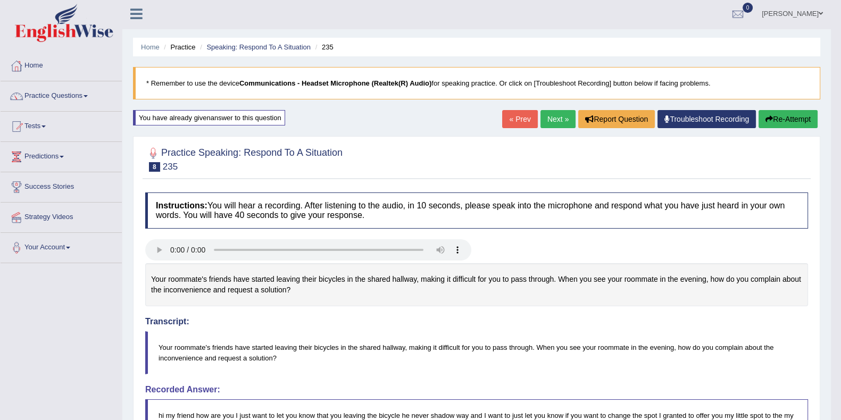
click at [791, 118] on button "Re-Attempt" at bounding box center [788, 119] width 59 height 18
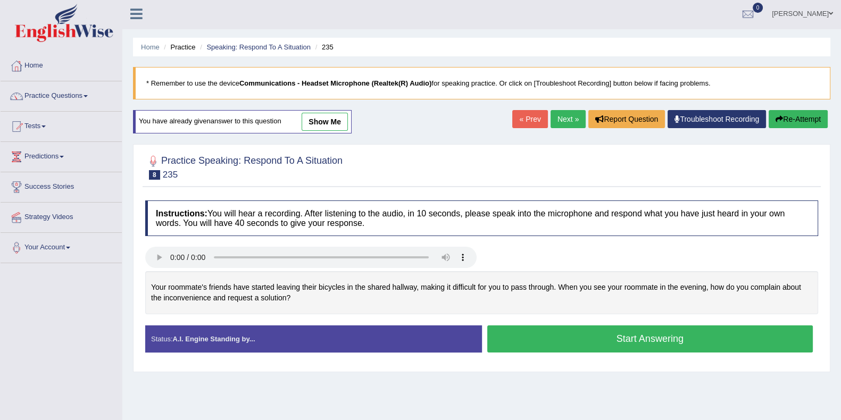
click at [537, 331] on button "Start Answering" at bounding box center [650, 339] width 326 height 27
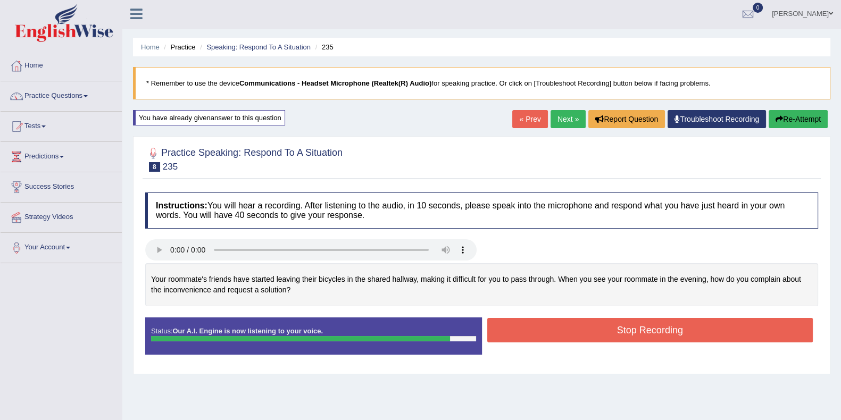
click at [540, 330] on button "Stop Recording" at bounding box center [650, 330] width 326 height 24
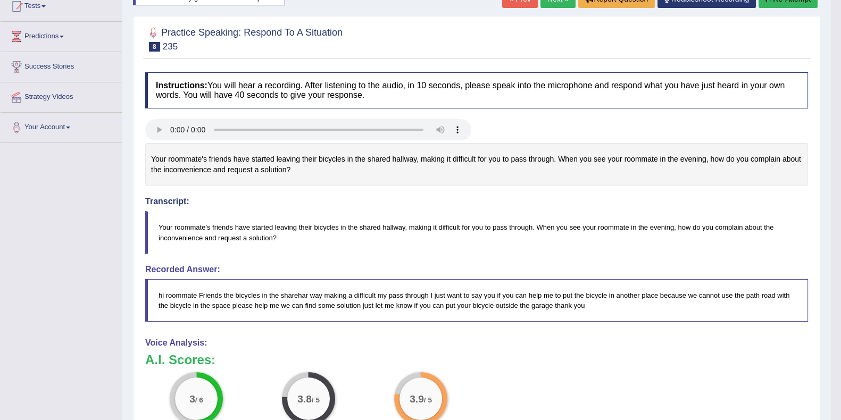
scroll to position [55, 0]
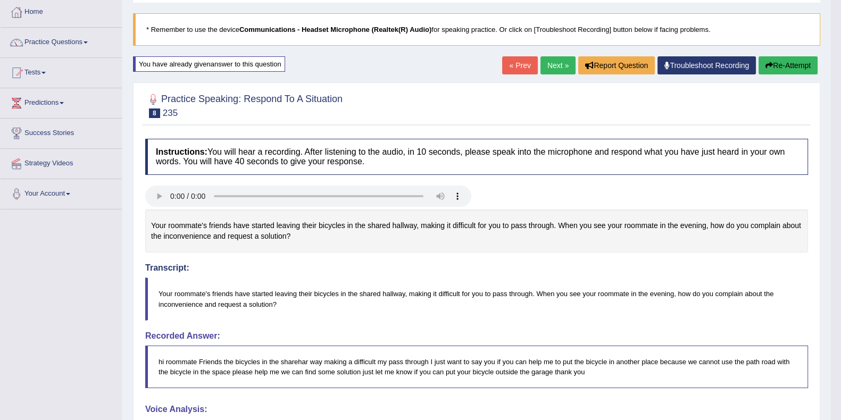
click at [780, 64] on button "Re-Attempt" at bounding box center [788, 65] width 59 height 18
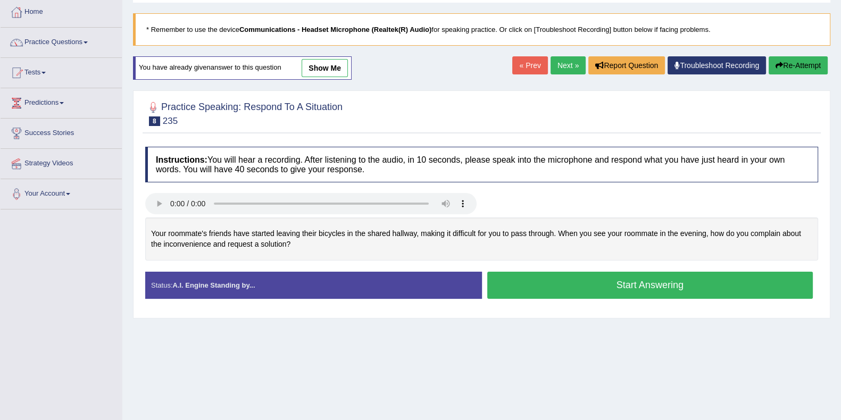
click at [602, 288] on button "Start Answering" at bounding box center [650, 285] width 326 height 27
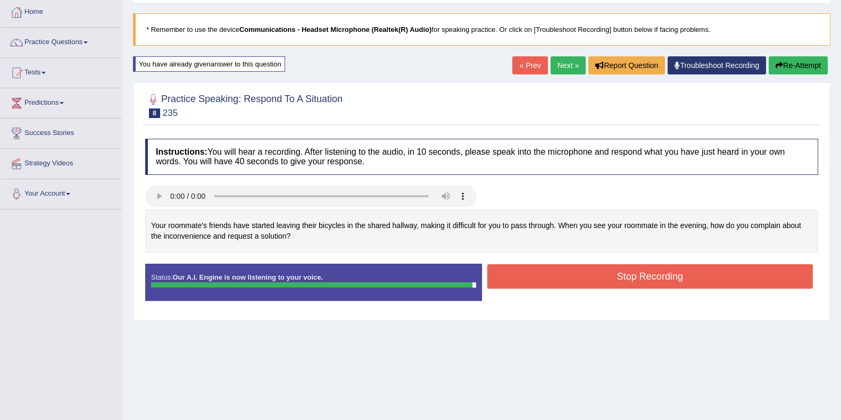
click at [597, 276] on button "Stop Recording" at bounding box center [650, 276] width 326 height 24
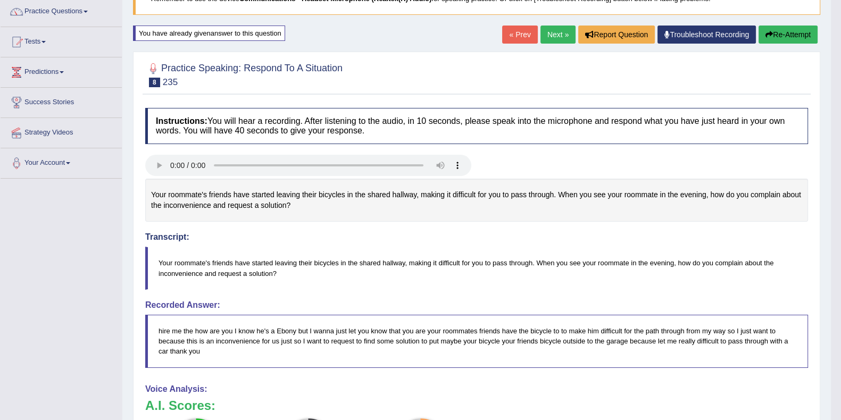
scroll to position [66, 0]
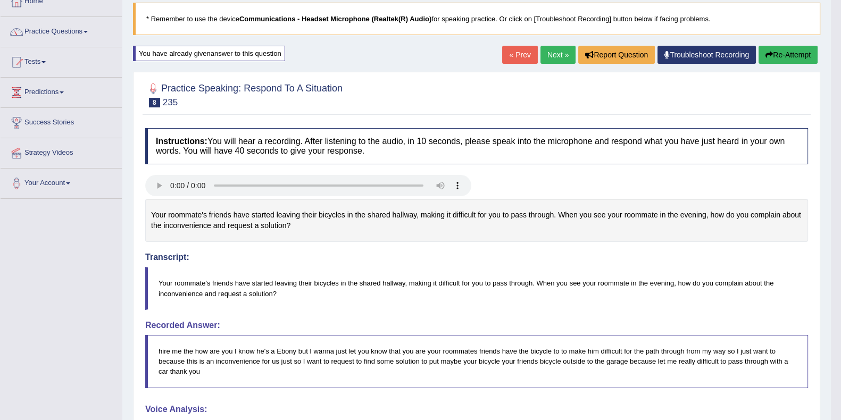
click at [557, 54] on link "Next »" at bounding box center [557, 55] width 35 height 18
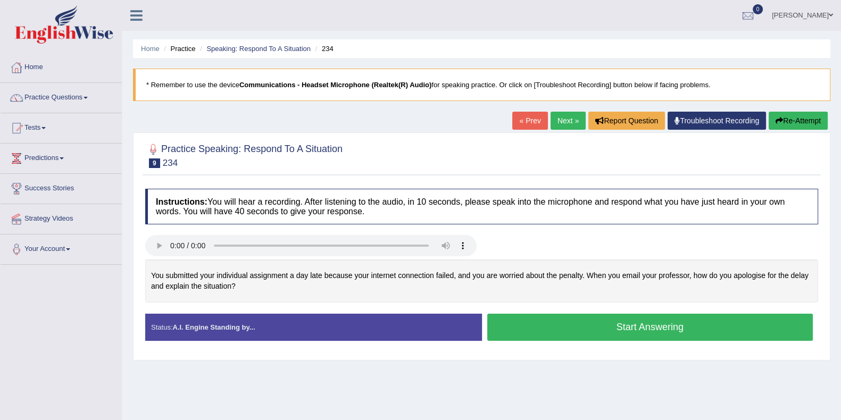
scroll to position [66, 0]
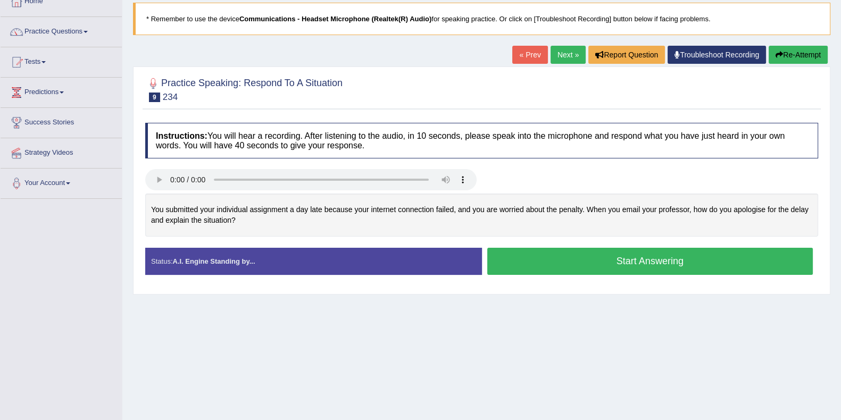
click at [581, 266] on button "Start Answering" at bounding box center [650, 261] width 326 height 27
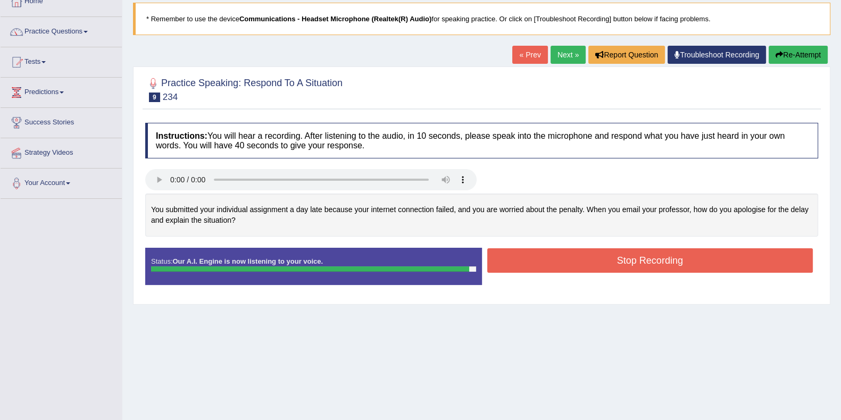
click at [540, 266] on button "Stop Recording" at bounding box center [650, 260] width 326 height 24
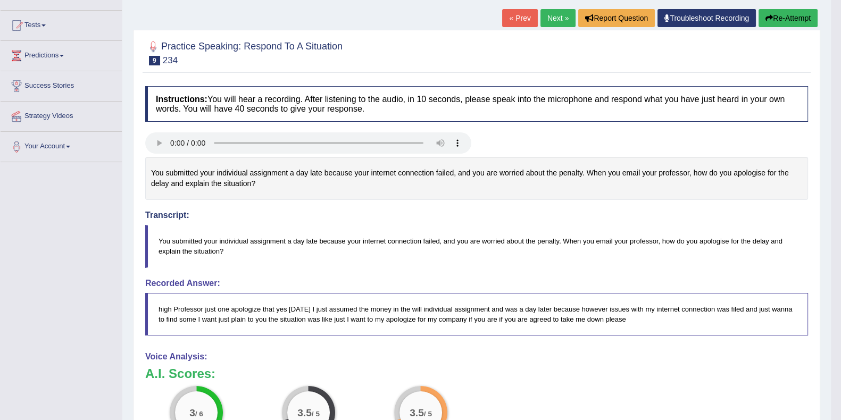
scroll to position [0, 0]
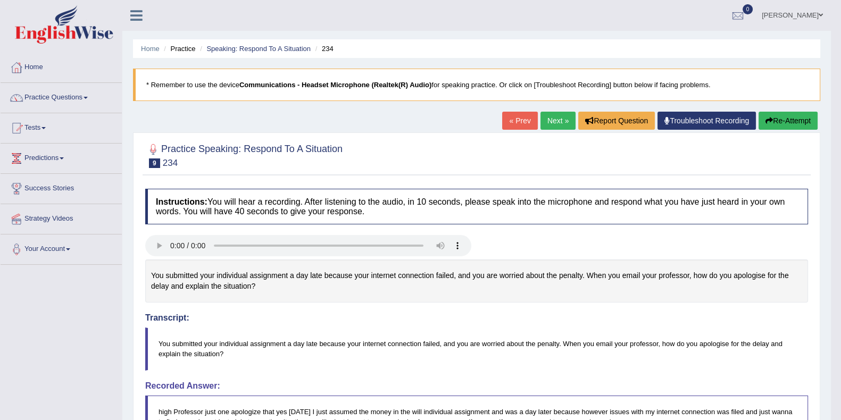
click at [790, 112] on button "Re-Attempt" at bounding box center [788, 121] width 59 height 18
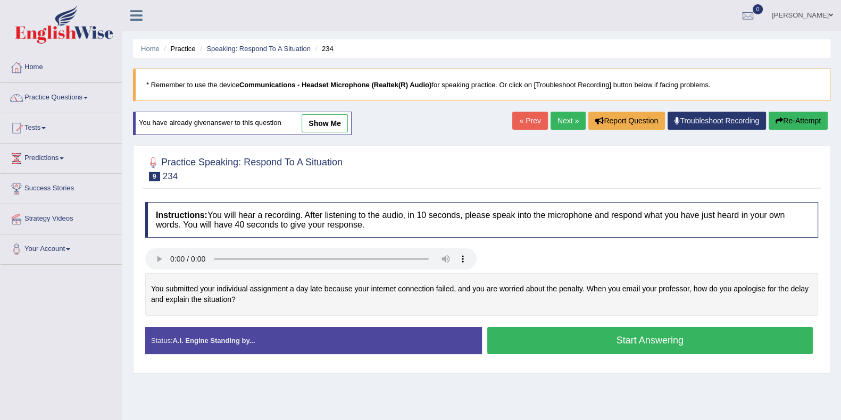
click at [593, 344] on button "Start Answering" at bounding box center [650, 340] width 326 height 27
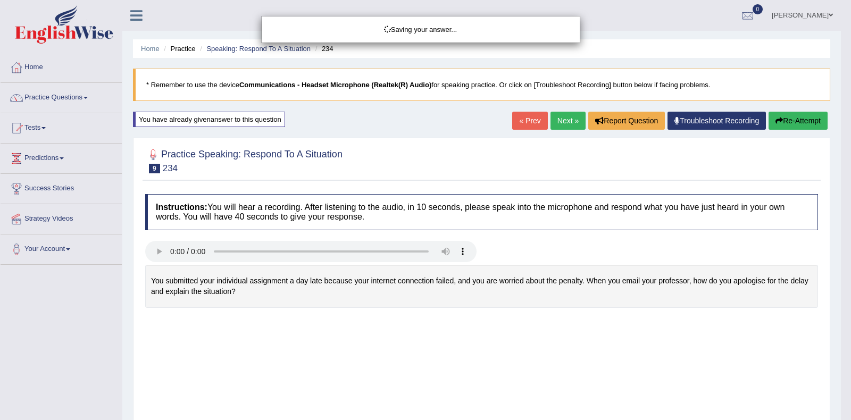
click at [577, 328] on div "Saving your answer..." at bounding box center [425, 210] width 851 height 420
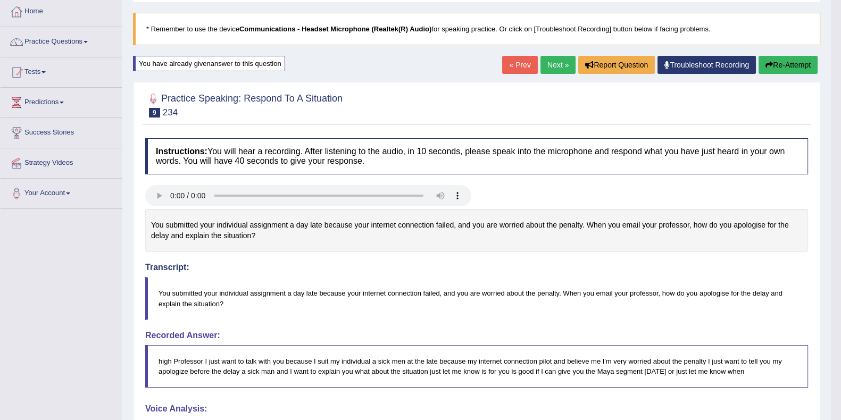
scroll to position [55, 0]
click at [788, 63] on button "Re-Attempt" at bounding box center [788, 65] width 59 height 18
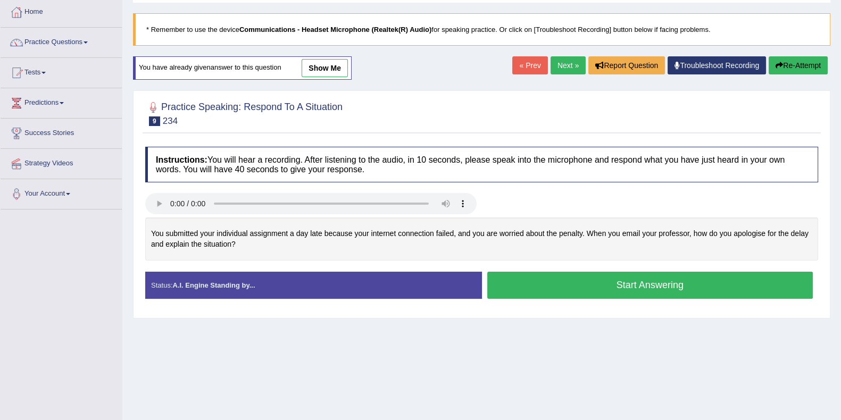
click at [544, 288] on button "Start Answering" at bounding box center [650, 285] width 326 height 27
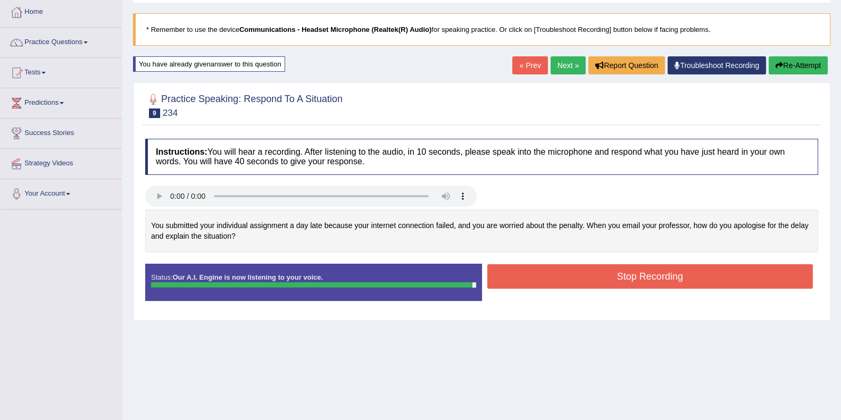
click at [559, 276] on button "Stop Recording" at bounding box center [650, 276] width 326 height 24
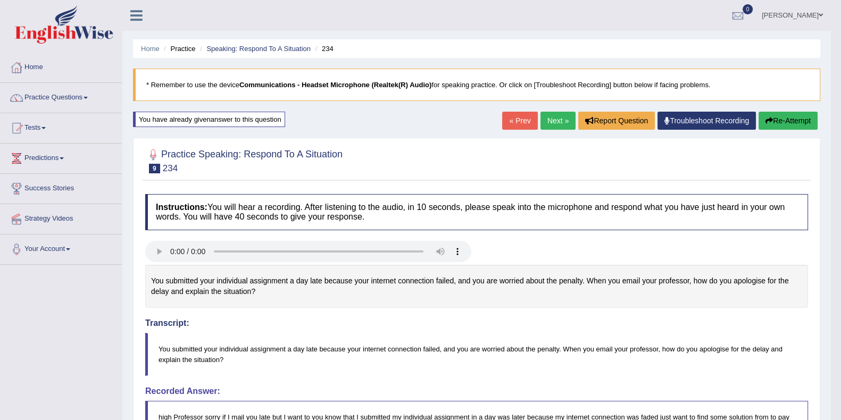
click at [60, 97] on link "Practice Questions" at bounding box center [61, 96] width 121 height 27
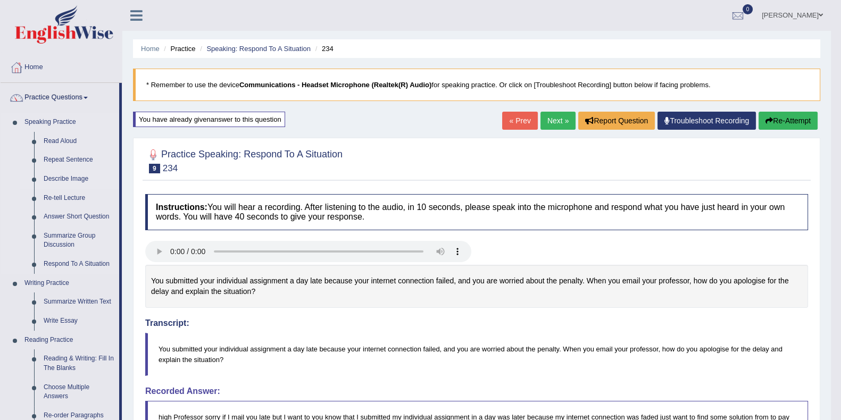
click at [62, 180] on link "Describe Image" at bounding box center [79, 179] width 80 height 19
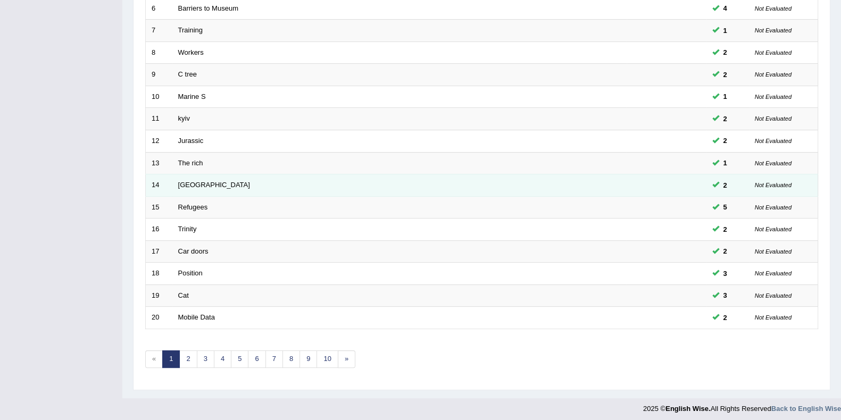
scroll to position [281, 0]
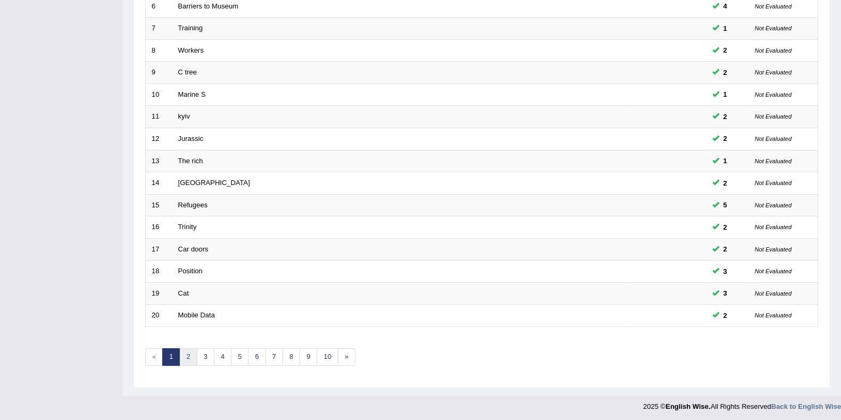
click at [190, 354] on link "2" at bounding box center [188, 357] width 18 height 18
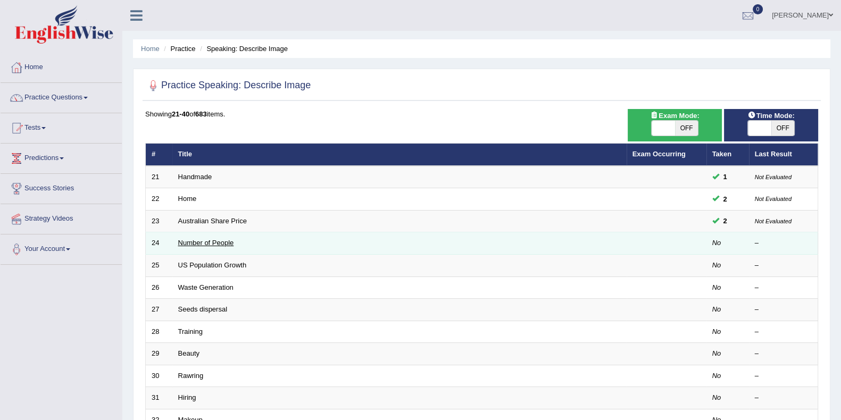
click at [206, 243] on link "Number of People" at bounding box center [206, 243] width 56 height 8
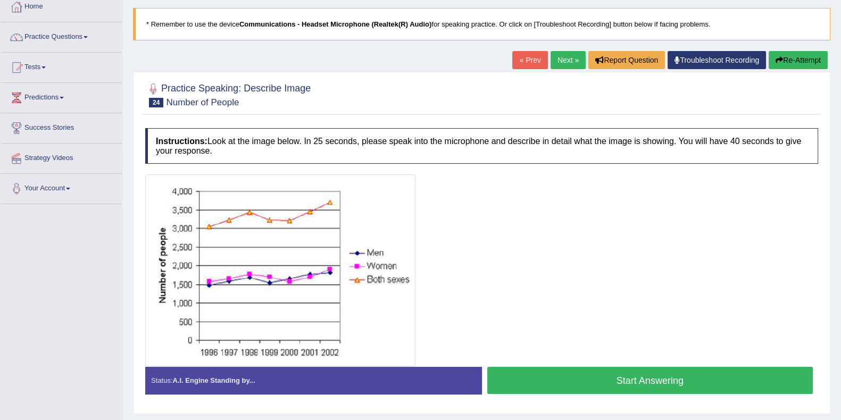
scroll to position [132, 0]
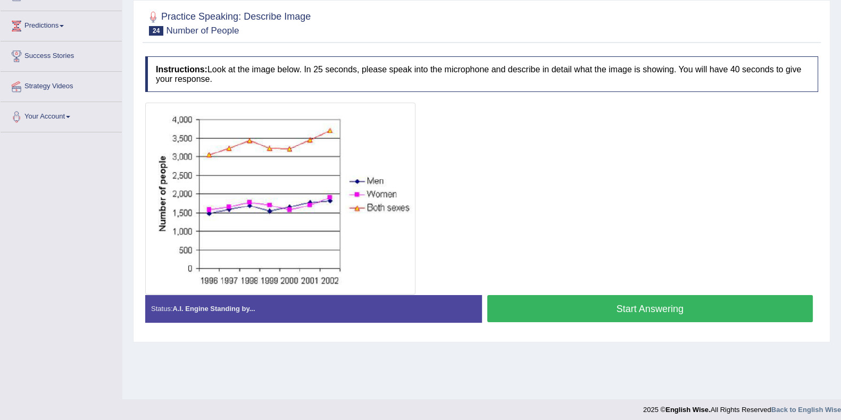
click at [512, 312] on button "Start Answering" at bounding box center [650, 308] width 326 height 27
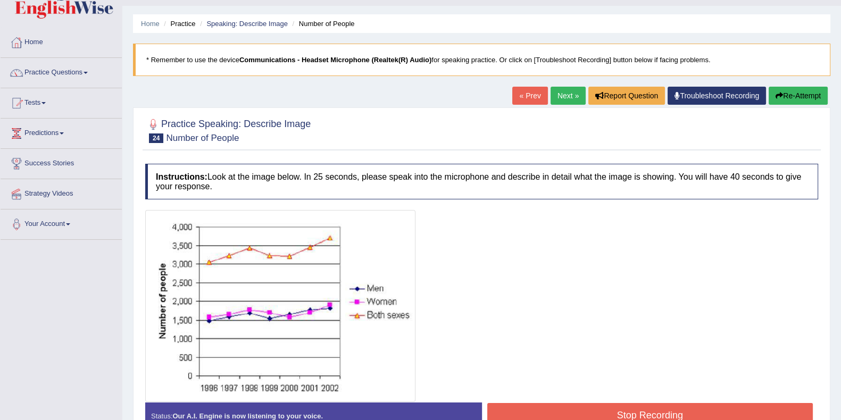
scroll to position [0, 0]
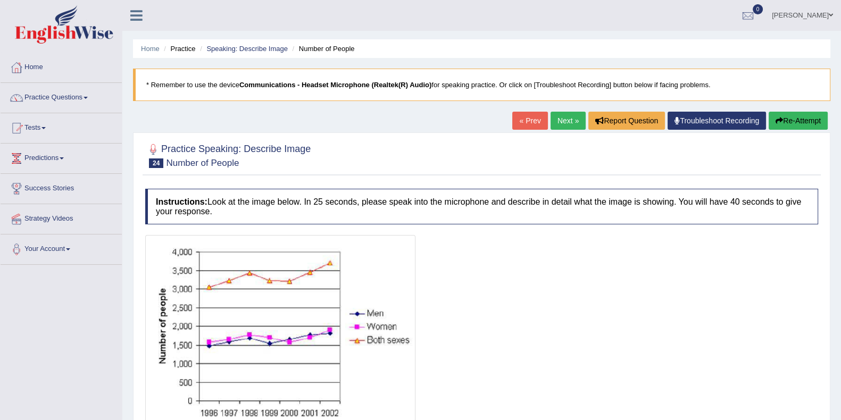
click at [782, 113] on button "Re-Attempt" at bounding box center [798, 121] width 59 height 18
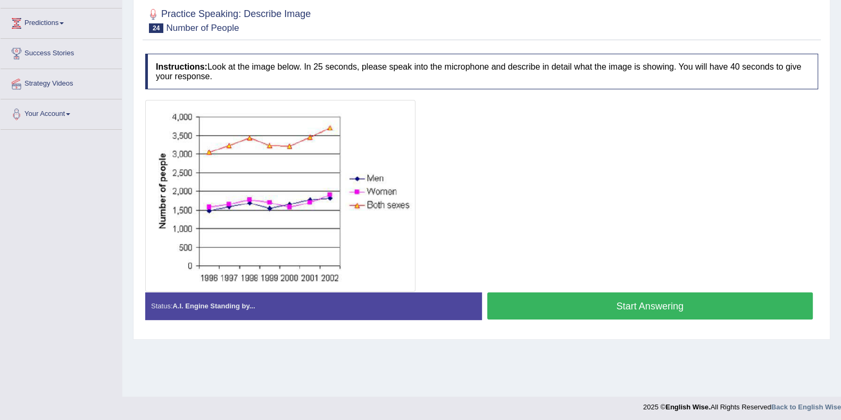
scroll to position [138, 0]
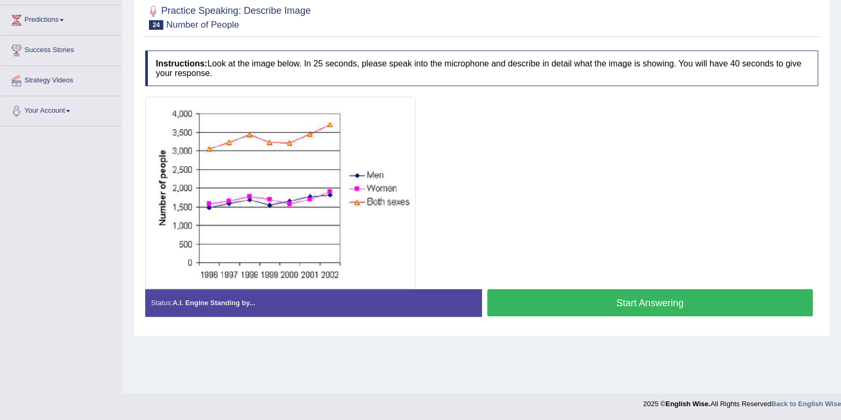
click at [518, 306] on button "Start Answering" at bounding box center [650, 302] width 326 height 27
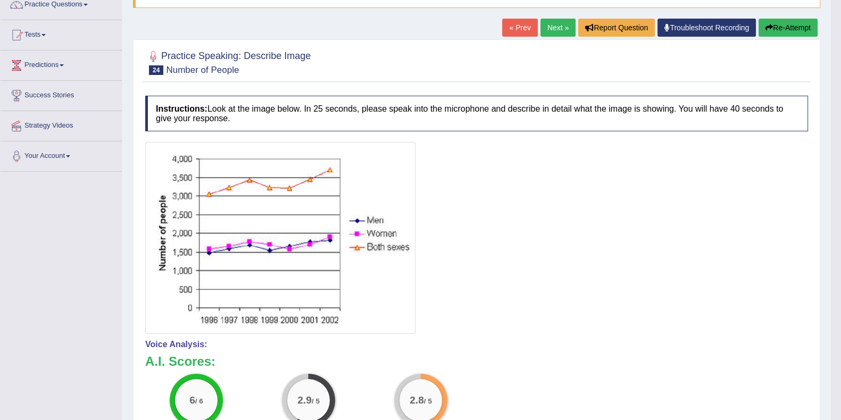
scroll to position [0, 0]
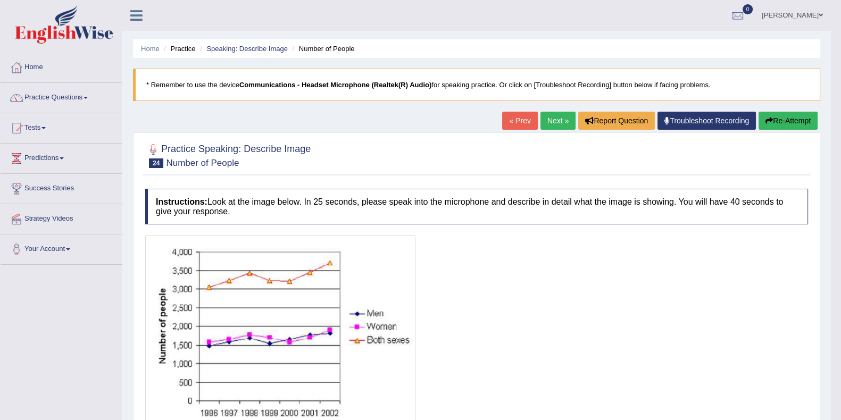
click at [771, 122] on button "Re-Attempt" at bounding box center [788, 121] width 59 height 18
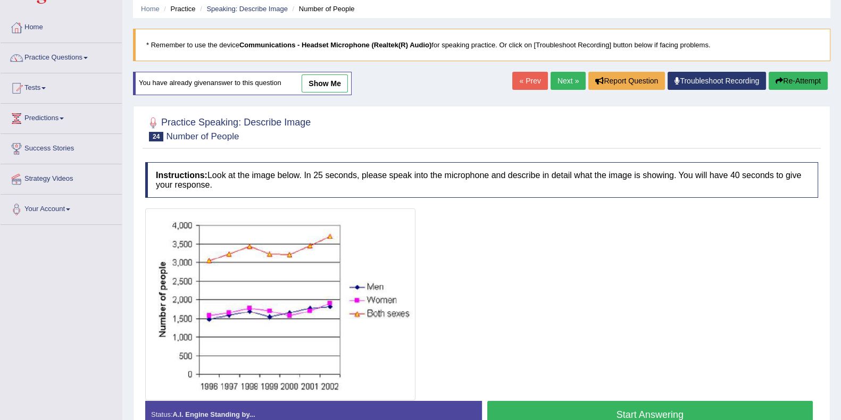
scroll to position [66, 0]
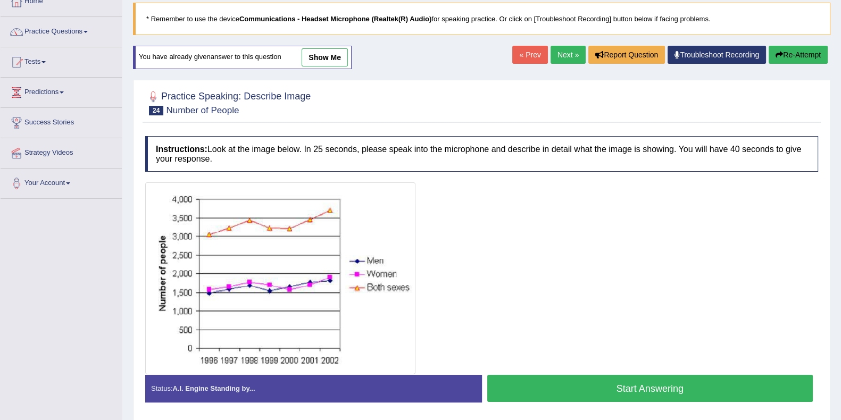
click at [587, 381] on button "Start Answering" at bounding box center [650, 388] width 326 height 27
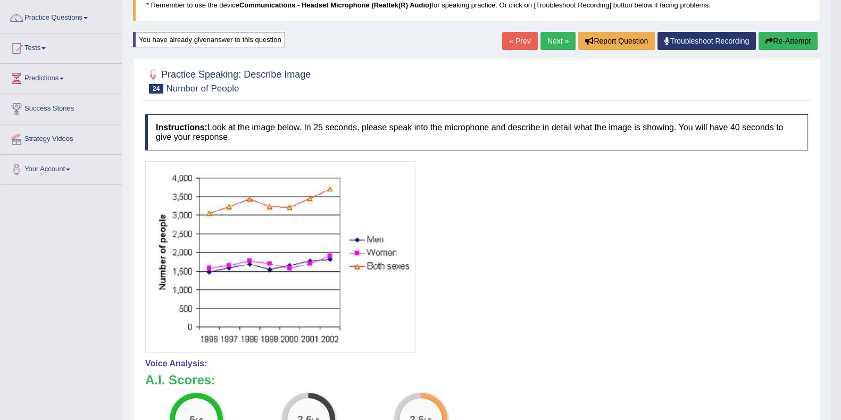
scroll to position [0, 0]
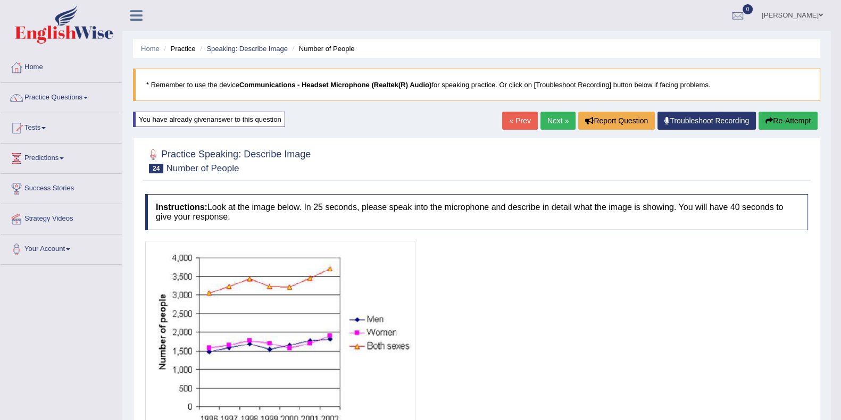
click at [558, 121] on link "Next »" at bounding box center [557, 121] width 35 height 18
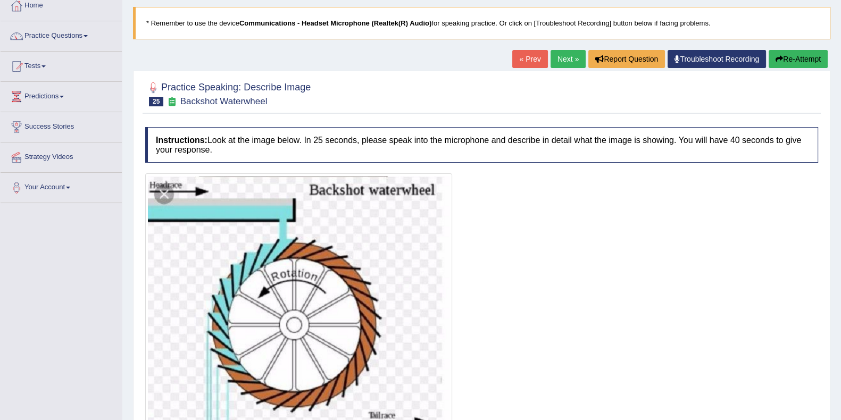
scroll to position [132, 0]
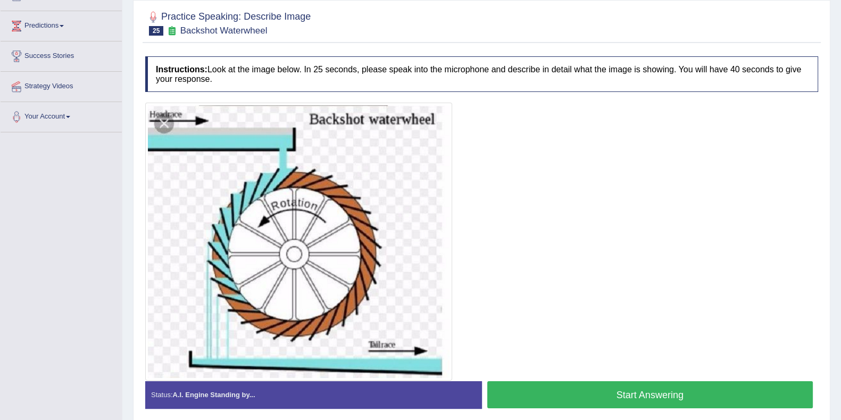
click at [523, 394] on button "Start Answering" at bounding box center [650, 394] width 326 height 27
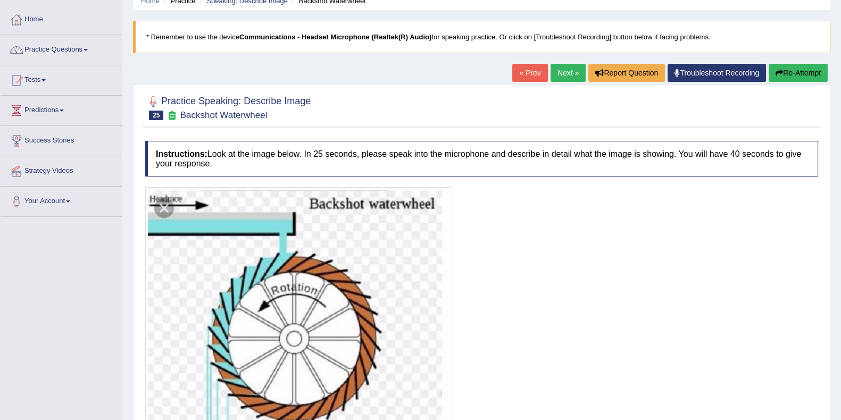
scroll to position [0, 0]
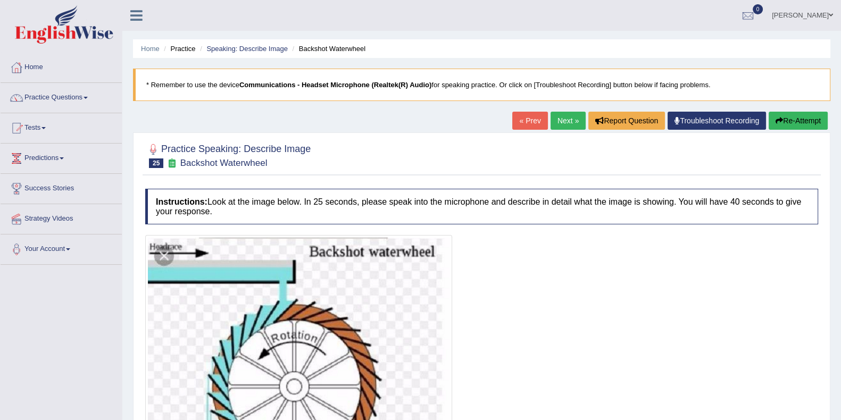
click at [815, 118] on button "Re-Attempt" at bounding box center [798, 121] width 59 height 18
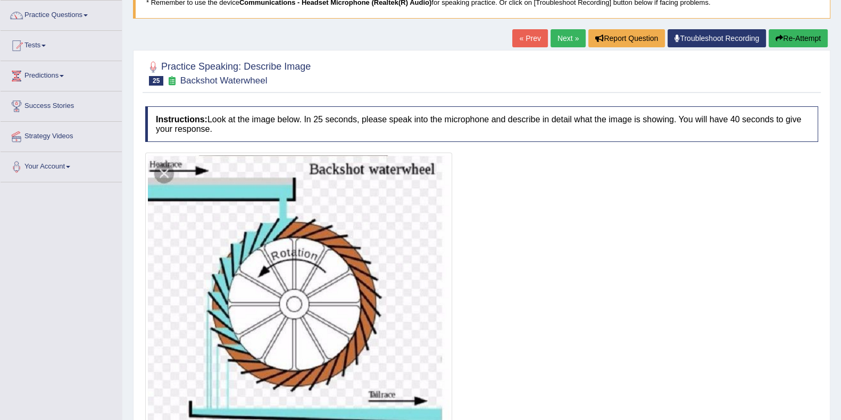
scroll to position [132, 0]
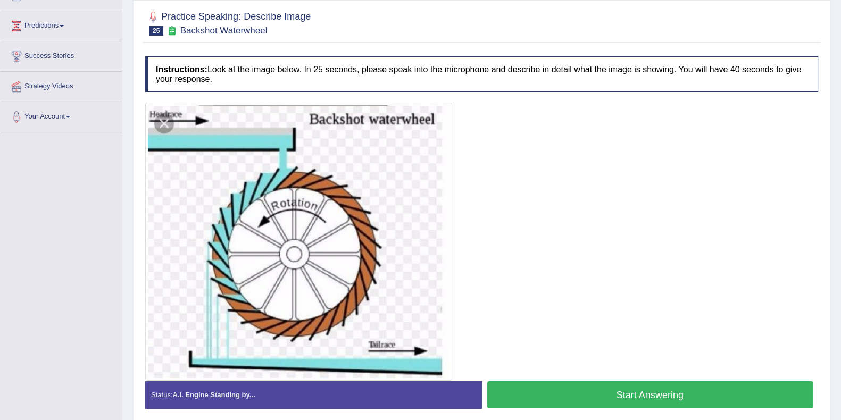
click at [527, 389] on button "Start Answering" at bounding box center [650, 394] width 326 height 27
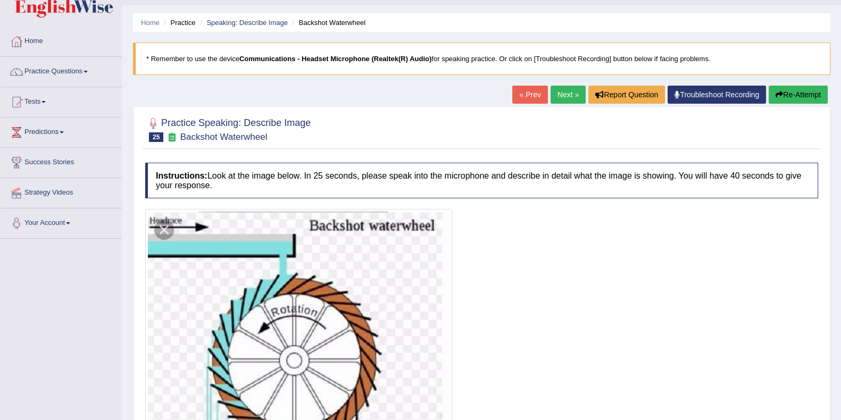
scroll to position [0, 0]
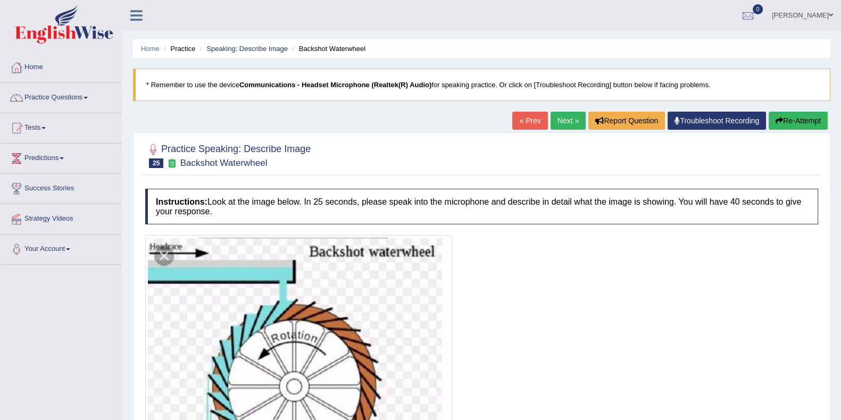
click at [790, 114] on button "Re-Attempt" at bounding box center [798, 121] width 59 height 18
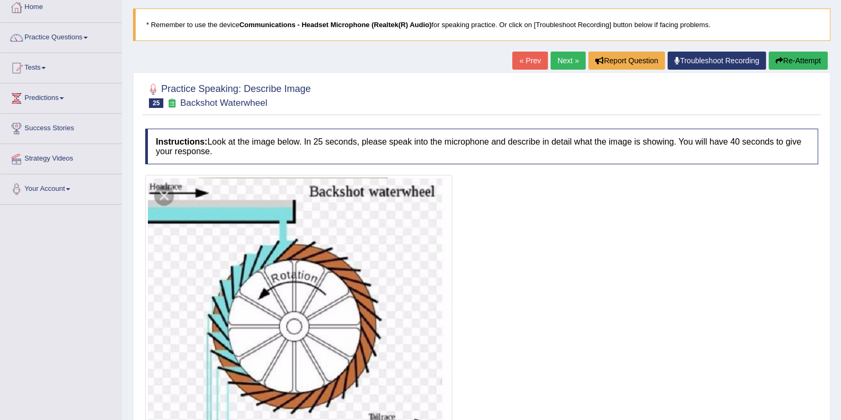
scroll to position [132, 0]
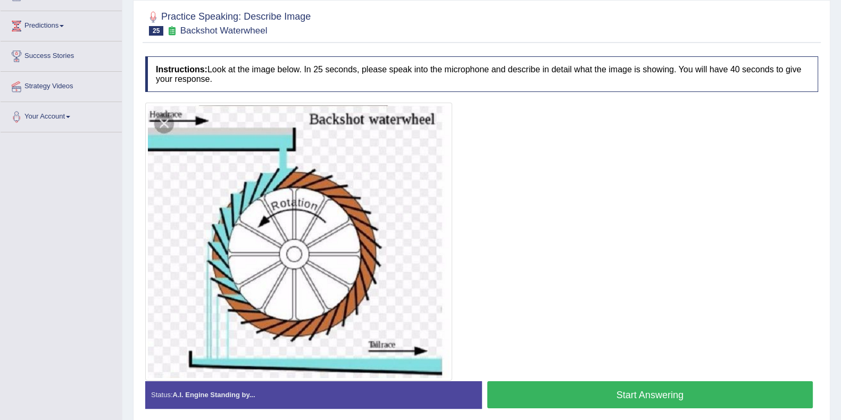
click at [570, 389] on button "Start Answering" at bounding box center [650, 394] width 326 height 27
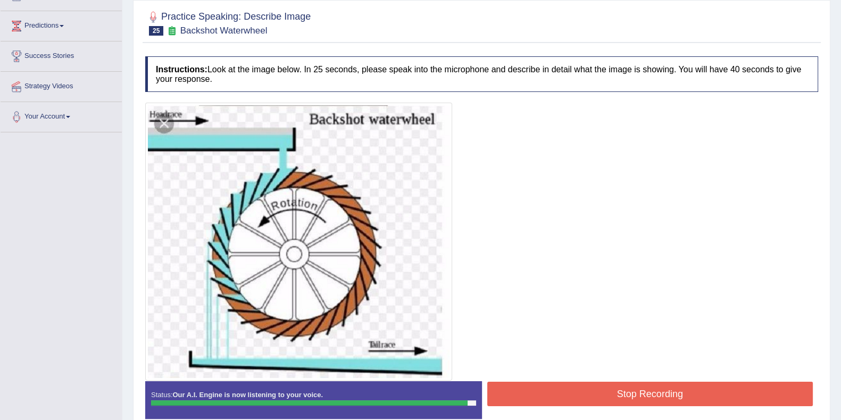
click at [576, 391] on button "Stop Recording" at bounding box center [650, 394] width 326 height 24
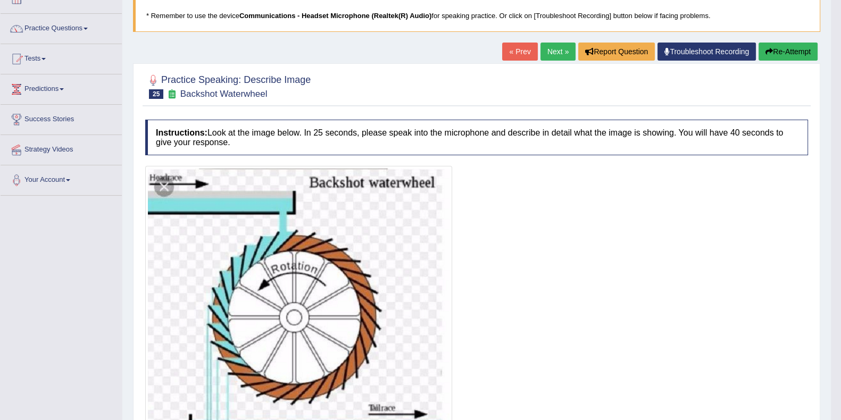
scroll to position [66, 0]
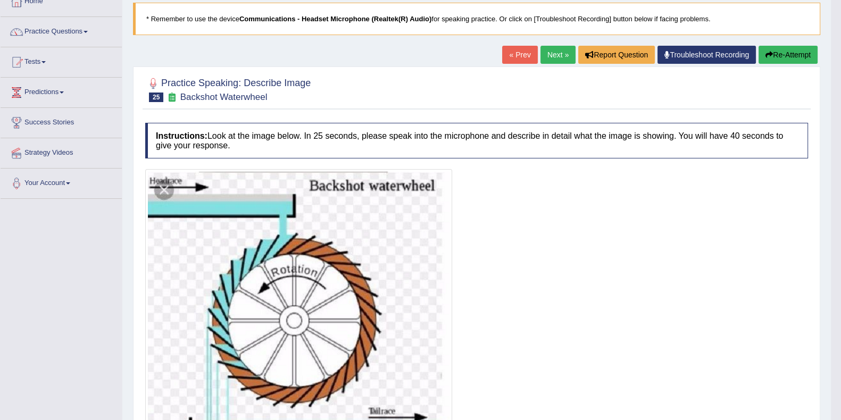
click at [773, 56] on button "Re-Attempt" at bounding box center [788, 55] width 59 height 18
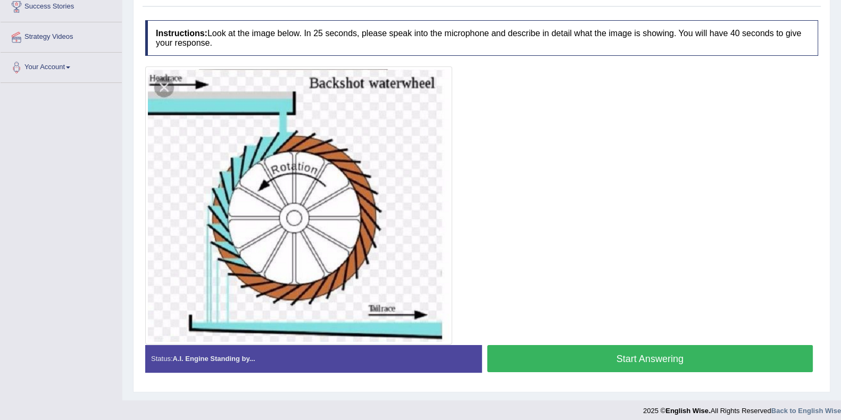
scroll to position [188, 0]
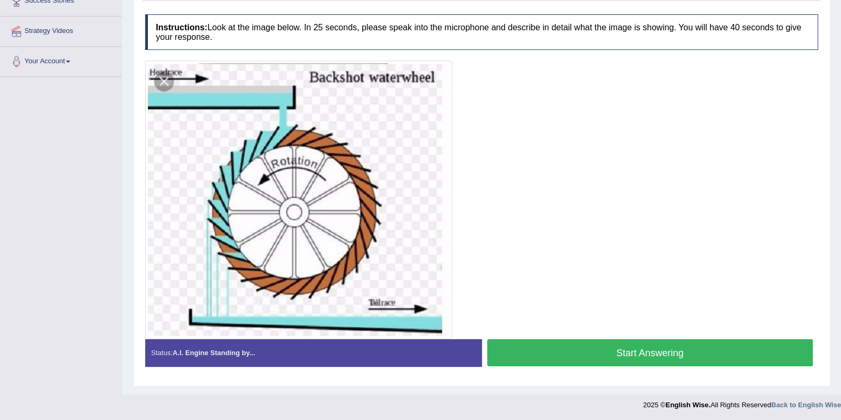
click at [557, 356] on button "Start Answering" at bounding box center [650, 352] width 326 height 27
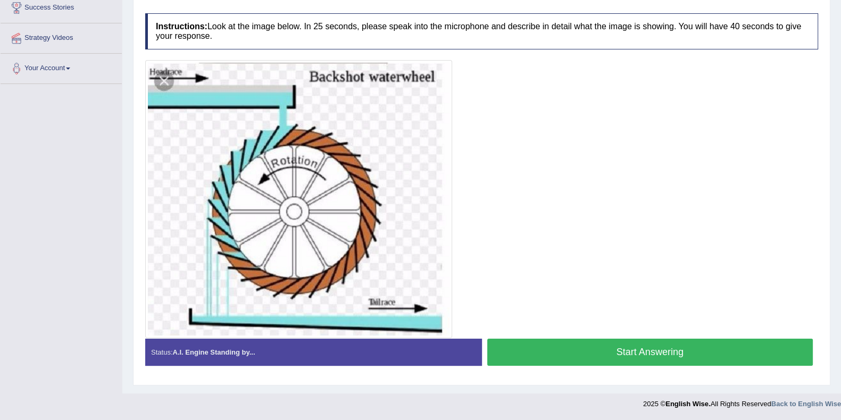
scroll to position [180, 0]
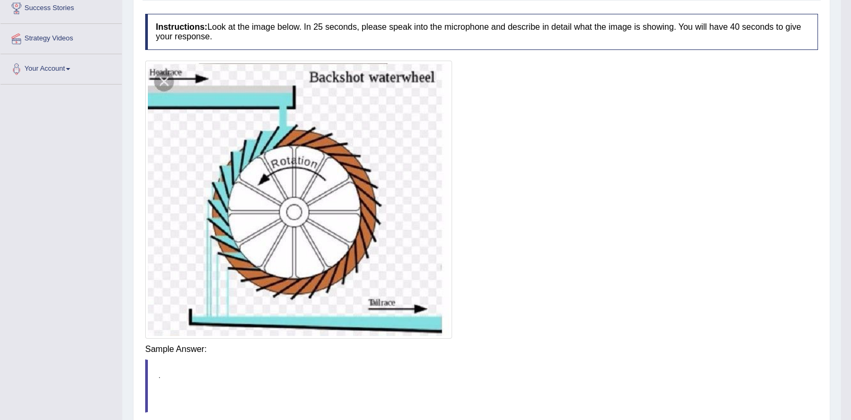
drag, startPoint x: 580, startPoint y: 352, endPoint x: 593, endPoint y: 346, distance: 14.8
click at [580, 240] on body "Toggle navigation Home Practice Questions Speaking Practice Read Aloud Repeat S…" at bounding box center [425, 30] width 851 height 420
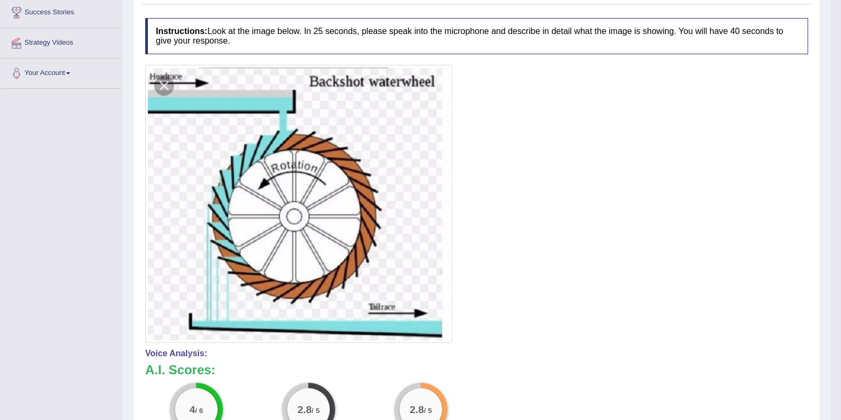
scroll to position [114, 0]
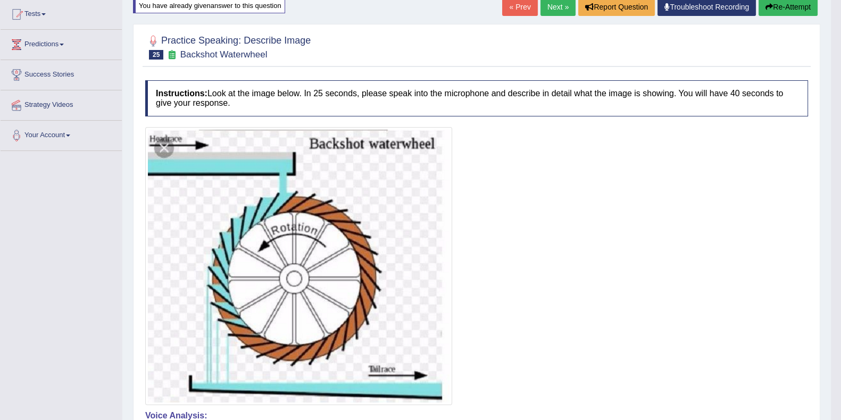
click at [780, 7] on button "Re-Attempt" at bounding box center [788, 7] width 59 height 18
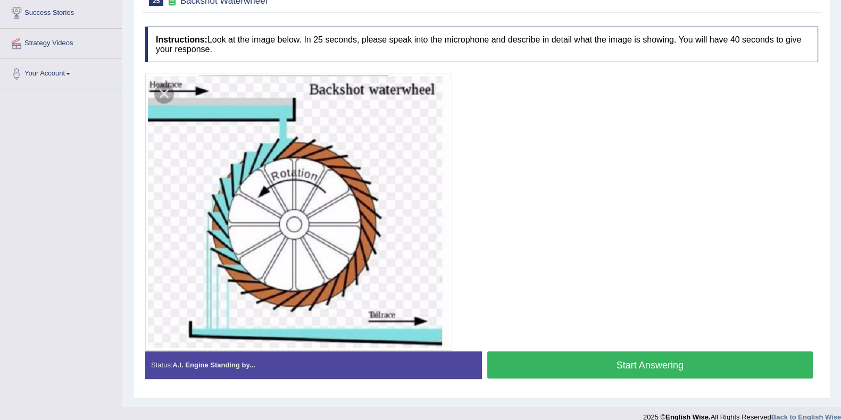
scroll to position [188, 0]
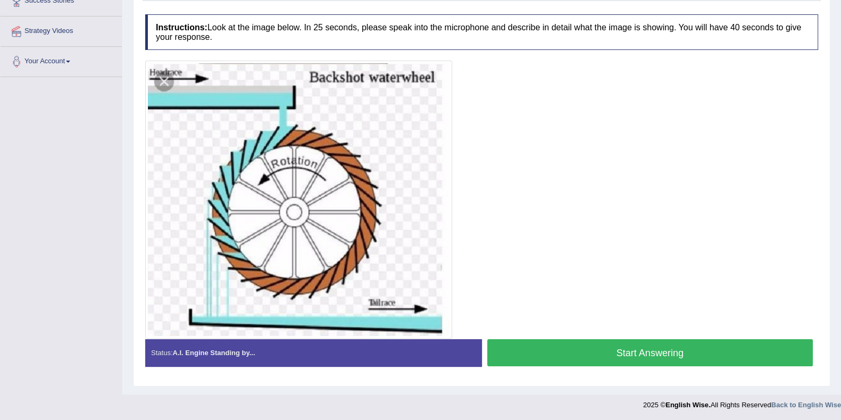
click at [596, 357] on button "Start Answering" at bounding box center [650, 352] width 326 height 27
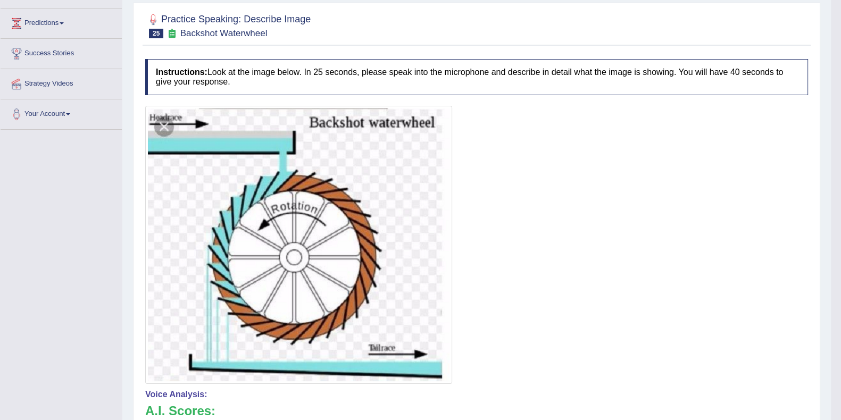
scroll to position [53, 0]
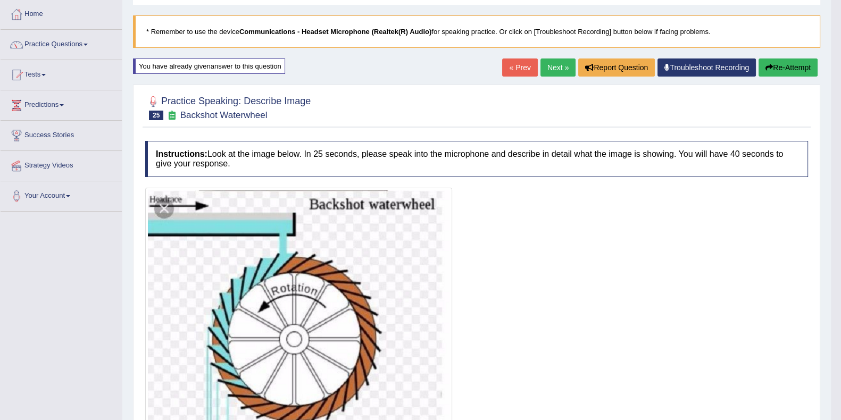
click at [551, 65] on link "Next »" at bounding box center [557, 68] width 35 height 18
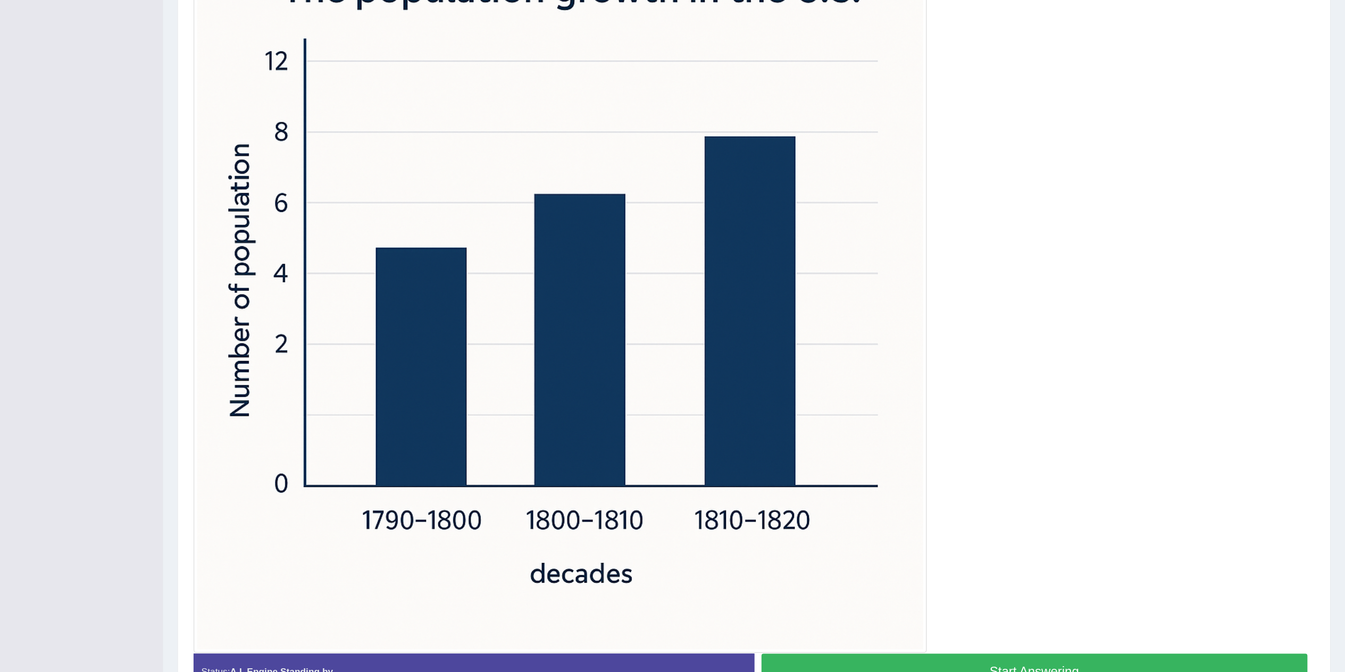
scroll to position [188, 0]
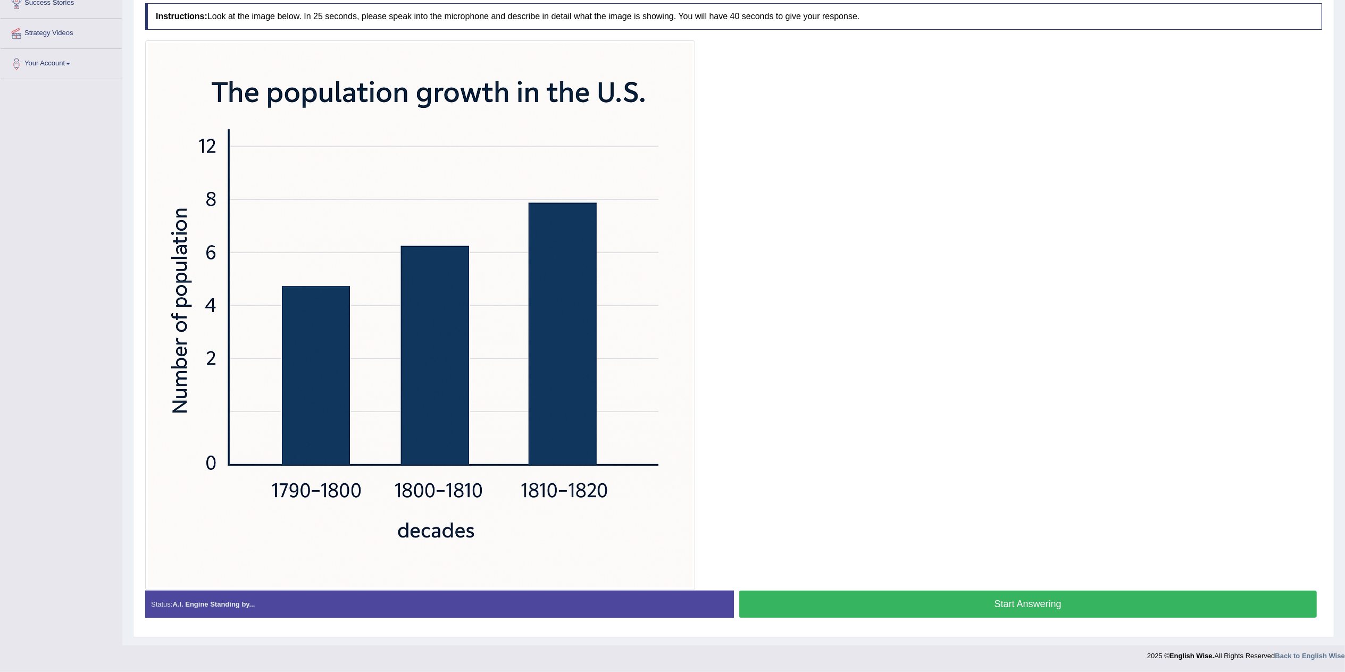
drag, startPoint x: 644, startPoint y: 4, endPoint x: 922, endPoint y: 334, distance: 431.9
click at [840, 334] on div at bounding box center [733, 315] width 1177 height 550
click at [840, 420] on button "Start Answering" at bounding box center [1028, 604] width 578 height 27
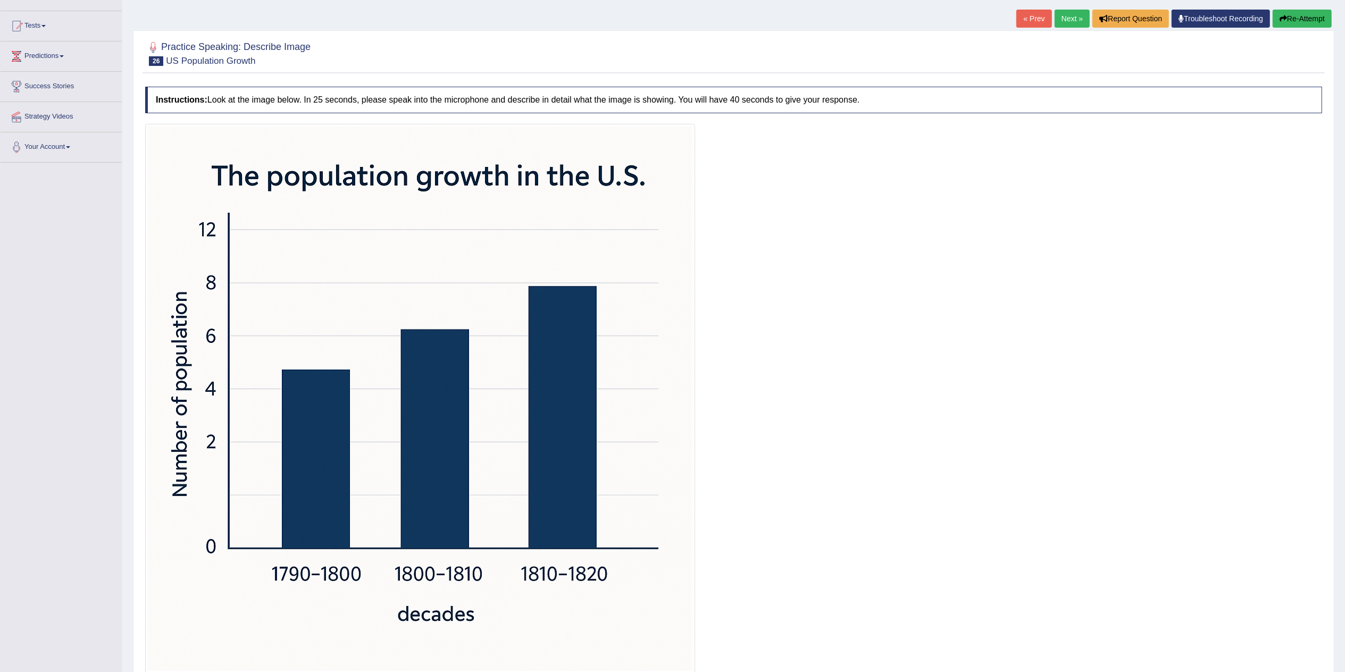
scroll to position [0, 0]
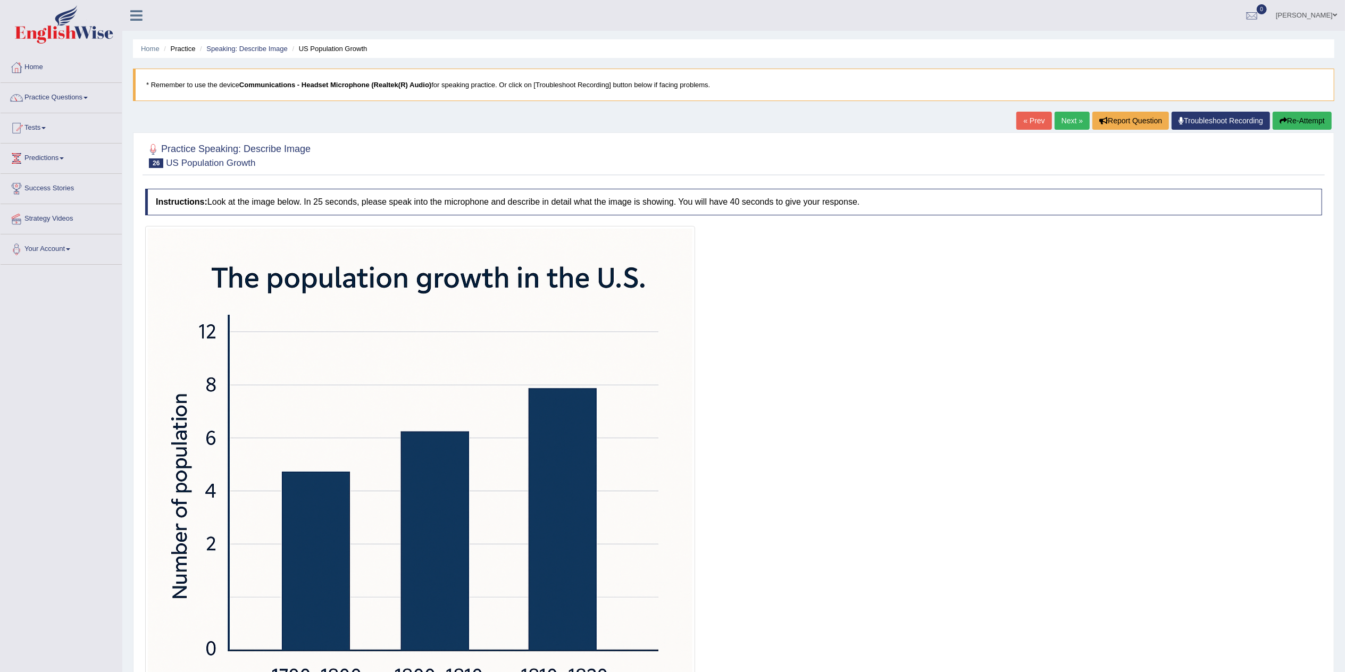
click at [840, 126] on button "Re-Attempt" at bounding box center [1302, 121] width 59 height 18
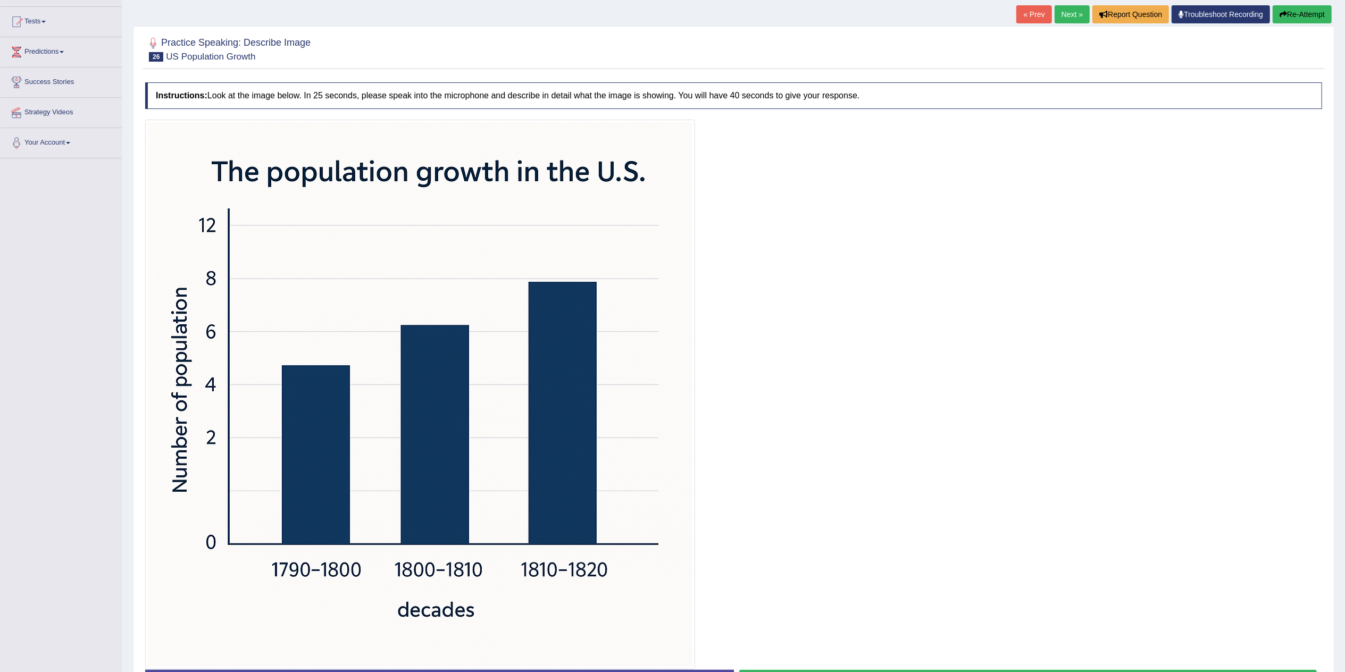
scroll to position [188, 0]
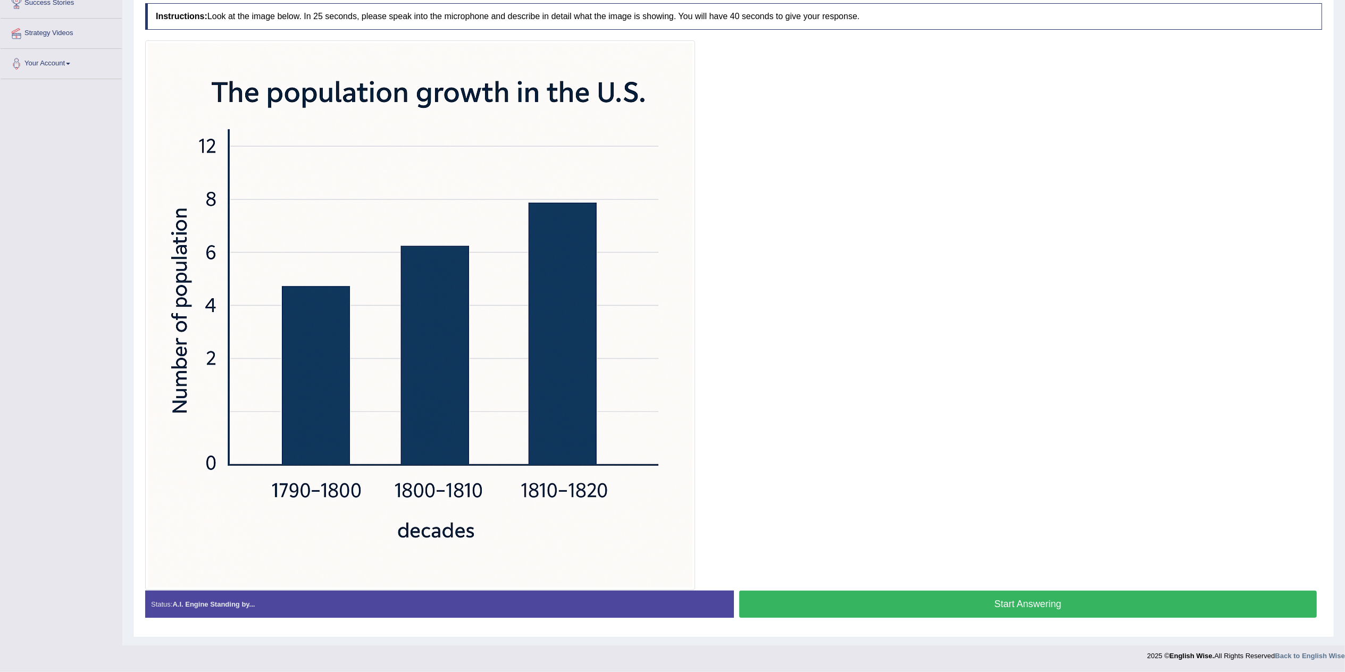
click at [841, 603] on button "Start Answering" at bounding box center [1028, 604] width 578 height 27
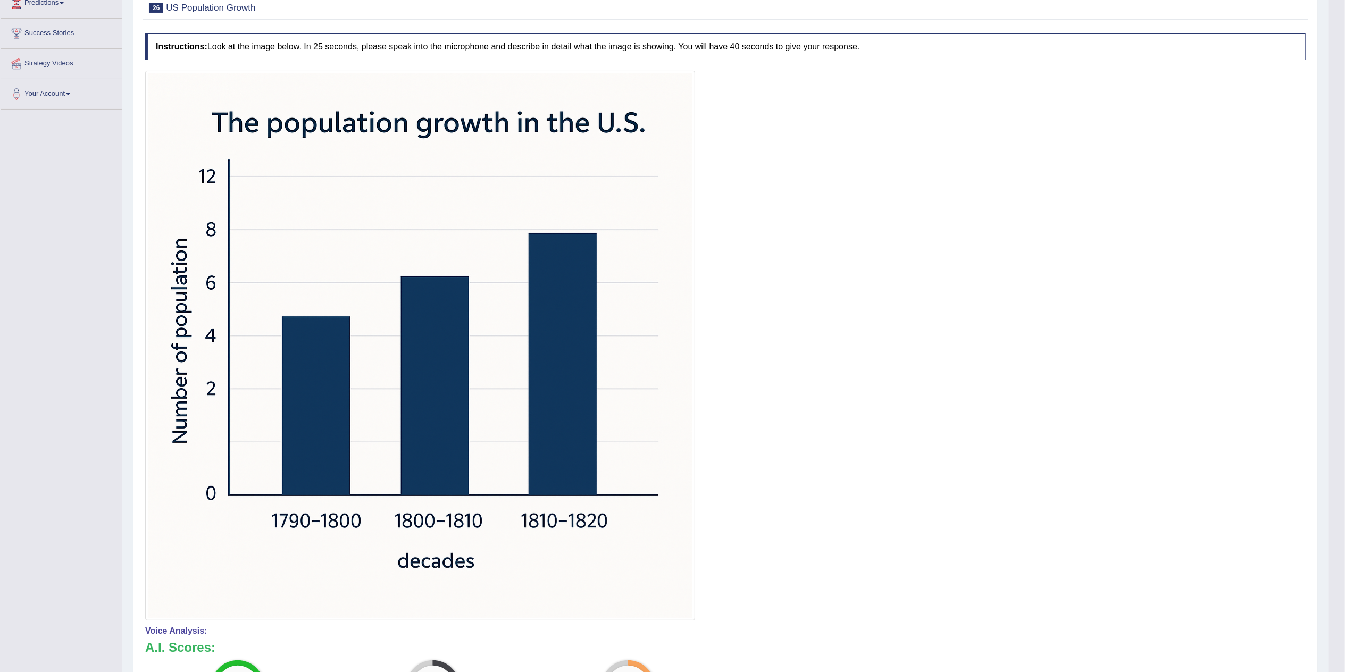
scroll to position [49, 0]
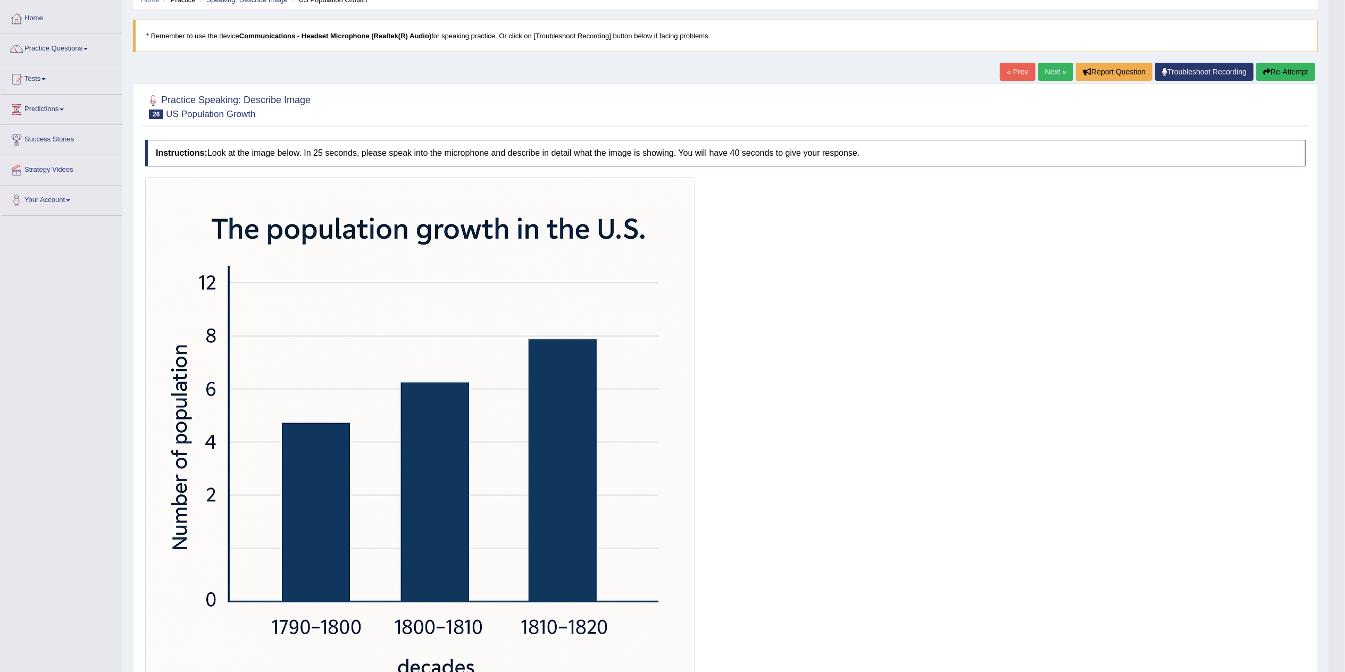
drag, startPoint x: 1273, startPoint y: 72, endPoint x: 1271, endPoint y: 78, distance: 6.4
click at [1272, 73] on button "Re-Attempt" at bounding box center [1285, 72] width 59 height 18
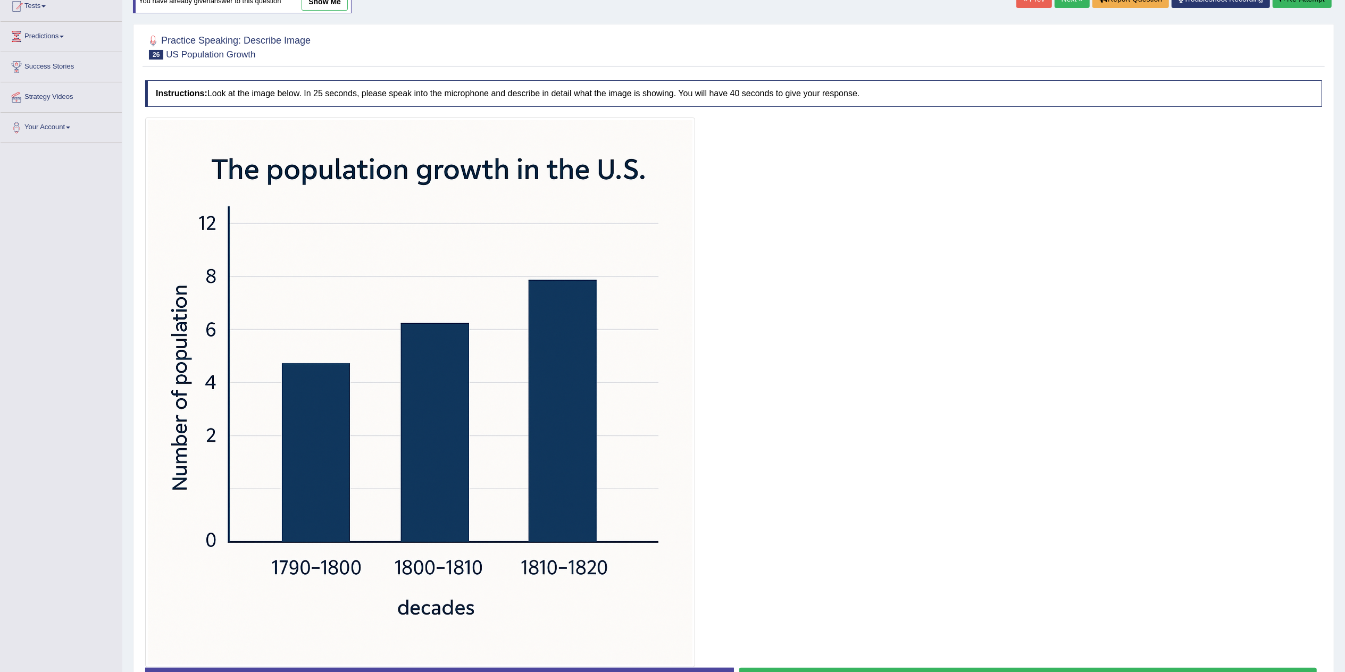
scroll to position [201, 0]
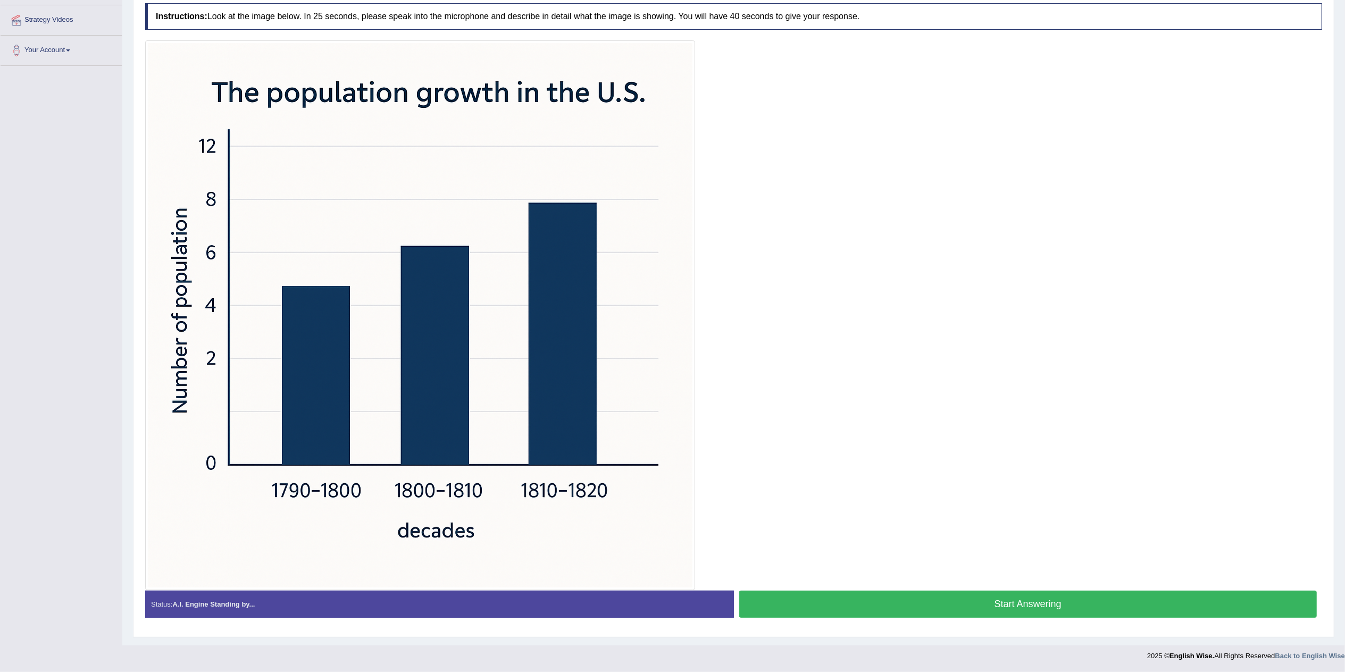
click at [788, 603] on button "Start Answering" at bounding box center [1028, 604] width 578 height 27
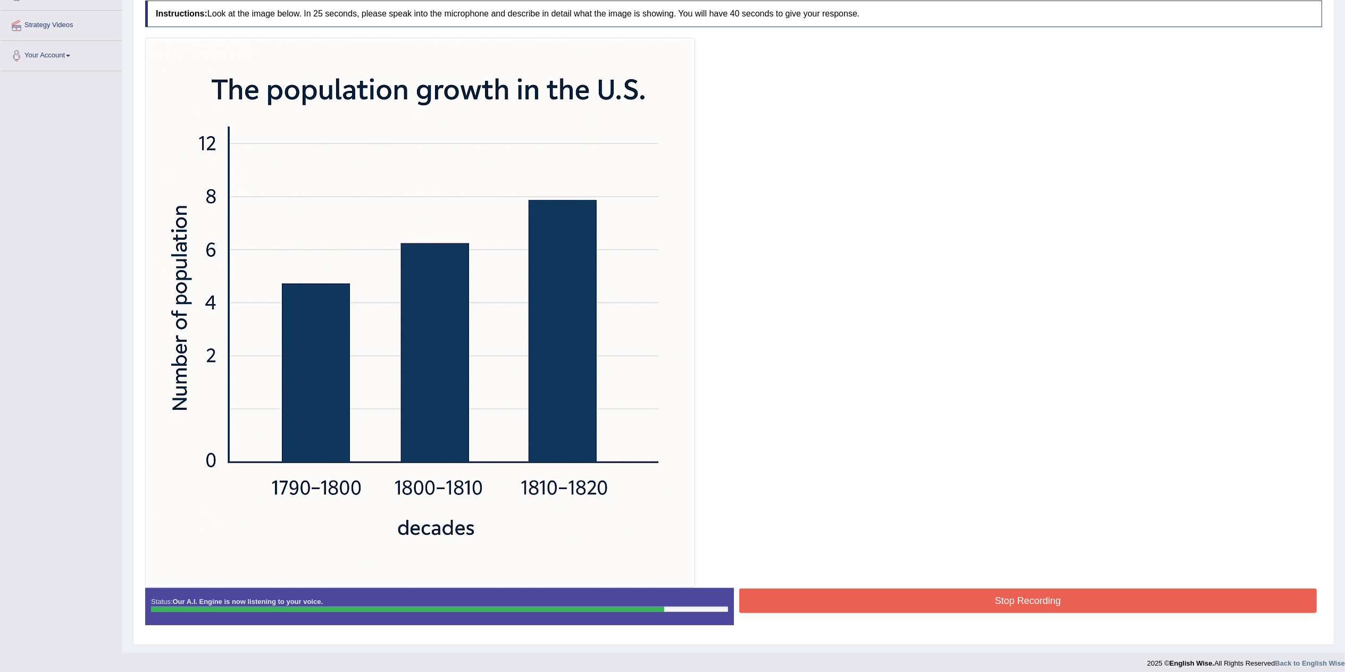
click at [956, 602] on button "Stop Recording" at bounding box center [1028, 601] width 578 height 24
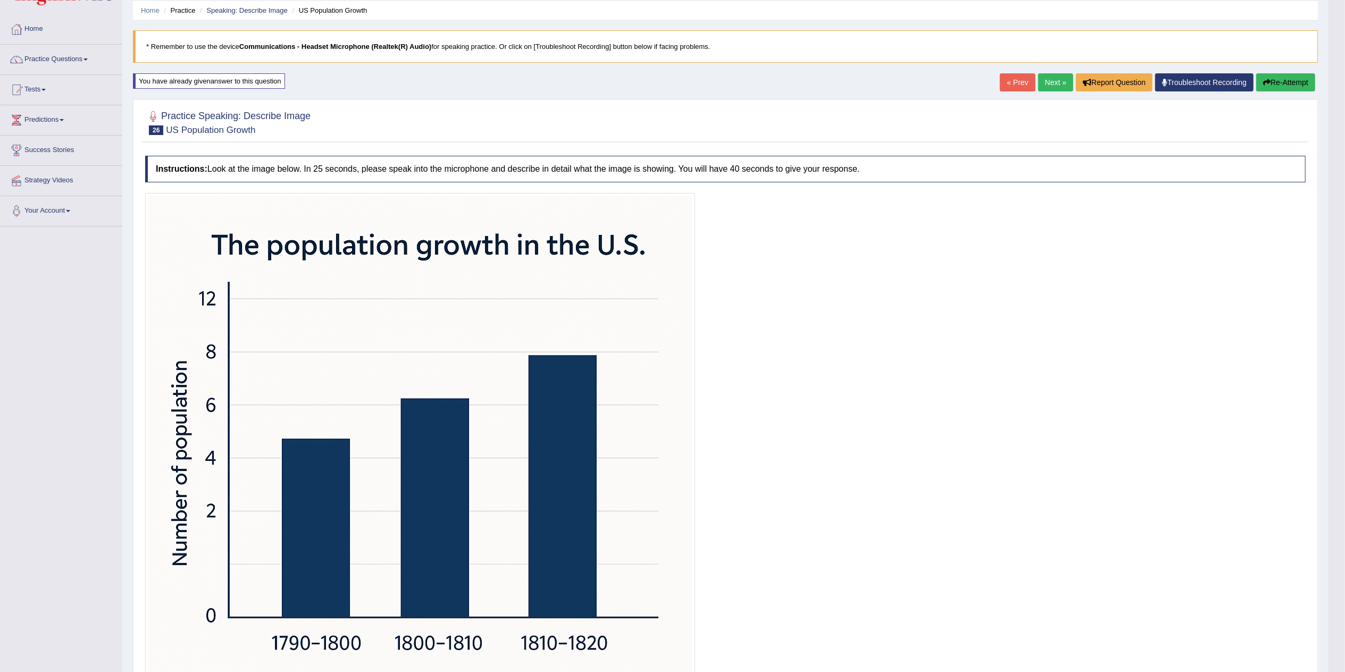
scroll to position [0, 0]
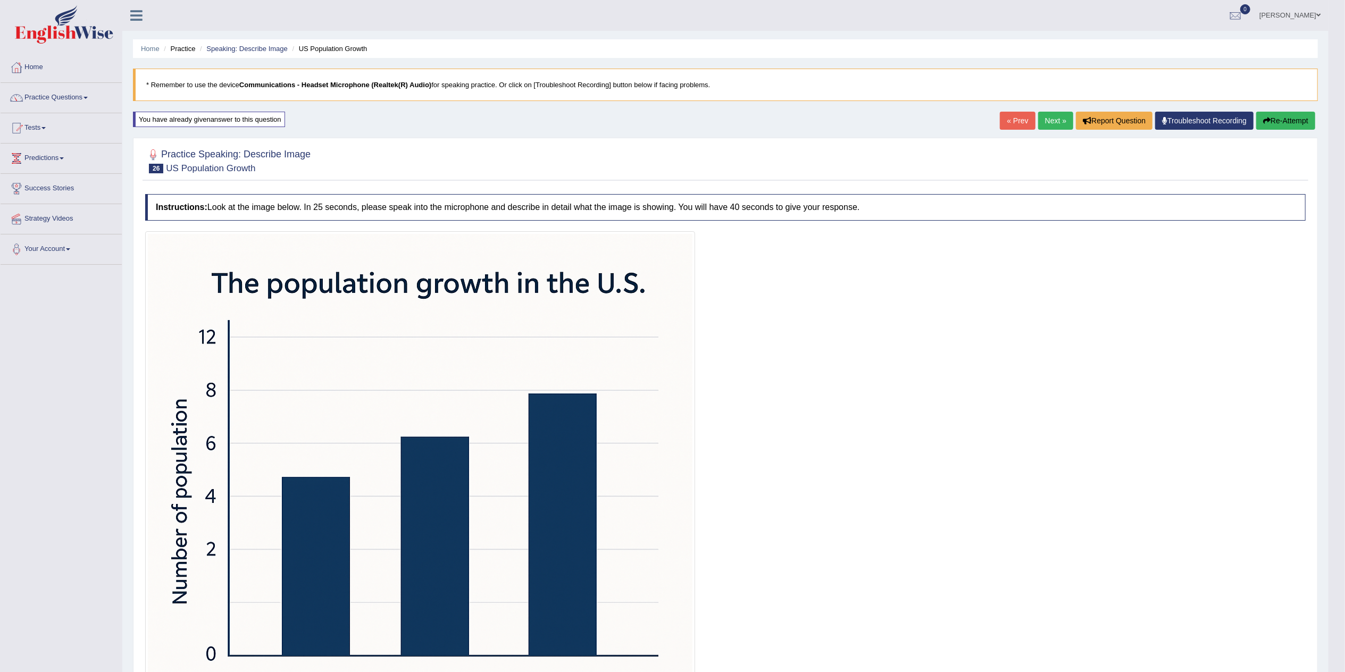
drag, startPoint x: 1284, startPoint y: 124, endPoint x: 1271, endPoint y: 135, distance: 16.6
click at [1282, 127] on button "Re-Attempt" at bounding box center [1285, 121] width 59 height 18
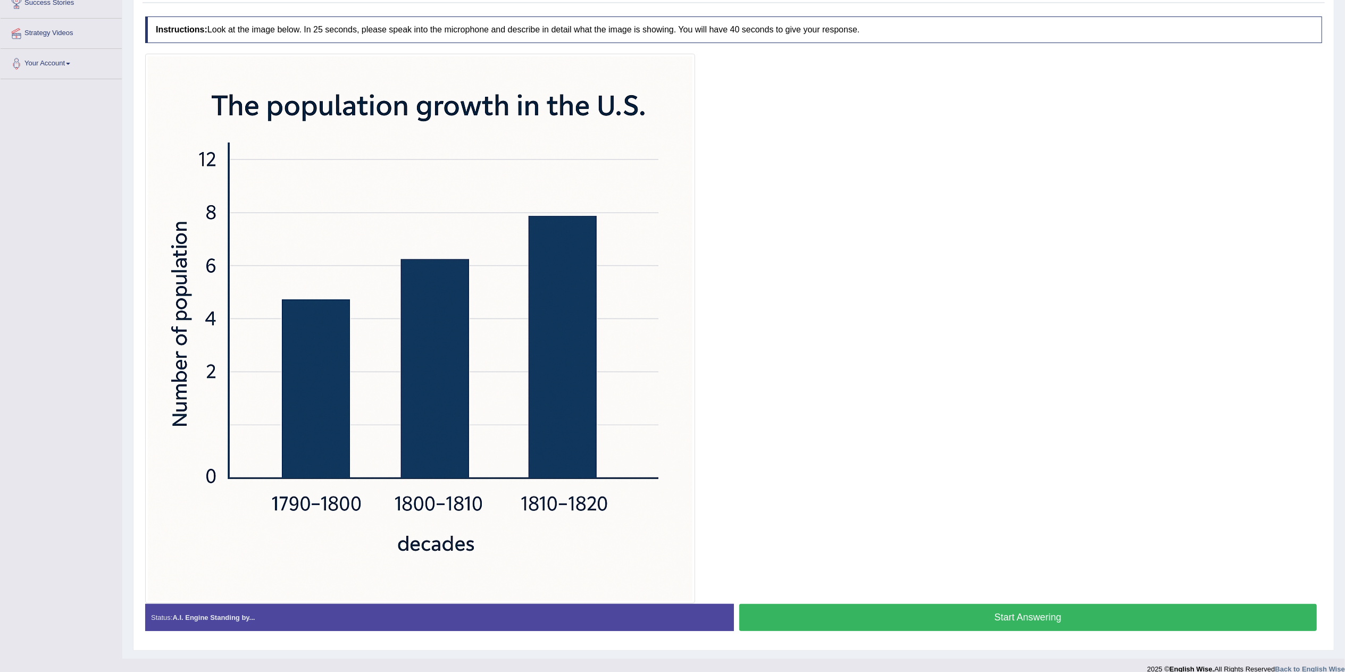
scroll to position [201, 0]
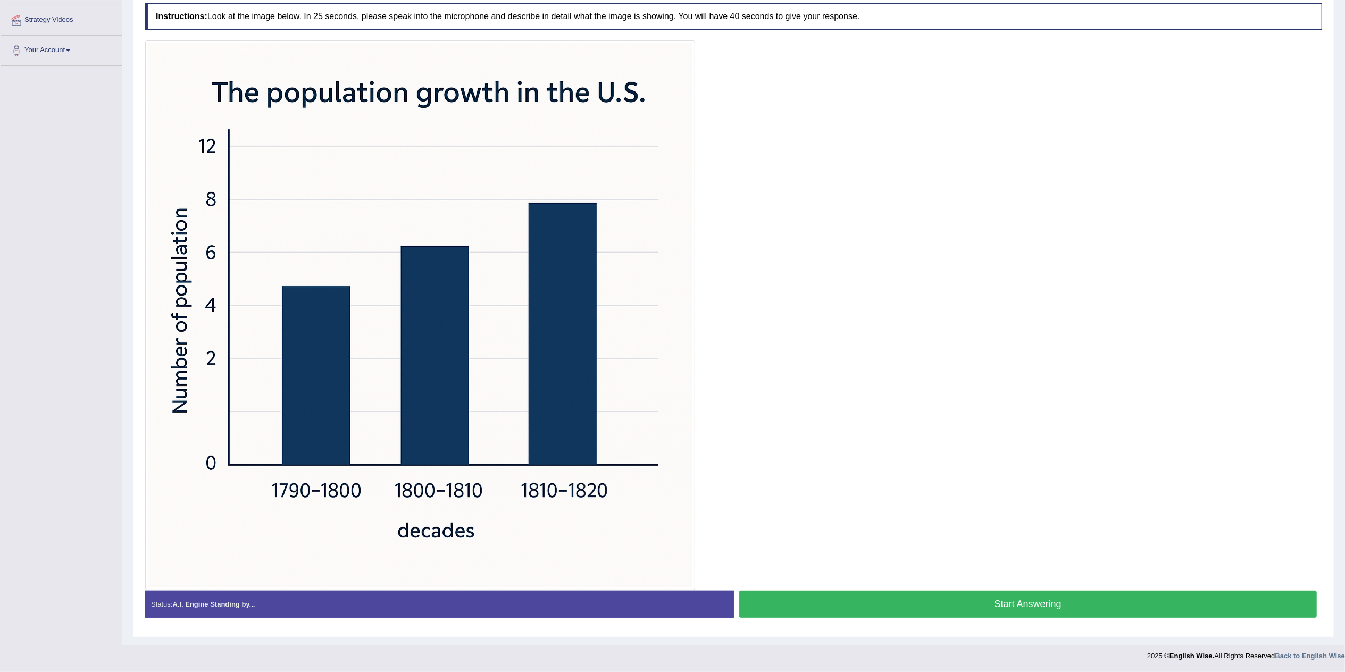
click at [853, 601] on button "Start Answering" at bounding box center [1028, 604] width 578 height 27
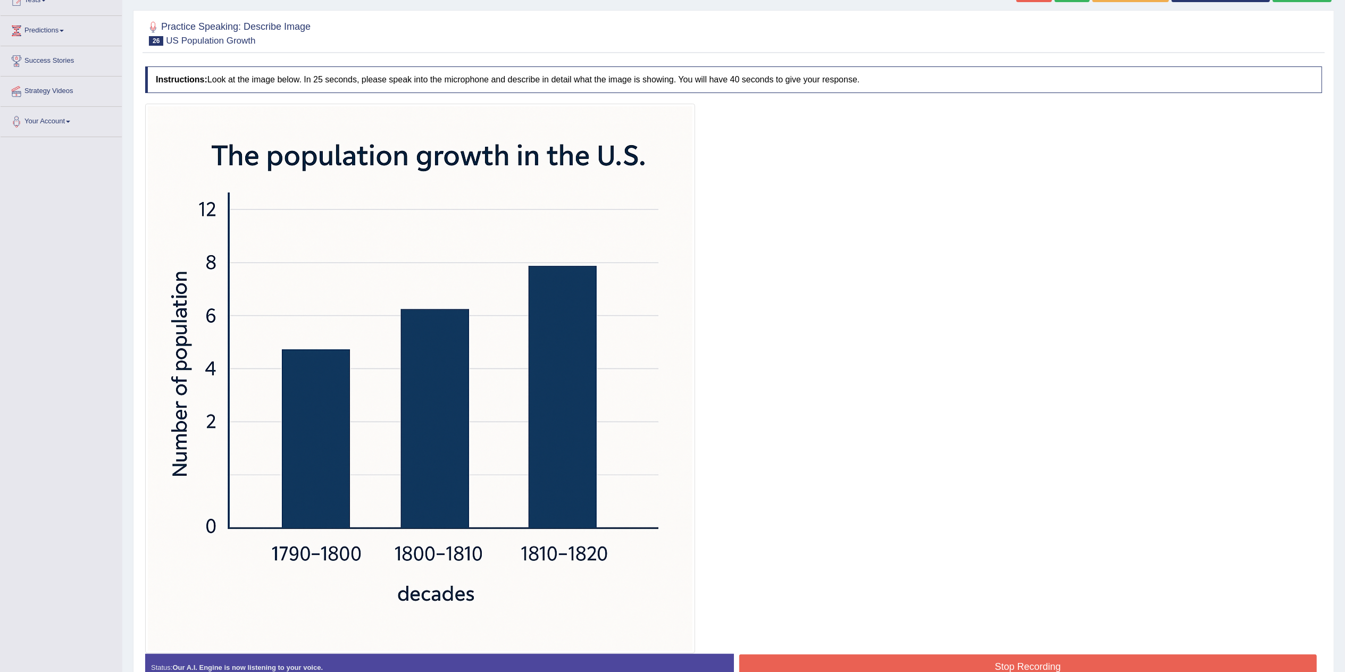
scroll to position [203, 0]
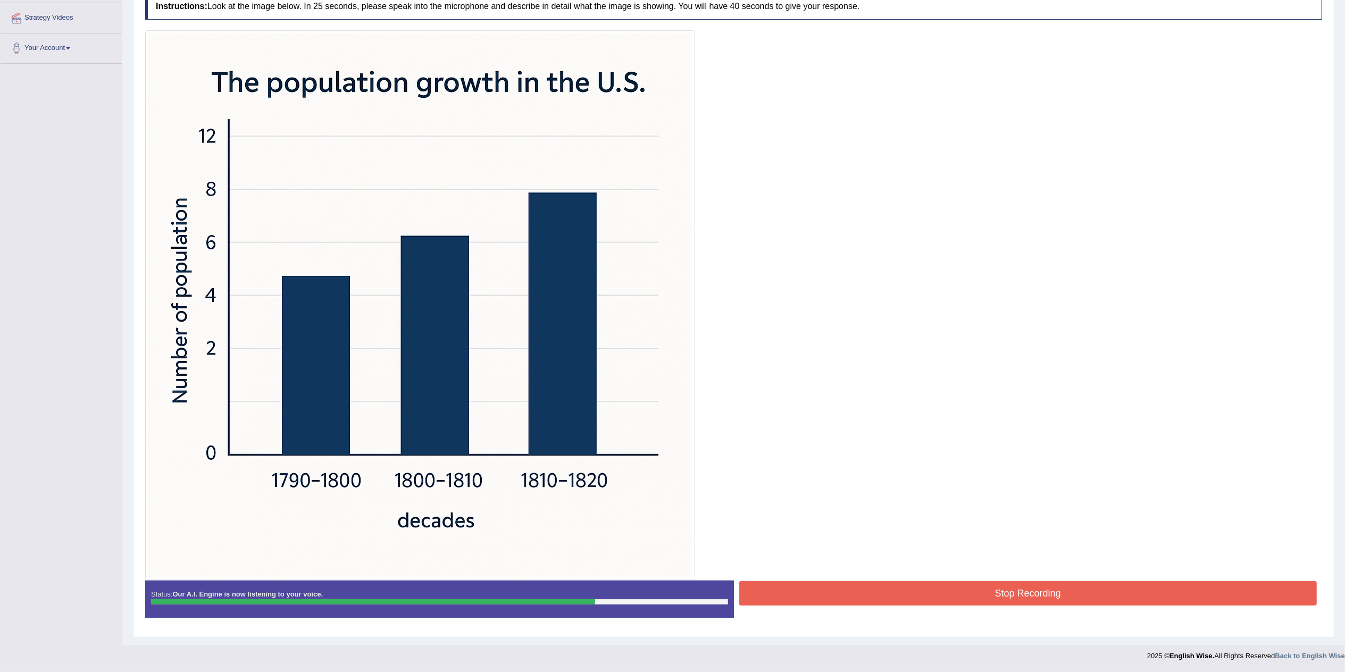
click at [907, 594] on button "Stop Recording" at bounding box center [1028, 593] width 578 height 24
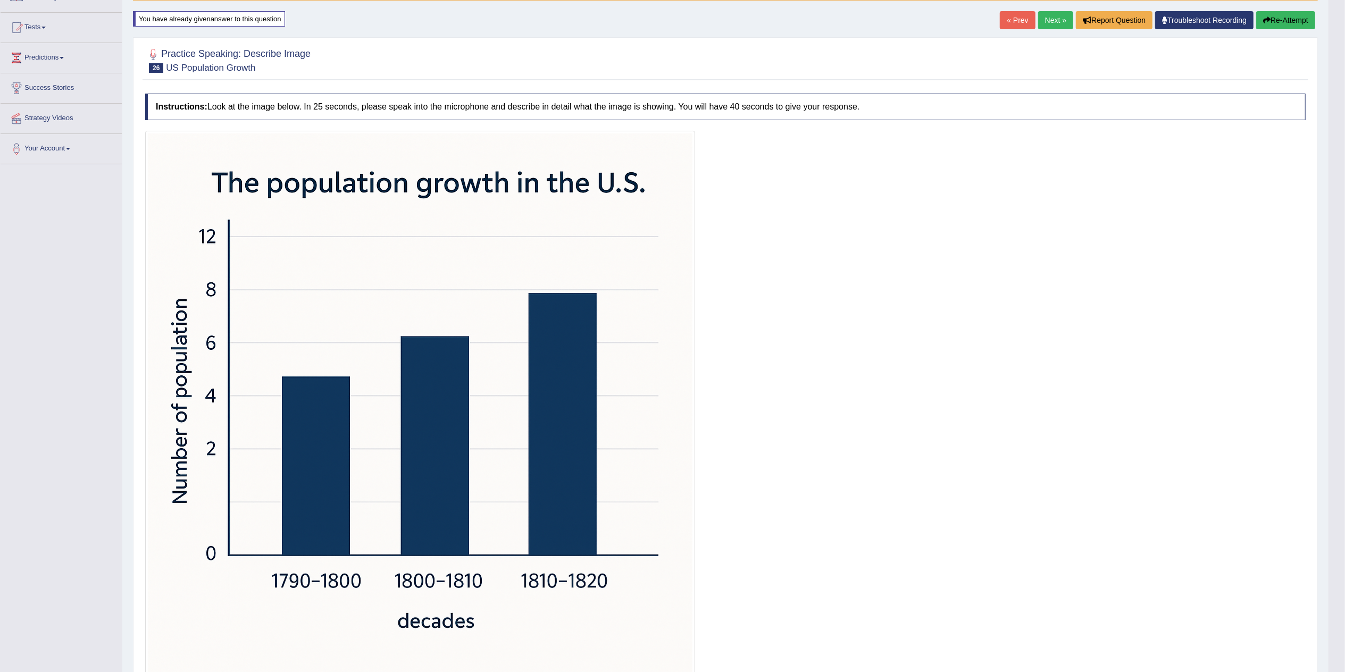
scroll to position [0, 0]
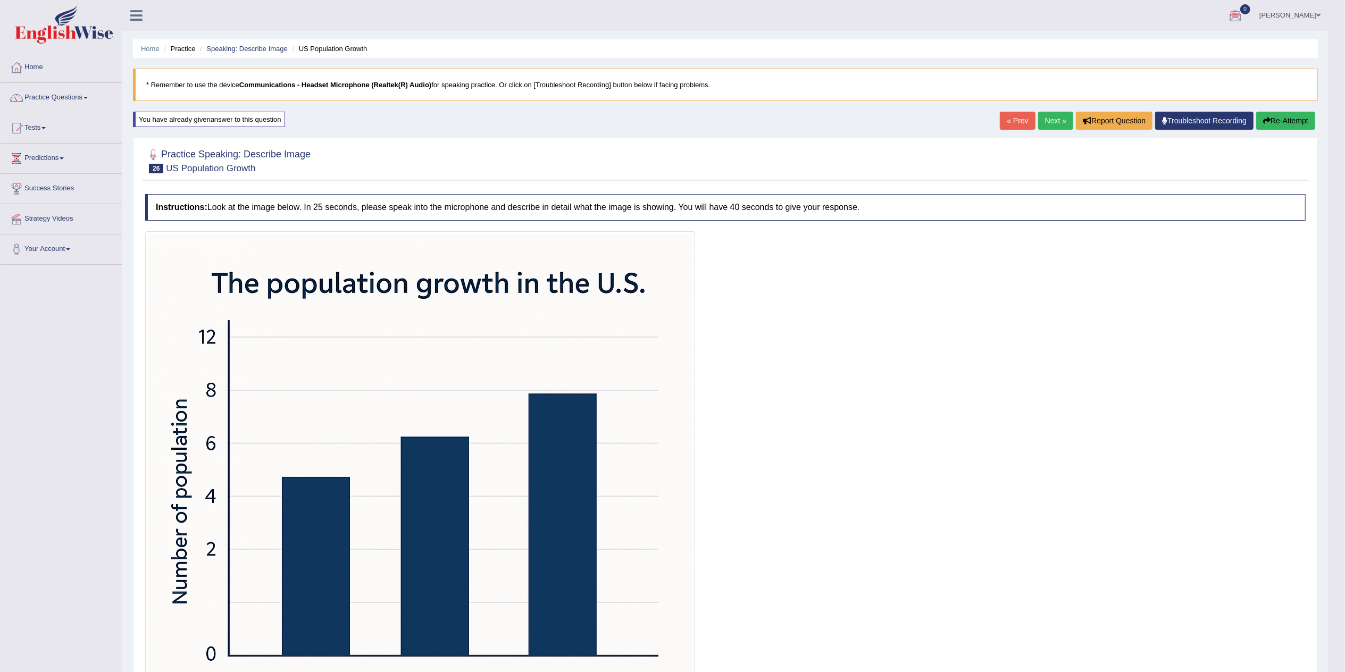
click at [1050, 120] on link "Next »" at bounding box center [1055, 121] width 35 height 18
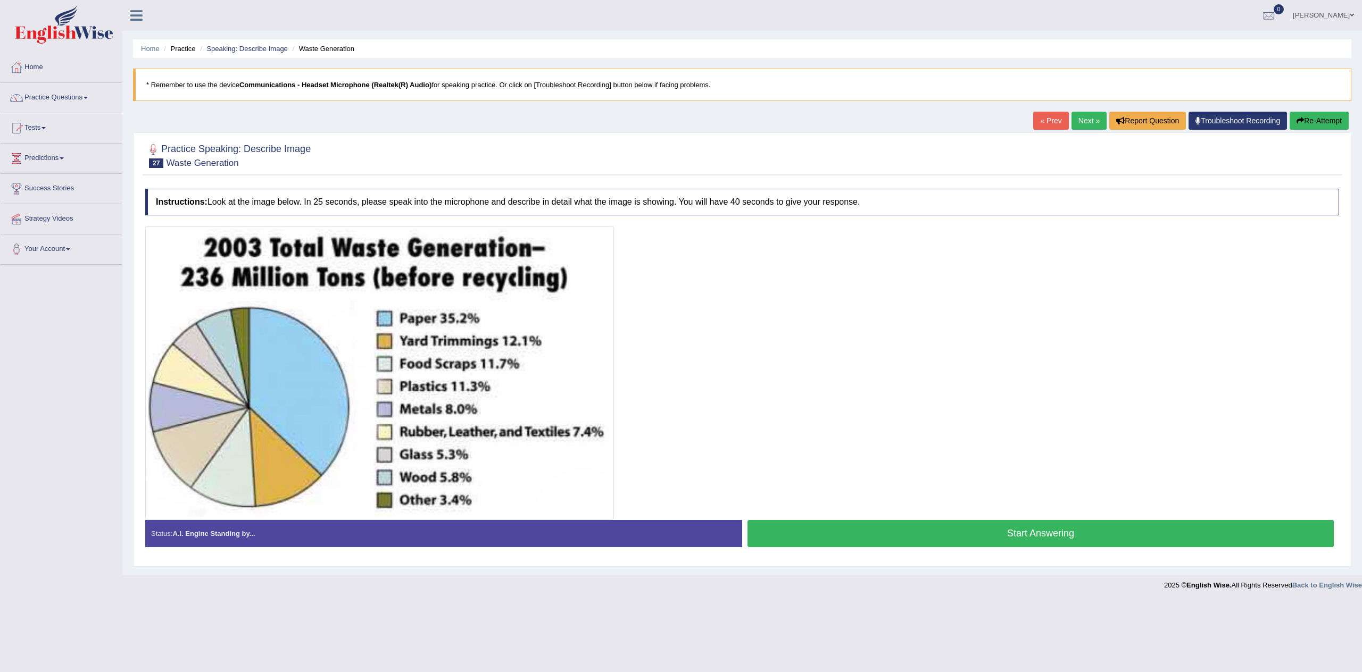
click at [820, 537] on button "Start Answering" at bounding box center [1040, 533] width 586 height 27
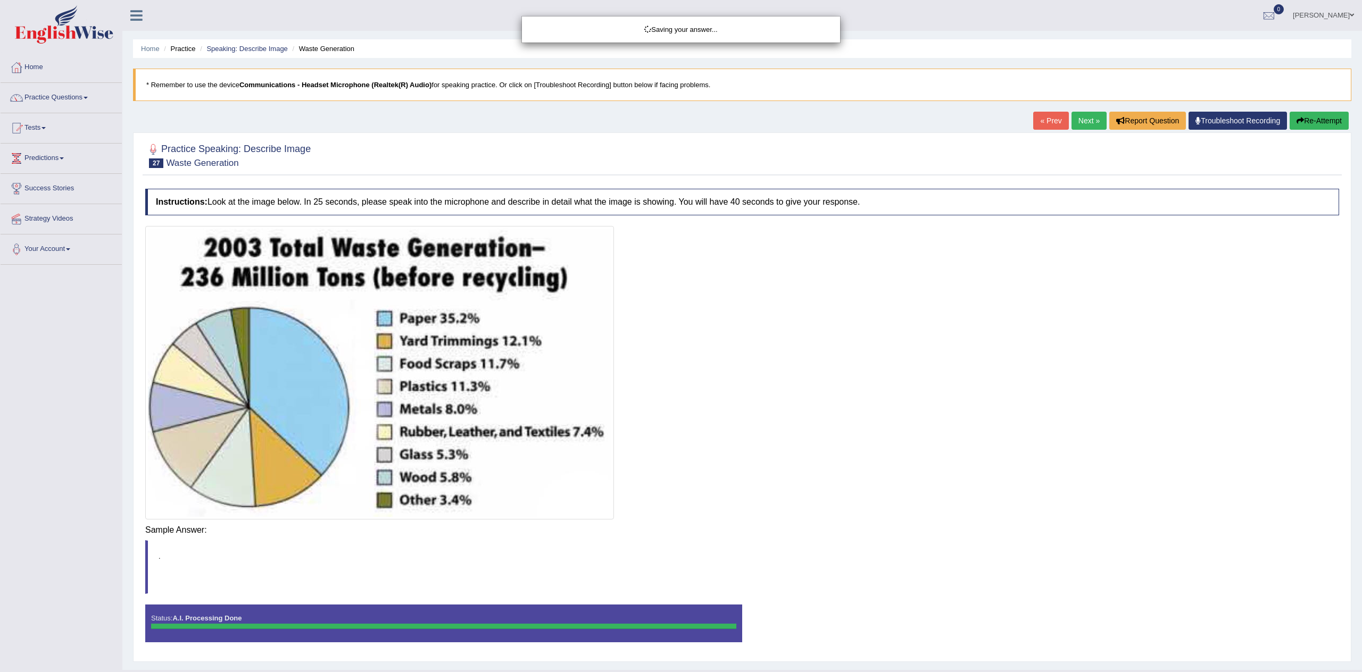
drag, startPoint x: 843, startPoint y: 540, endPoint x: 834, endPoint y: 530, distance: 14.0
click at [843, 540] on div "Saving your answer..." at bounding box center [681, 336] width 1362 height 672
